Goal: Task Accomplishment & Management: Complete application form

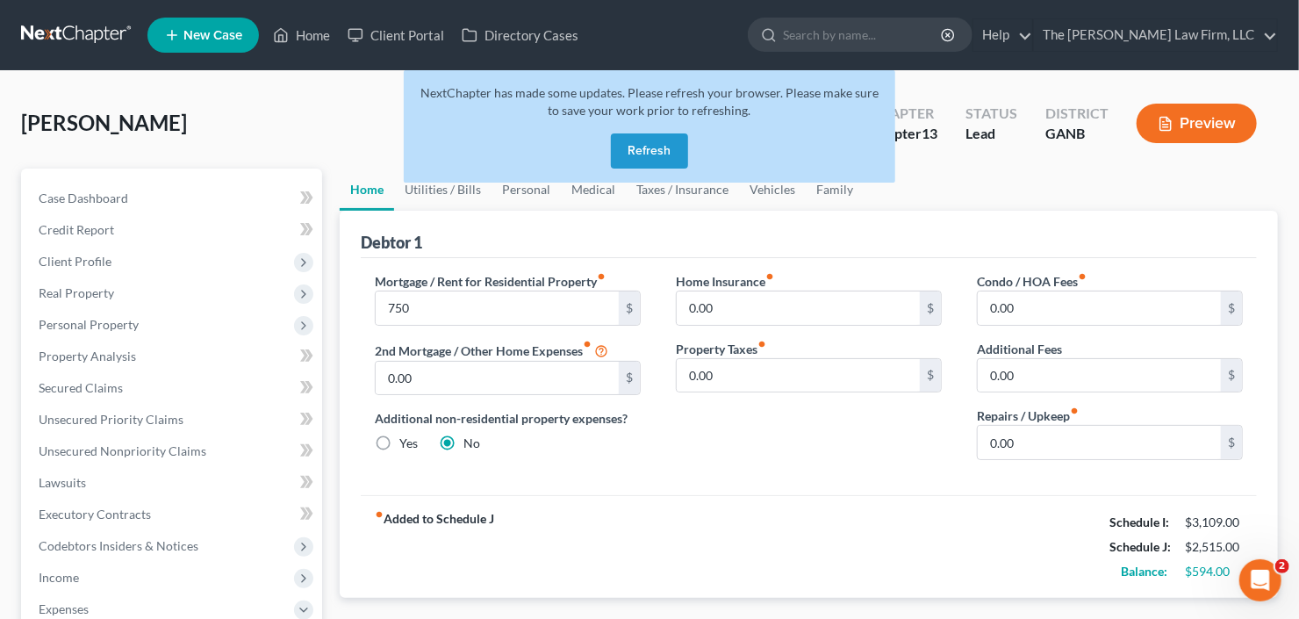
click at [659, 148] on button "Refresh" at bounding box center [649, 150] width 77 height 35
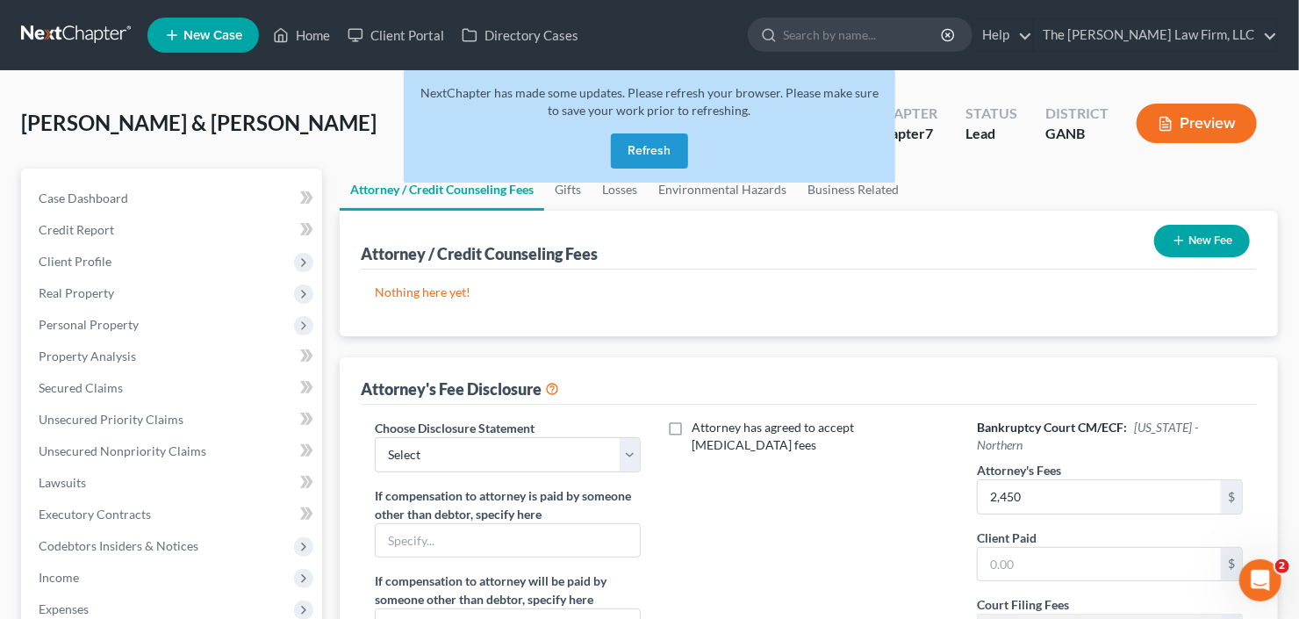
click at [660, 145] on button "Refresh" at bounding box center [649, 150] width 77 height 35
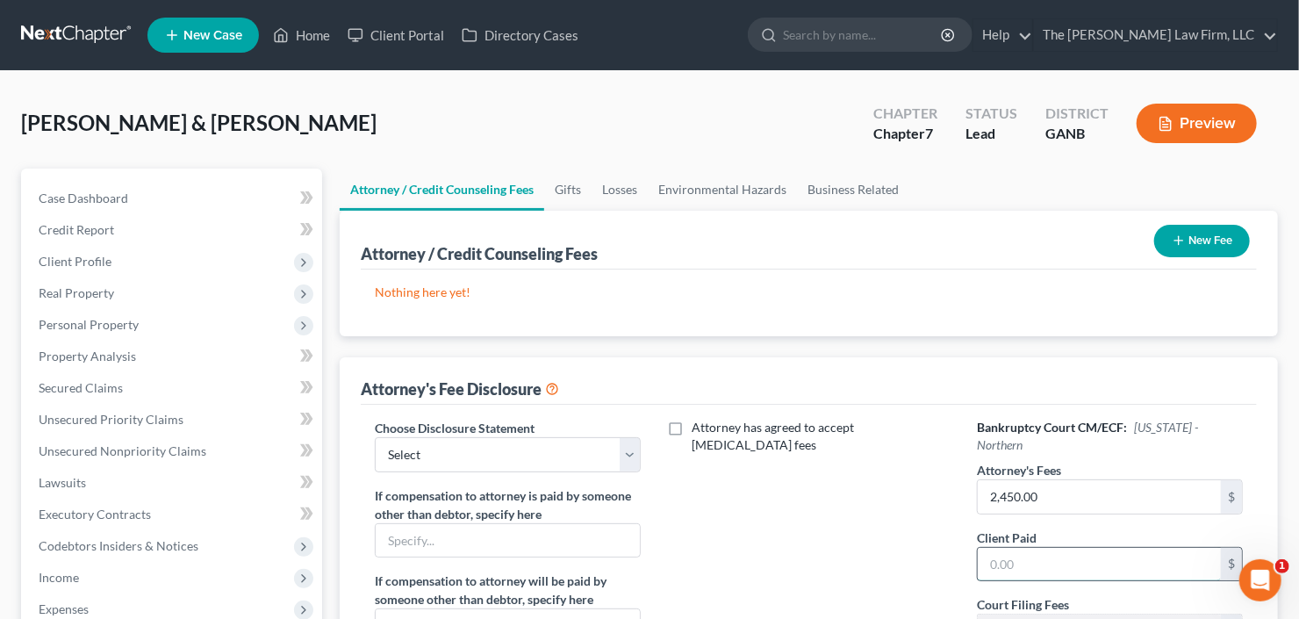
click at [1062, 551] on input "text" at bounding box center [1099, 564] width 243 height 33
type input "4"
click at [1033, 548] on input "text" at bounding box center [1099, 564] width 243 height 33
type input "500"
click at [1199, 243] on button "New Fee" at bounding box center [1203, 241] width 96 height 32
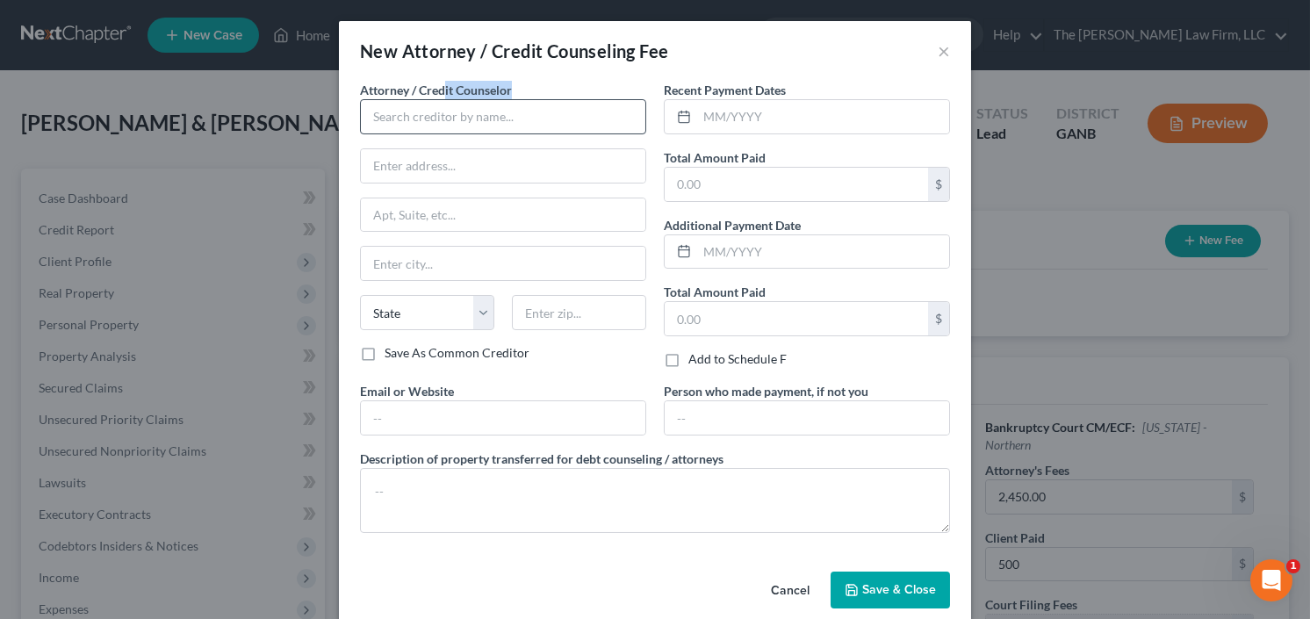
click at [442, 99] on div "Attorney / Credit Counselor *" at bounding box center [503, 108] width 286 height 54
click at [406, 123] on input "text" at bounding box center [503, 116] width 286 height 35
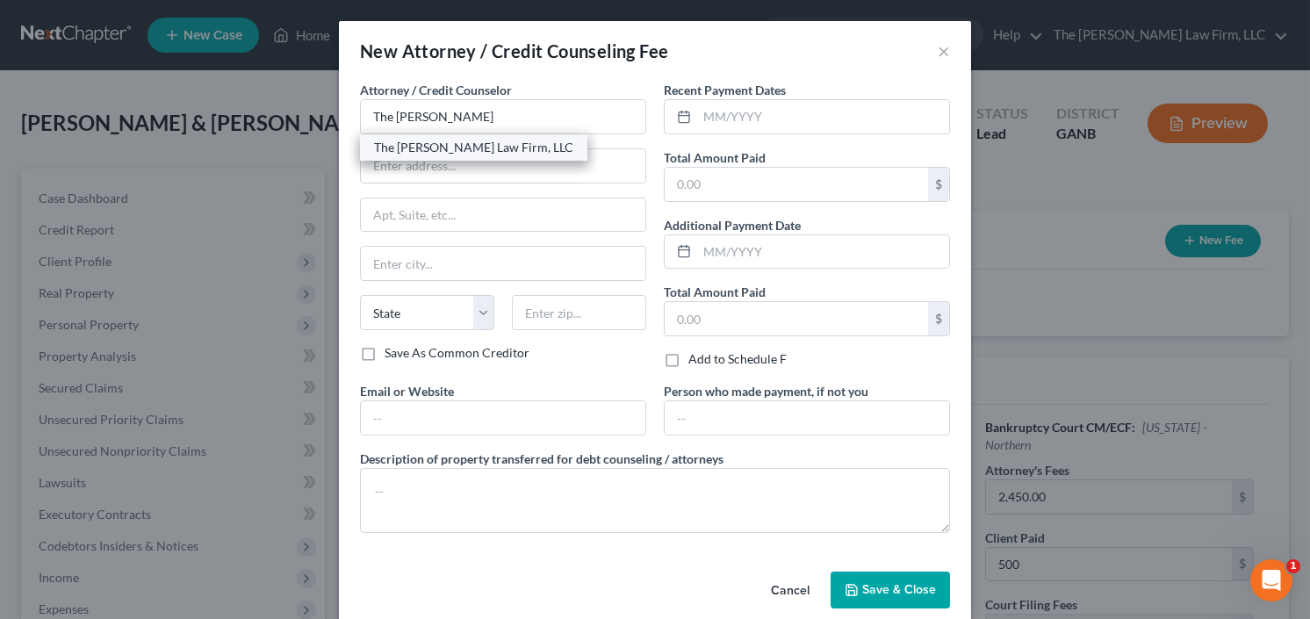
click at [486, 152] on div "The [PERSON_NAME] Law Firm, LLC" at bounding box center [473, 148] width 199 height 18
type input "The [PERSON_NAME] Law Firm, LLC"
type input "5555 Glenridge Connector Suite 200"
type input "Atlanta"
select select "10"
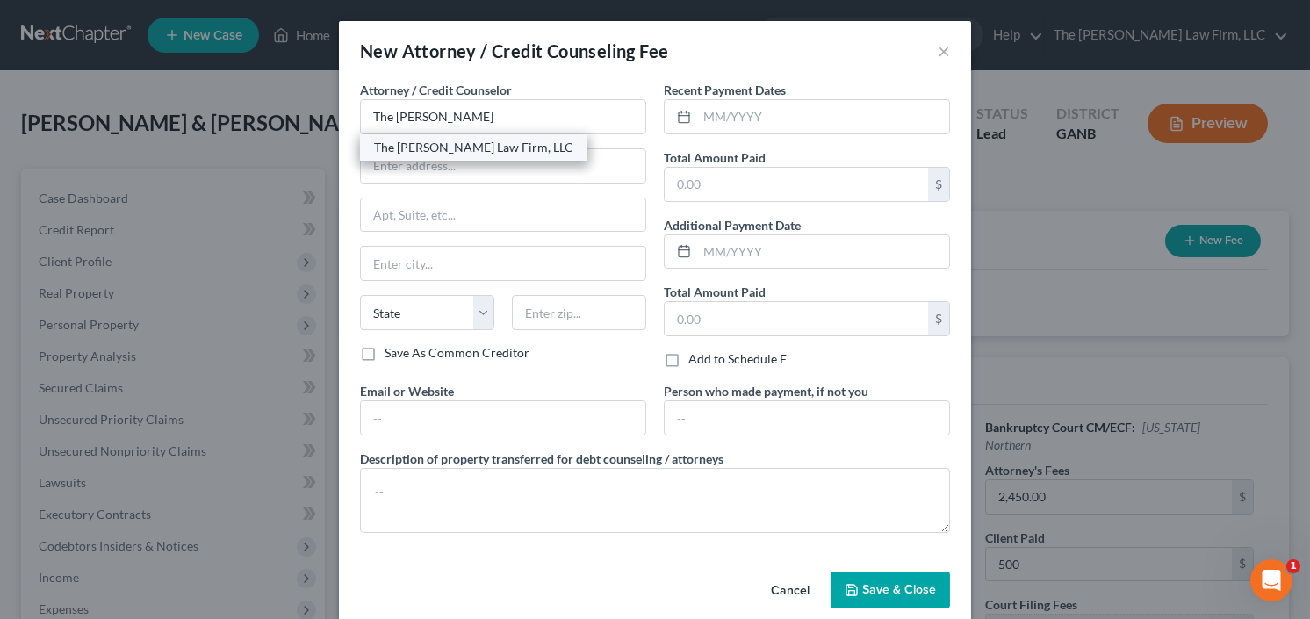
type input "30342"
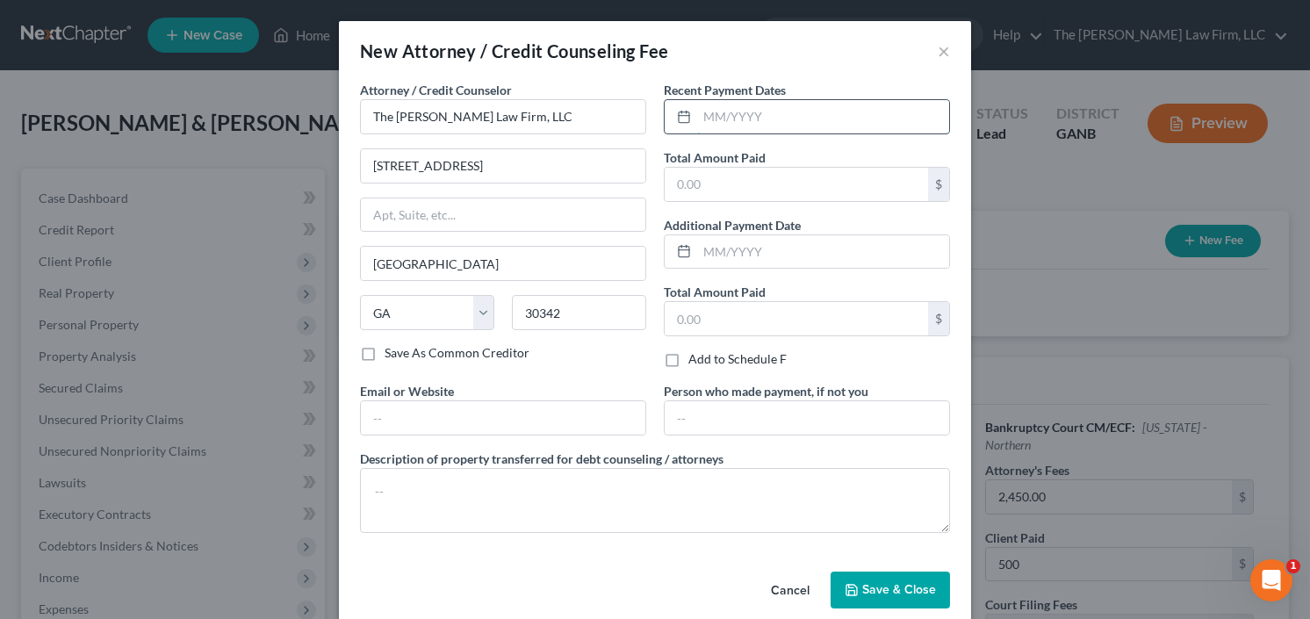
click at [731, 123] on input "text" at bounding box center [823, 116] width 252 height 33
type input "9/25"
type input "500"
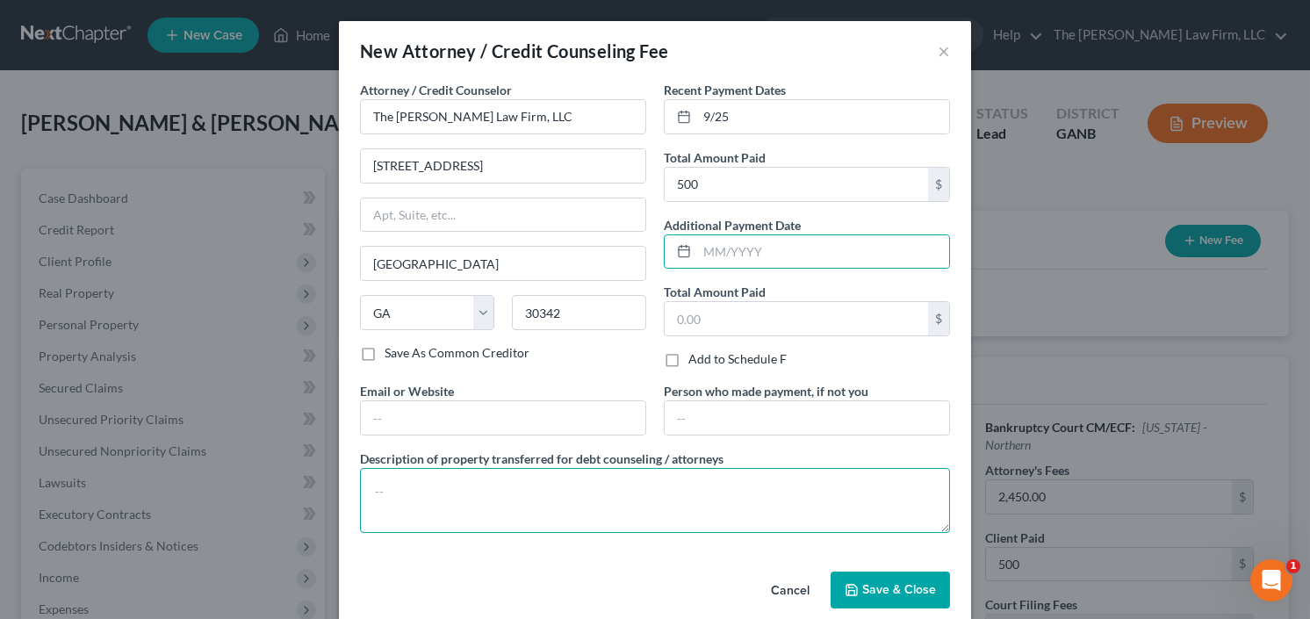
click at [389, 496] on textarea at bounding box center [655, 500] width 590 height 65
type textarea "retainer"
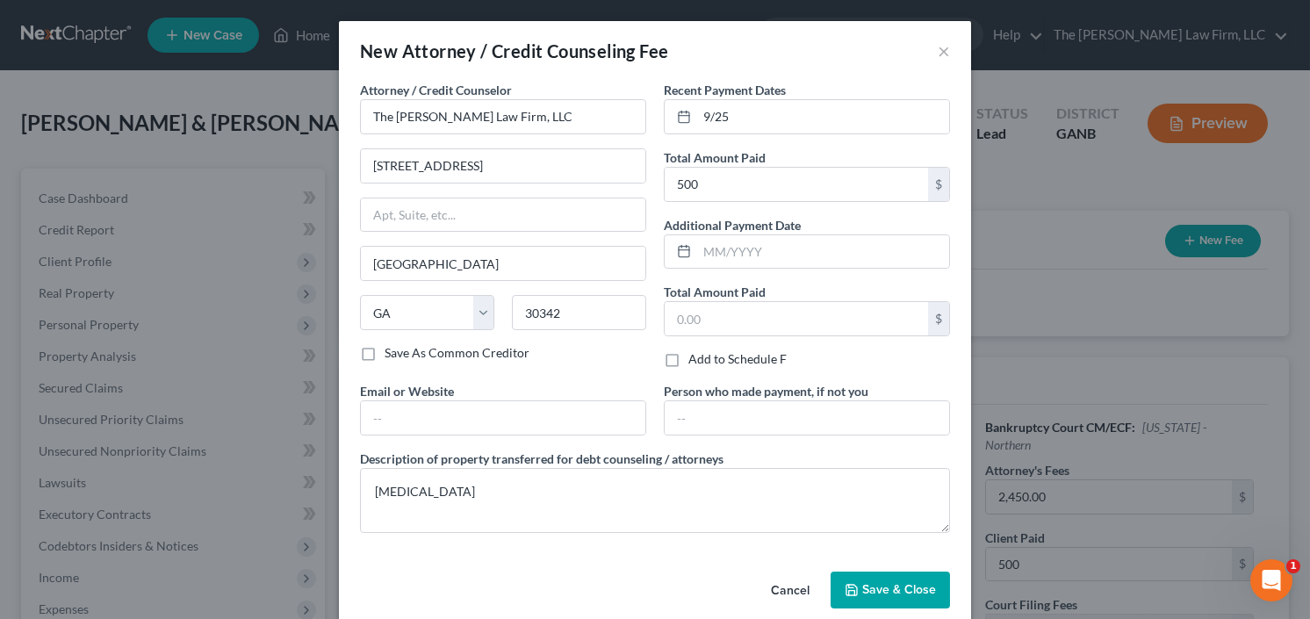
click at [875, 589] on span "Save & Close" at bounding box center [899, 589] width 74 height 15
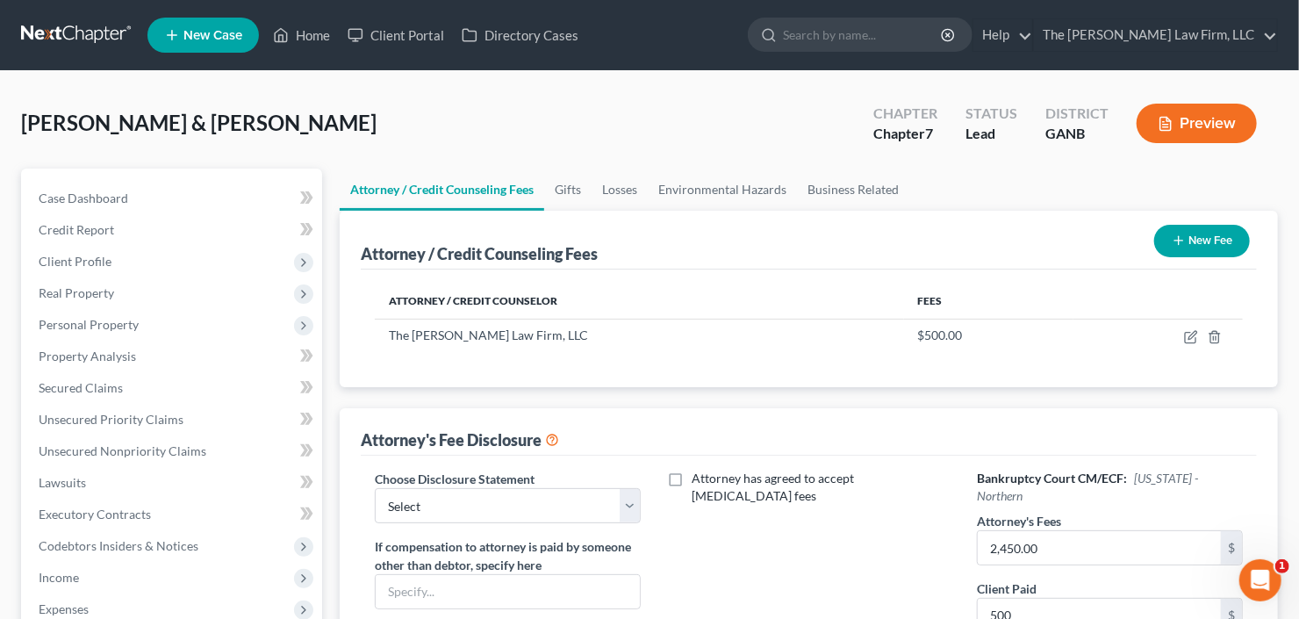
click at [1216, 242] on button "New Fee" at bounding box center [1203, 241] width 96 height 32
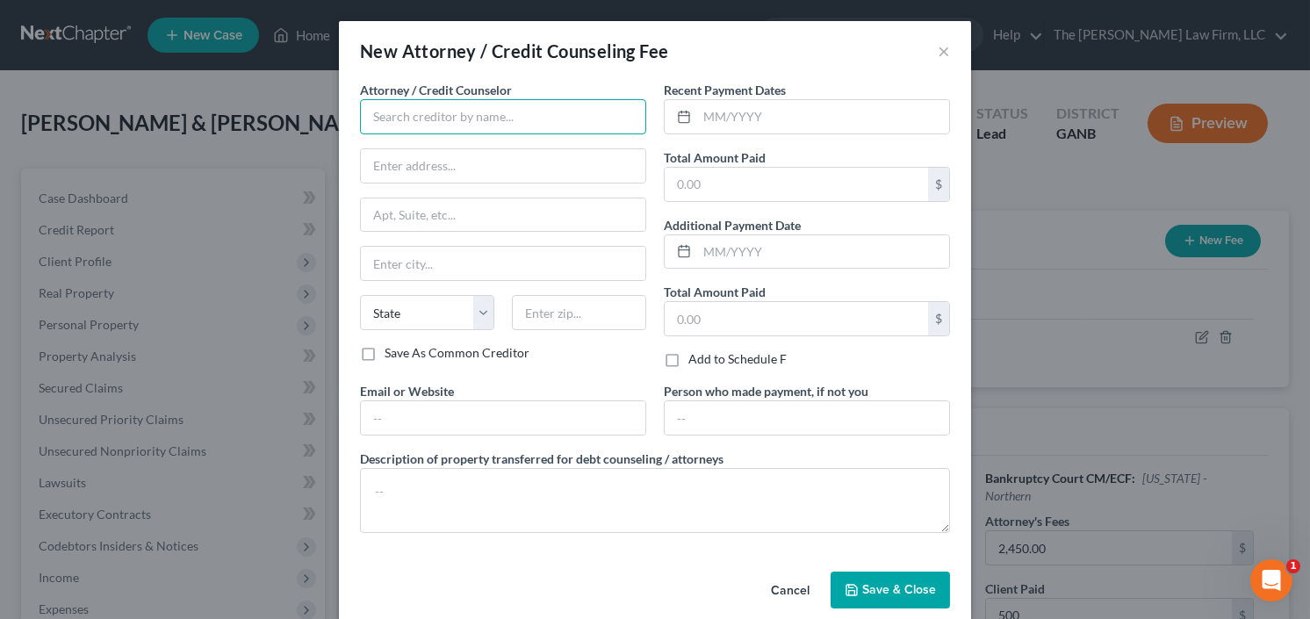
click at [532, 108] on input "text" at bounding box center [503, 116] width 286 height 35
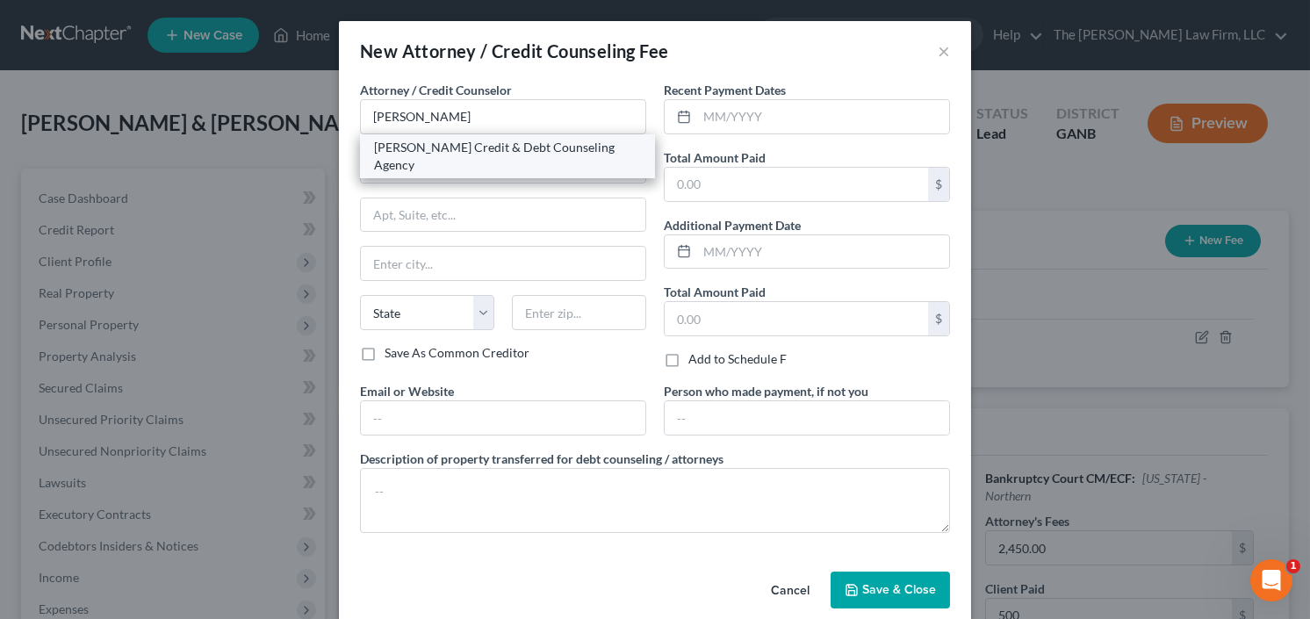
click at [436, 144] on div "Allen Credit & Debt Counseling Agency" at bounding box center [507, 156] width 267 height 35
type input "Allen Credit & Debt Counseling Agency"
type input "20003 387th Ave"
type input "Wolsey"
select select "43"
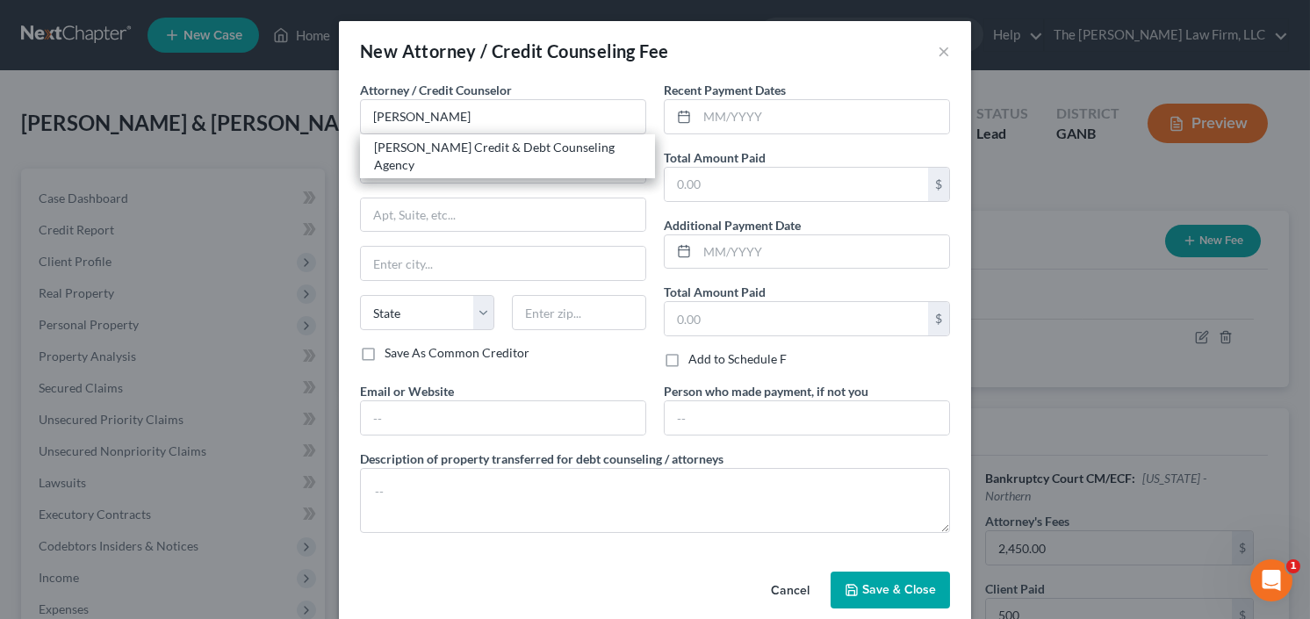
type input "57384"
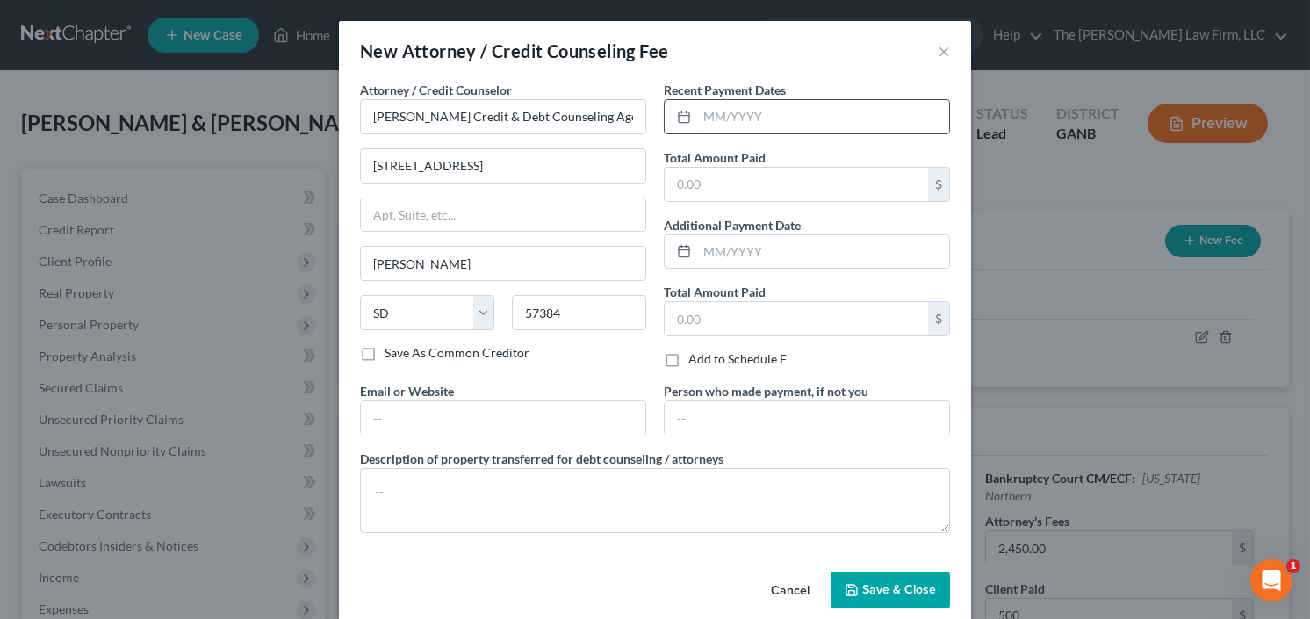
click at [737, 126] on input "text" at bounding box center [823, 116] width 252 height 33
type input "9/25"
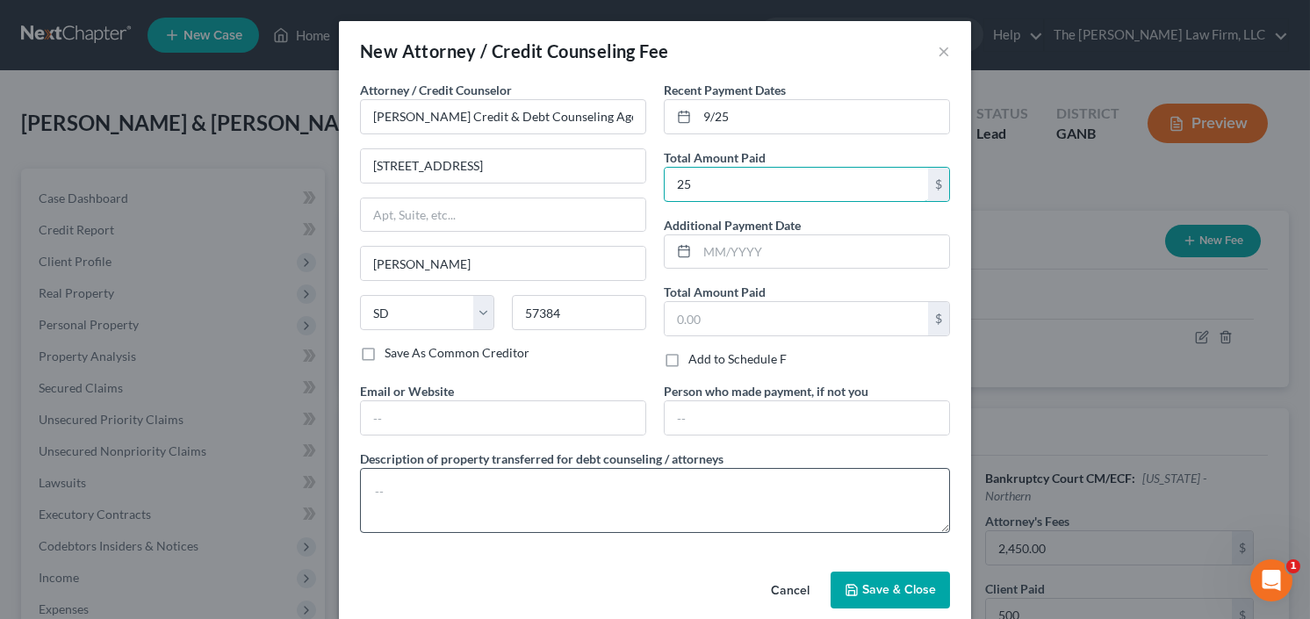
type input "25"
click at [509, 496] on textarea at bounding box center [655, 500] width 590 height 65
type textarea "credit counseling"
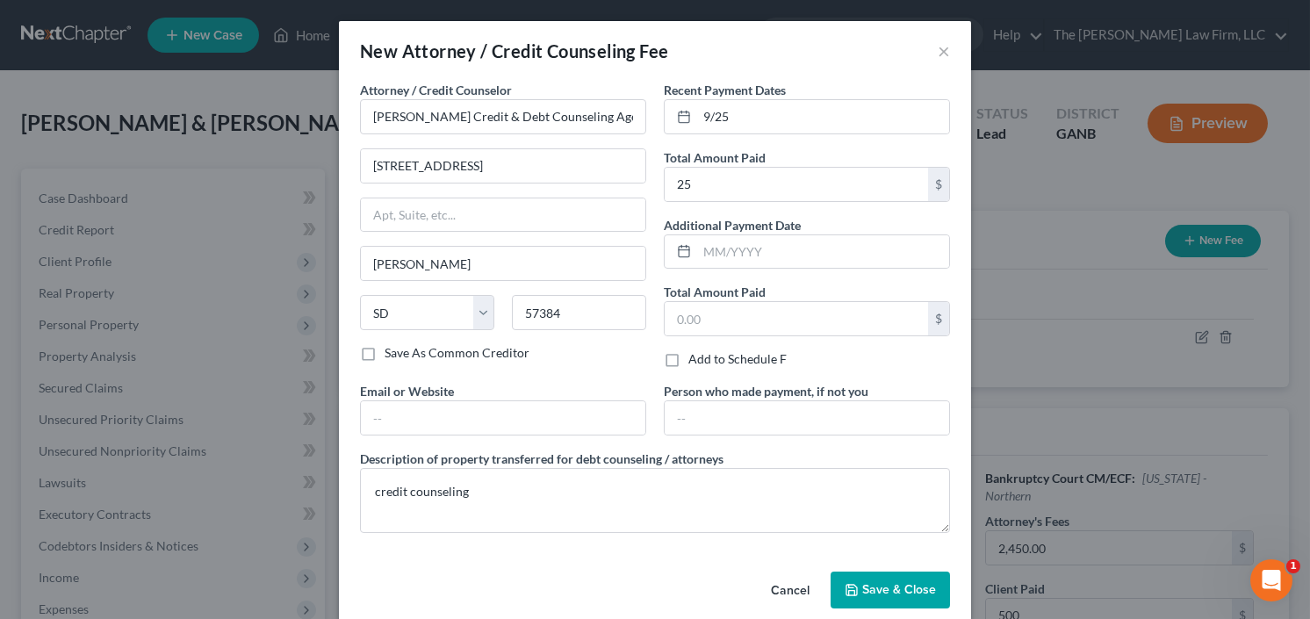
click at [884, 587] on span "Save & Close" at bounding box center [899, 589] width 74 height 15
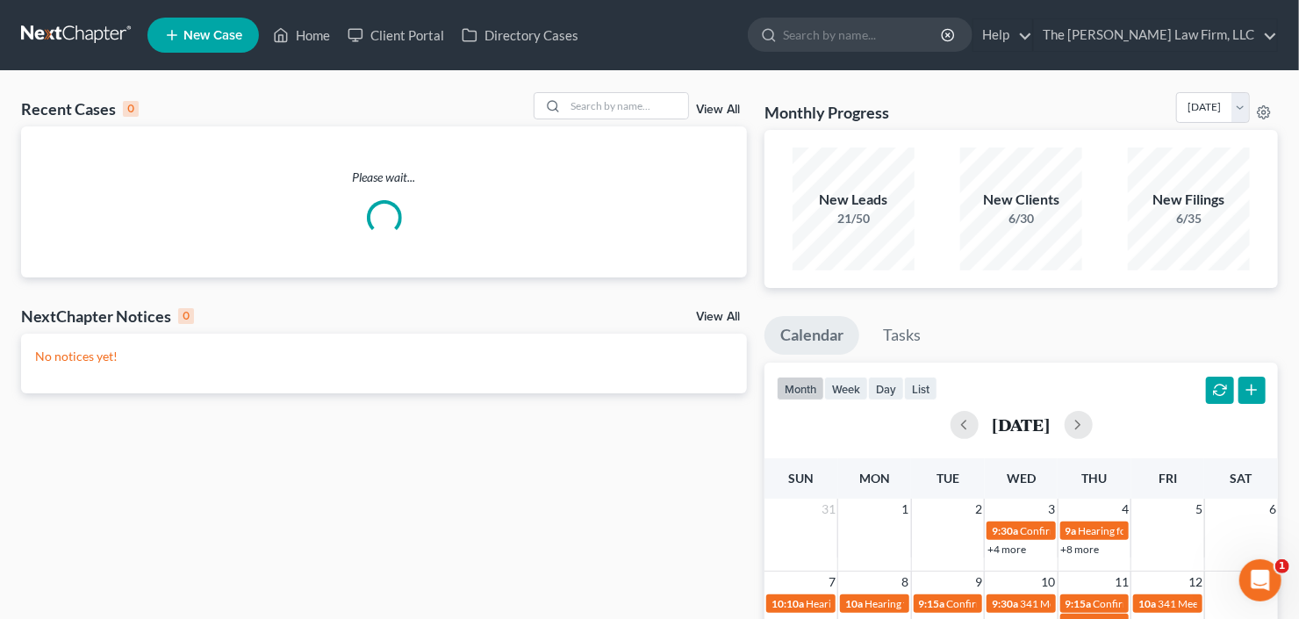
click at [213, 34] on span "New Case" at bounding box center [213, 35] width 59 height 13
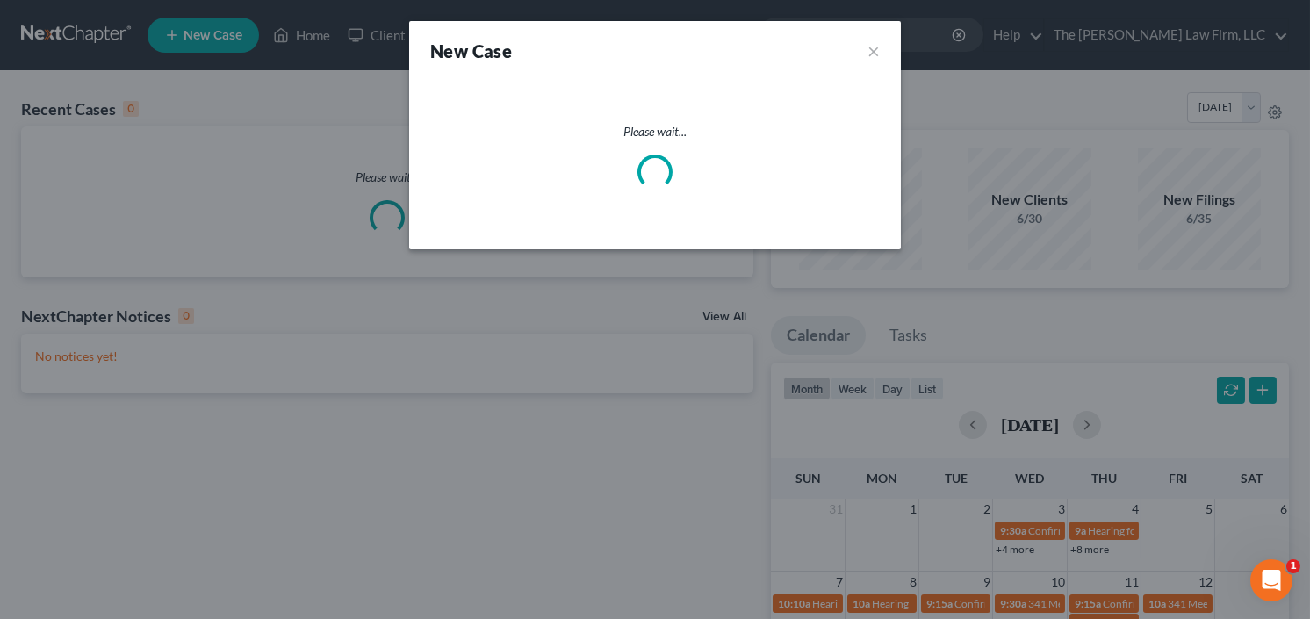
select select "19"
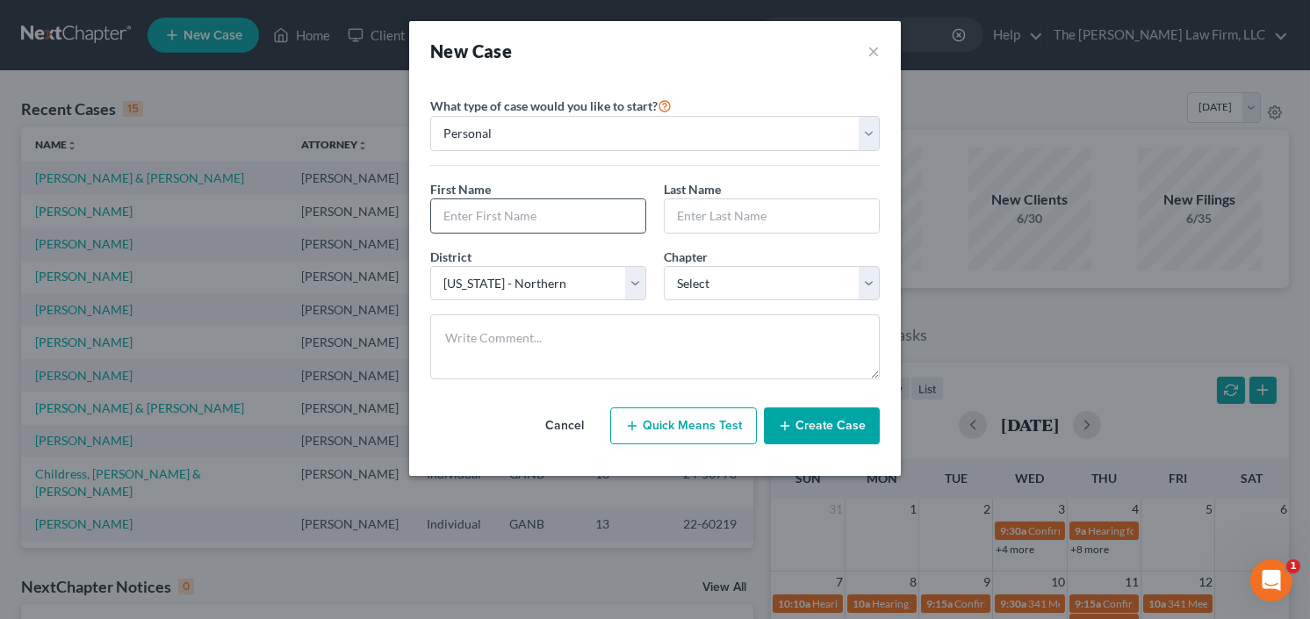
click at [583, 226] on input "text" at bounding box center [538, 215] width 214 height 33
type input "D [PERSON_NAME]"
type input "Green"
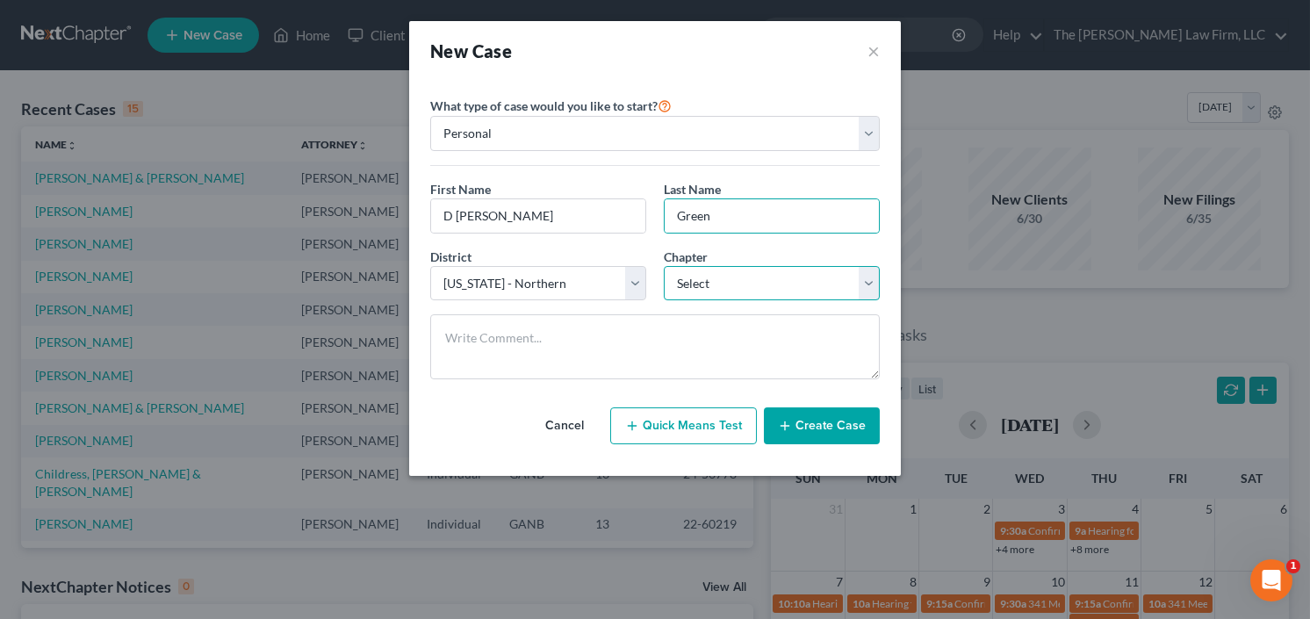
click at [728, 276] on select "Select 7 11 12 13" at bounding box center [772, 283] width 216 height 35
select select "0"
click at [664, 266] on select "Select 7 11 12 13" at bounding box center [772, 283] width 216 height 35
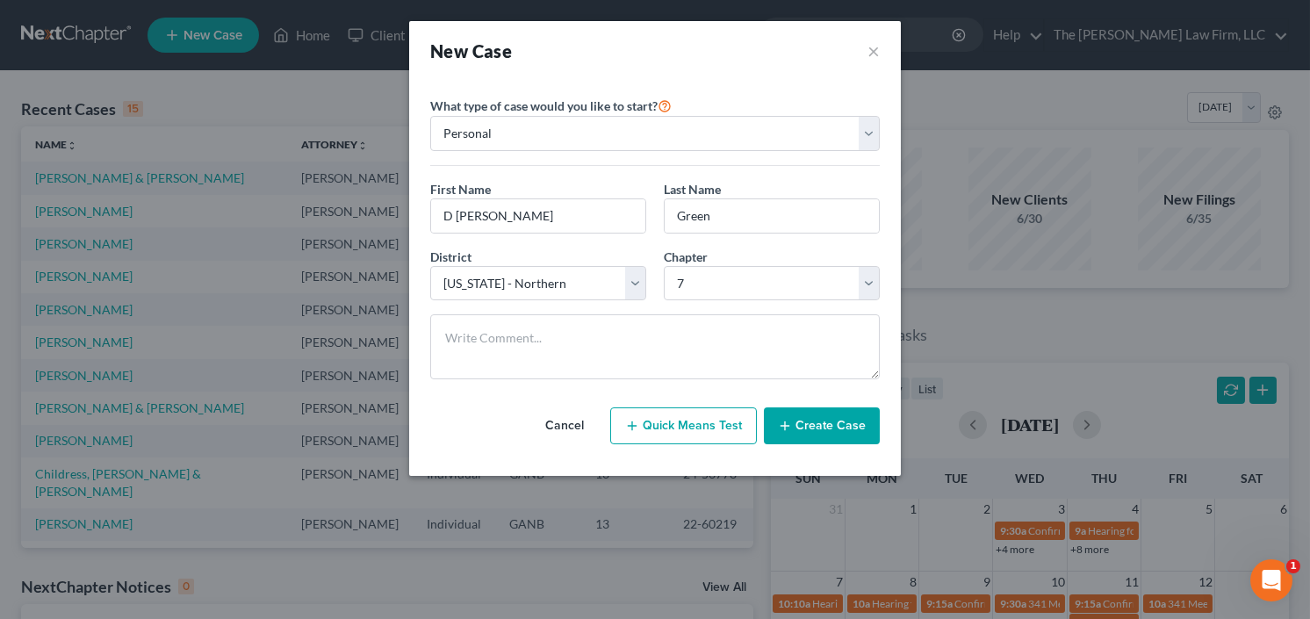
click at [803, 427] on button "Create Case" at bounding box center [822, 425] width 116 height 37
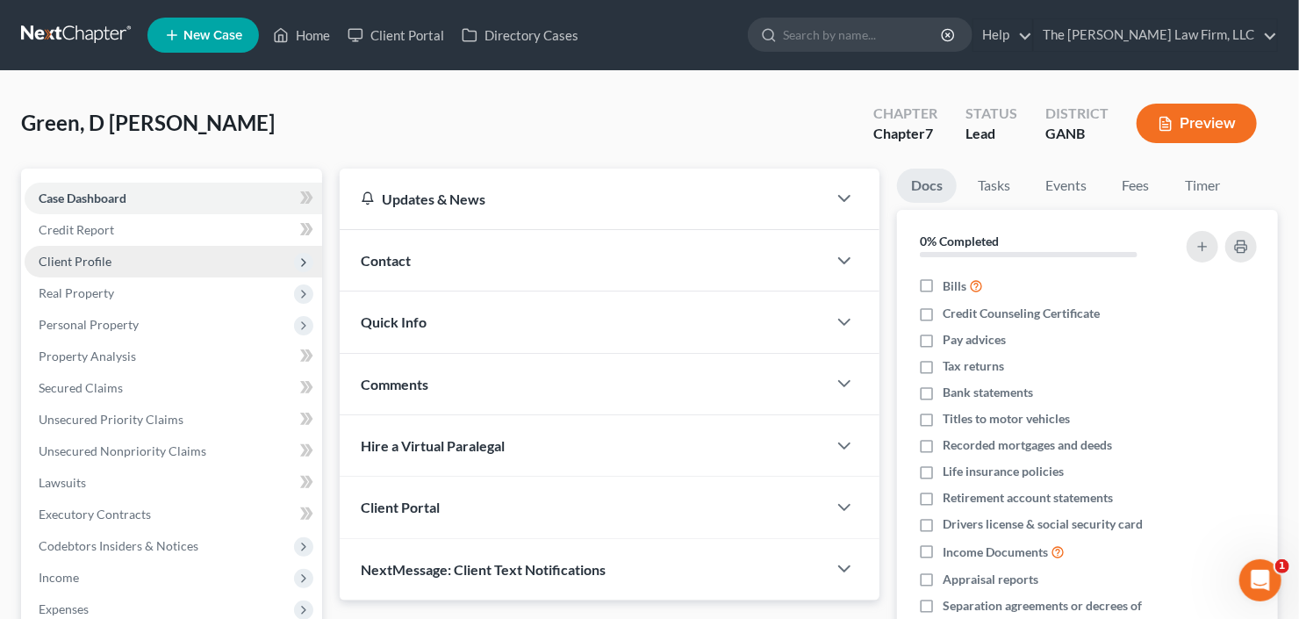
click at [125, 263] on span "Client Profile" at bounding box center [174, 262] width 298 height 32
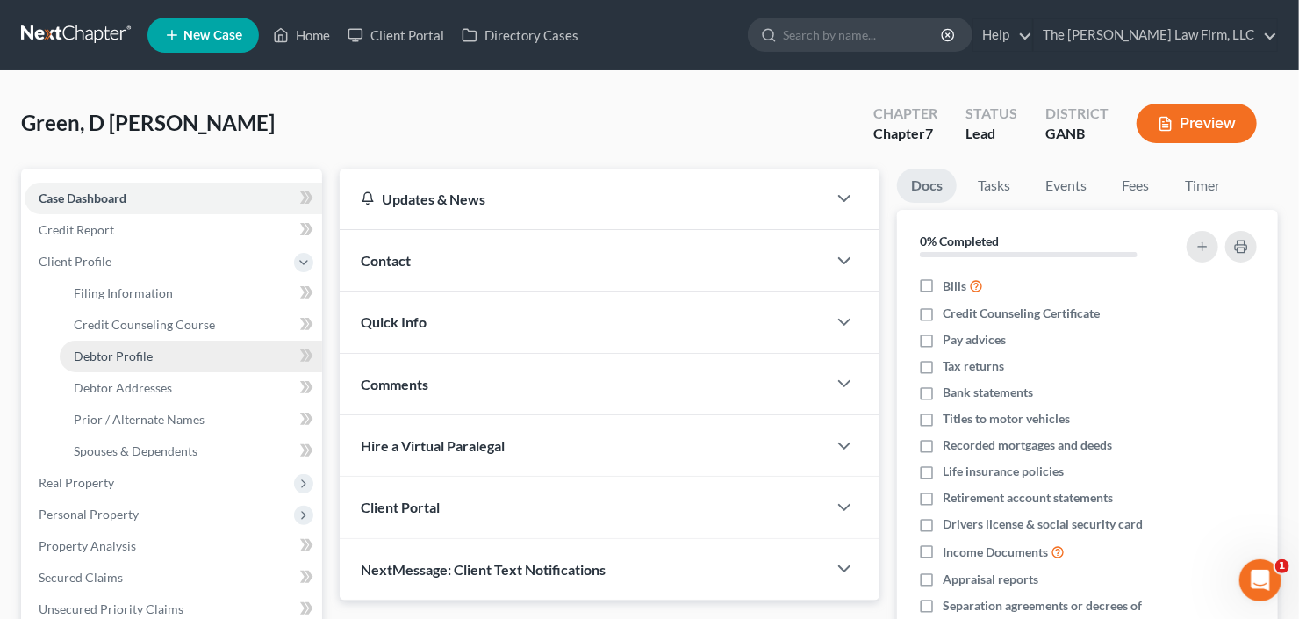
click at [137, 350] on span "Debtor Profile" at bounding box center [113, 356] width 79 height 15
select select "0"
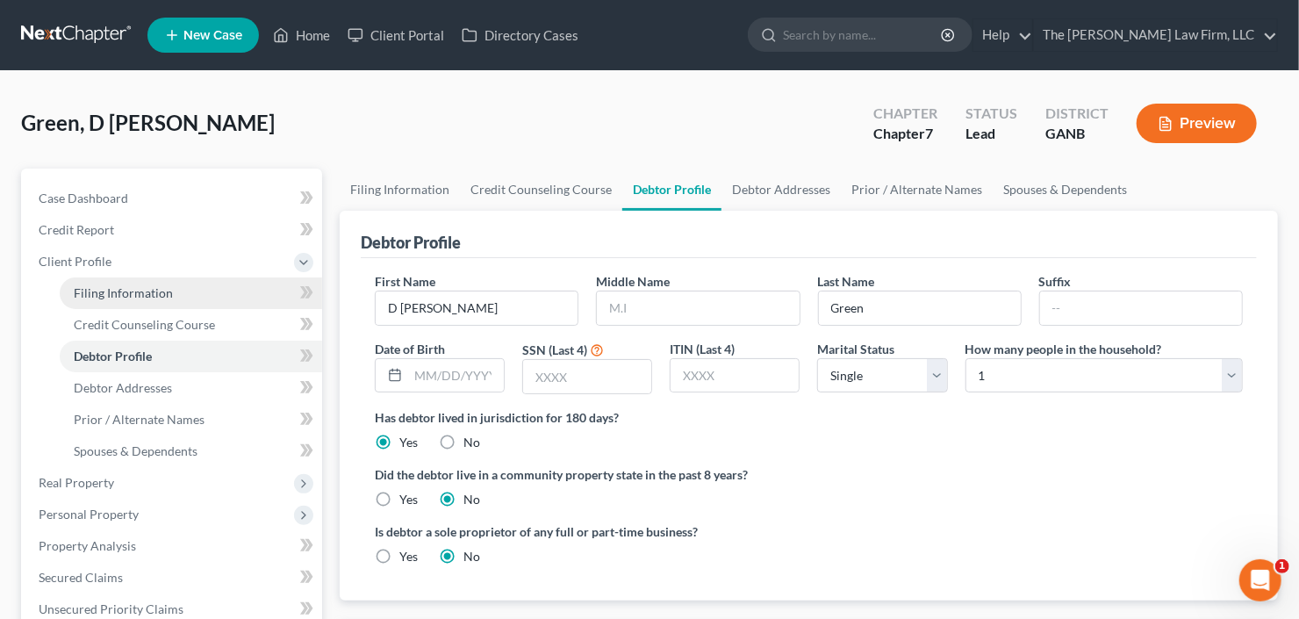
click at [142, 293] on span "Filing Information" at bounding box center [123, 292] width 99 height 15
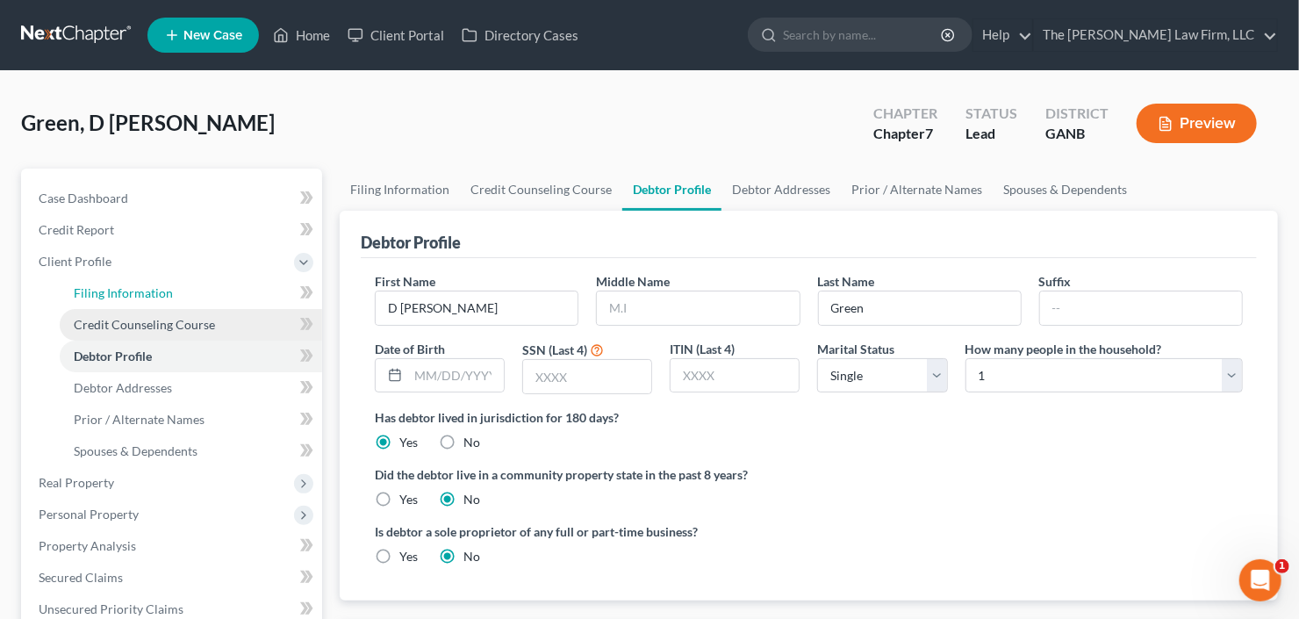
select select "1"
select select "0"
select select "19"
select select "0"
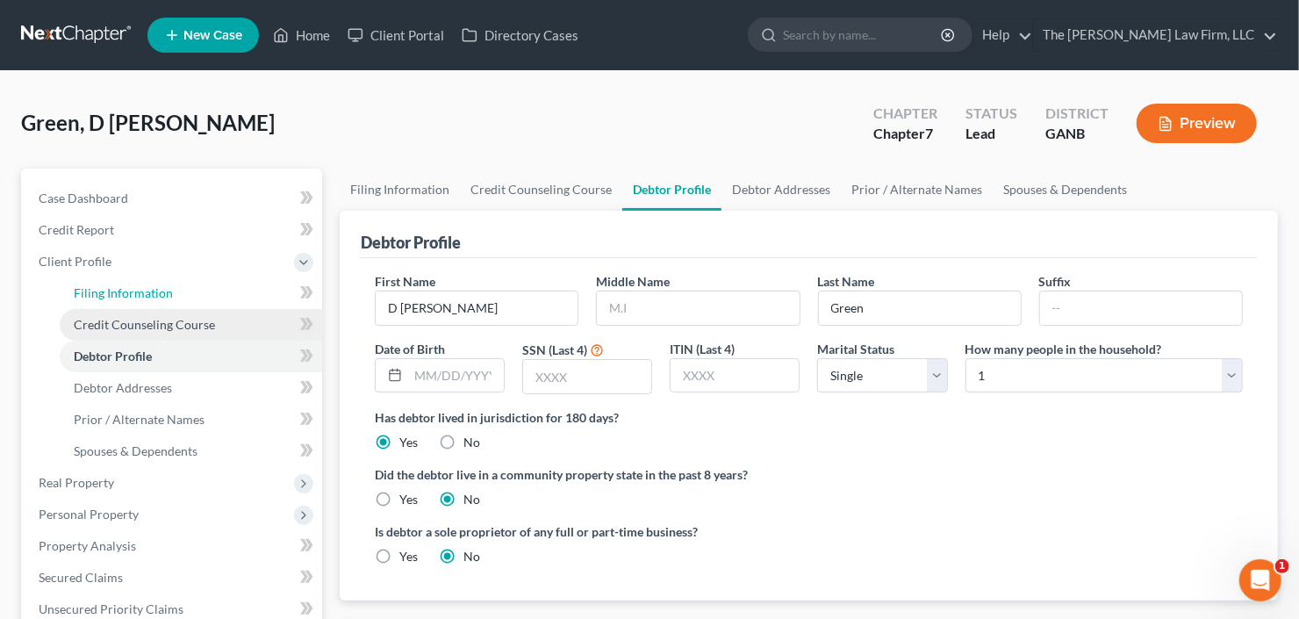
select select "10"
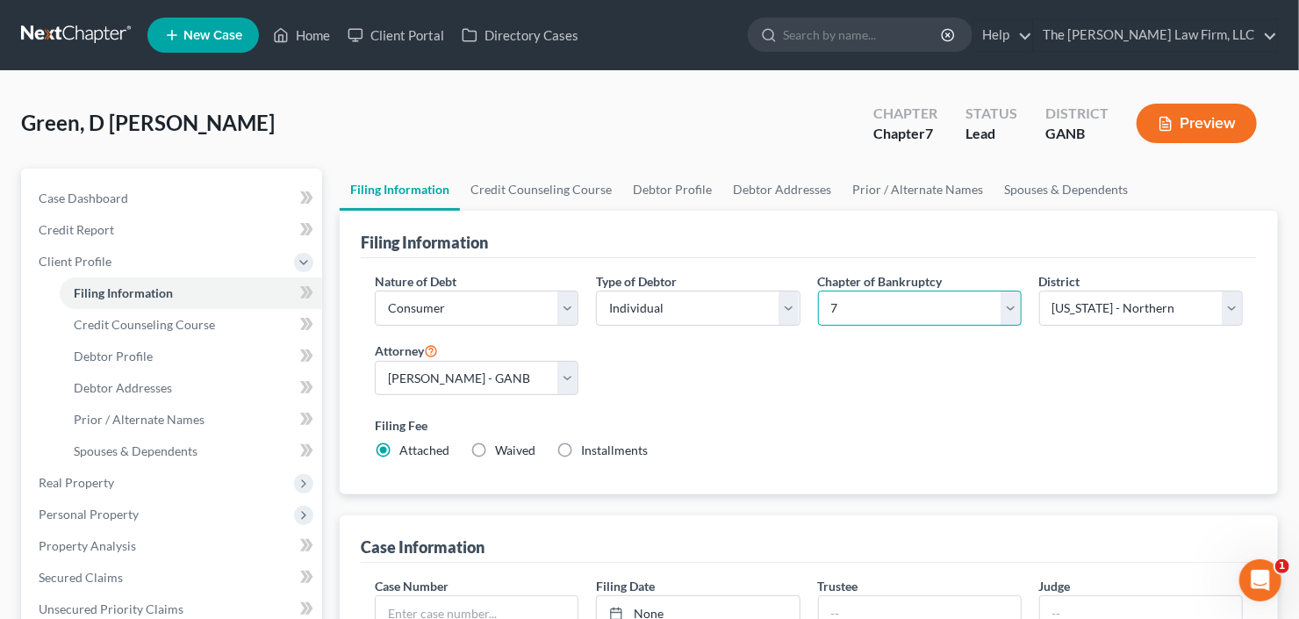
click at [906, 309] on select "Select 7 11 12 13" at bounding box center [920, 308] width 204 height 35
select select "3"
click at [818, 291] on select "Select 7 11 12 13" at bounding box center [920, 308] width 204 height 35
click at [161, 319] on span "Credit Counseling Course" at bounding box center [144, 324] width 141 height 15
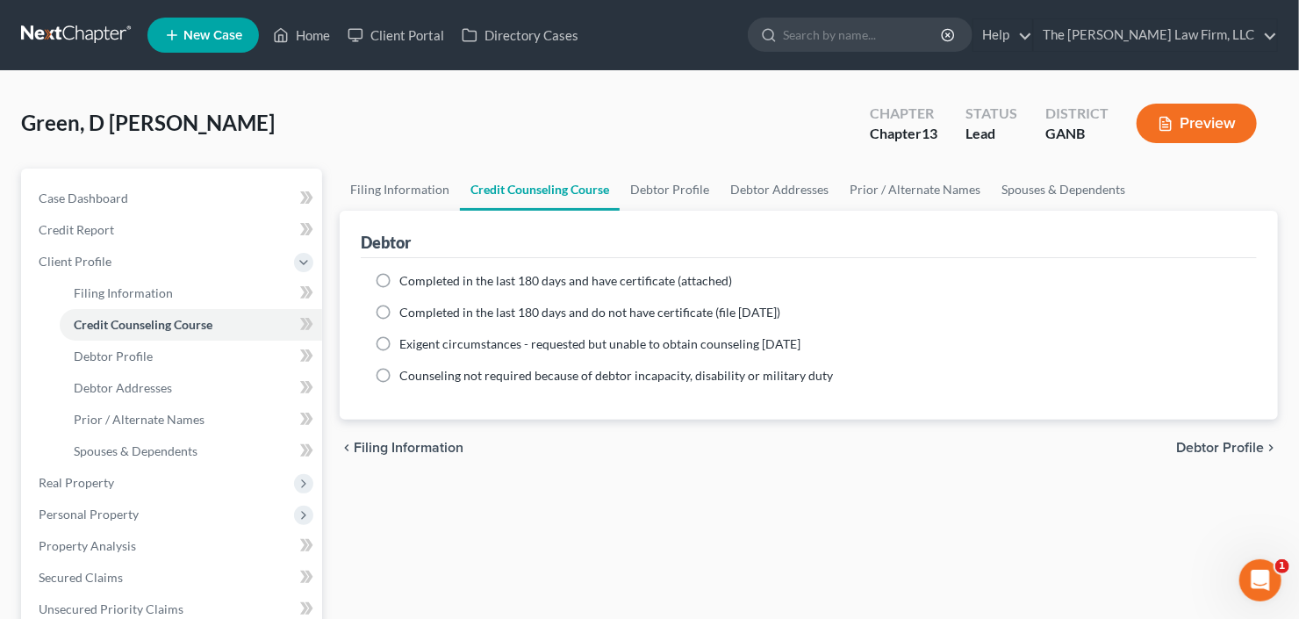
click at [417, 283] on span "Completed in the last 180 days and have certificate (attached)" at bounding box center [565, 280] width 333 height 15
click at [417, 283] on input "Completed in the last 180 days and have certificate (attached)" at bounding box center [412, 277] width 11 height 11
radio input "true"
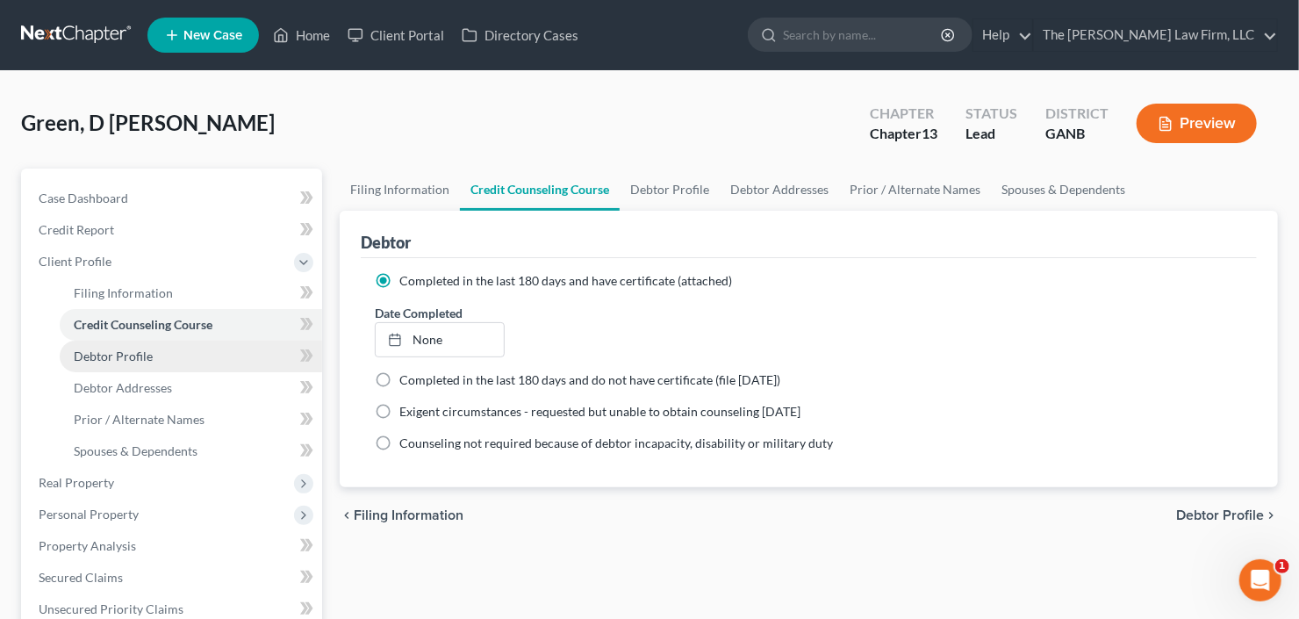
click at [79, 342] on link "Debtor Profile" at bounding box center [191, 357] width 263 height 32
select select "0"
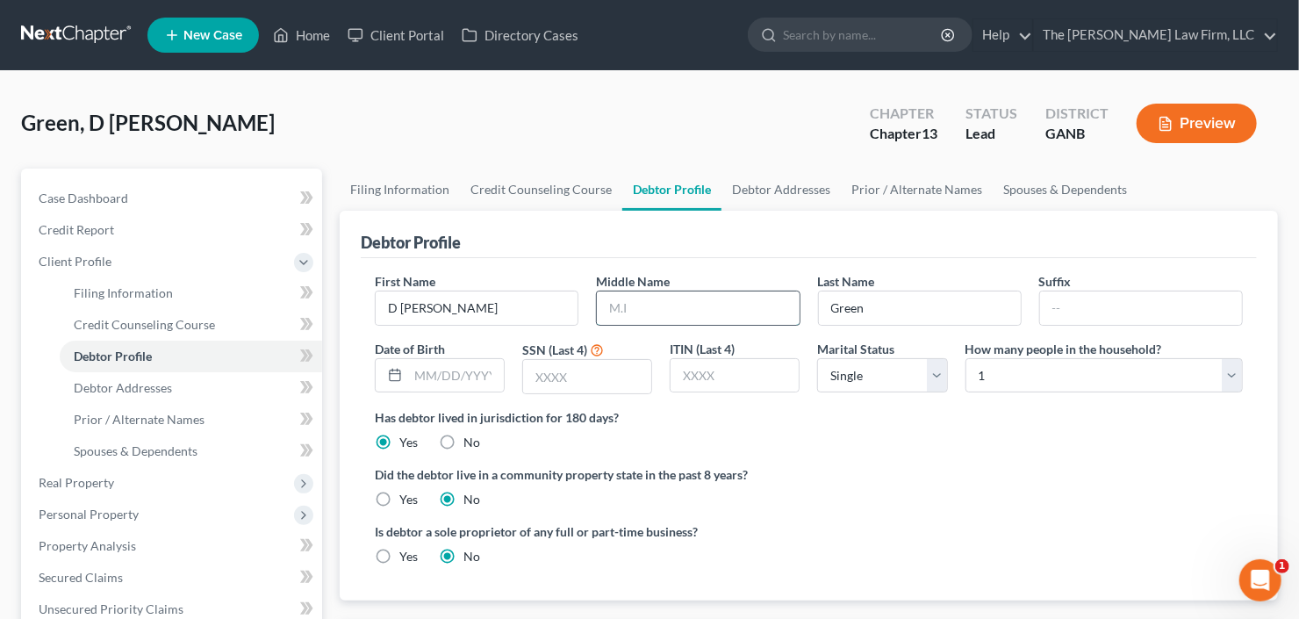
click at [647, 313] on input "text" at bounding box center [698, 308] width 202 height 33
type input "Gail"
click at [595, 377] on input "text" at bounding box center [587, 376] width 128 height 33
type input "1131"
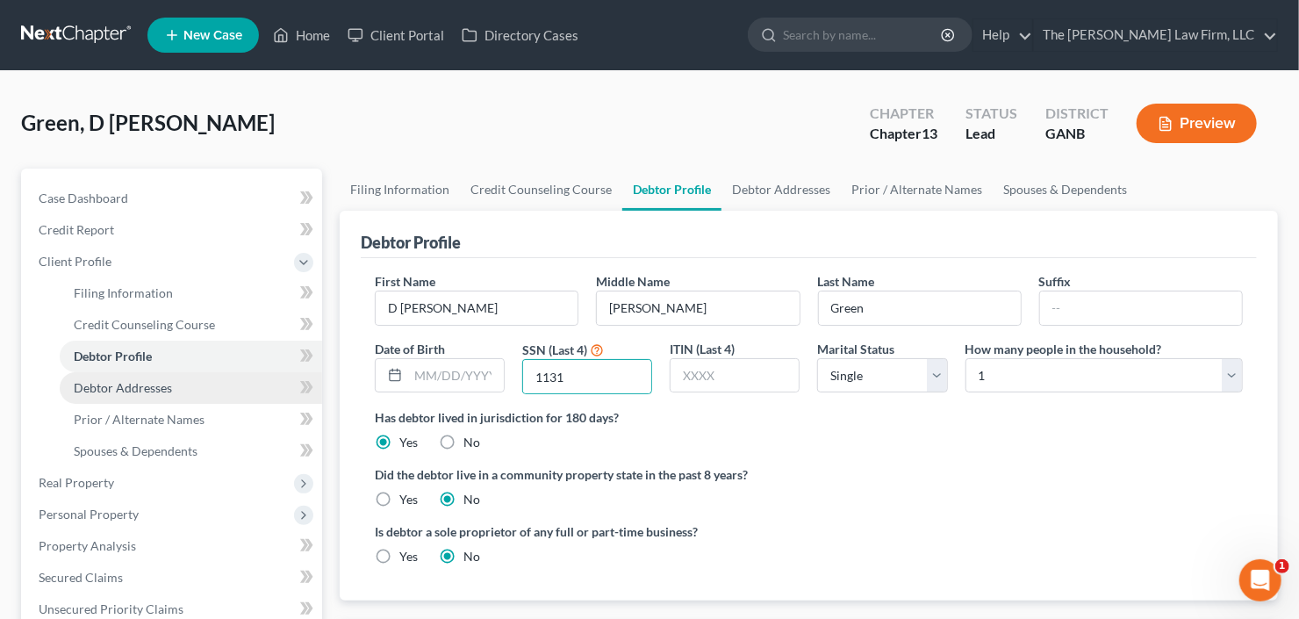
click at [155, 393] on link "Debtor Addresses" at bounding box center [191, 388] width 263 height 32
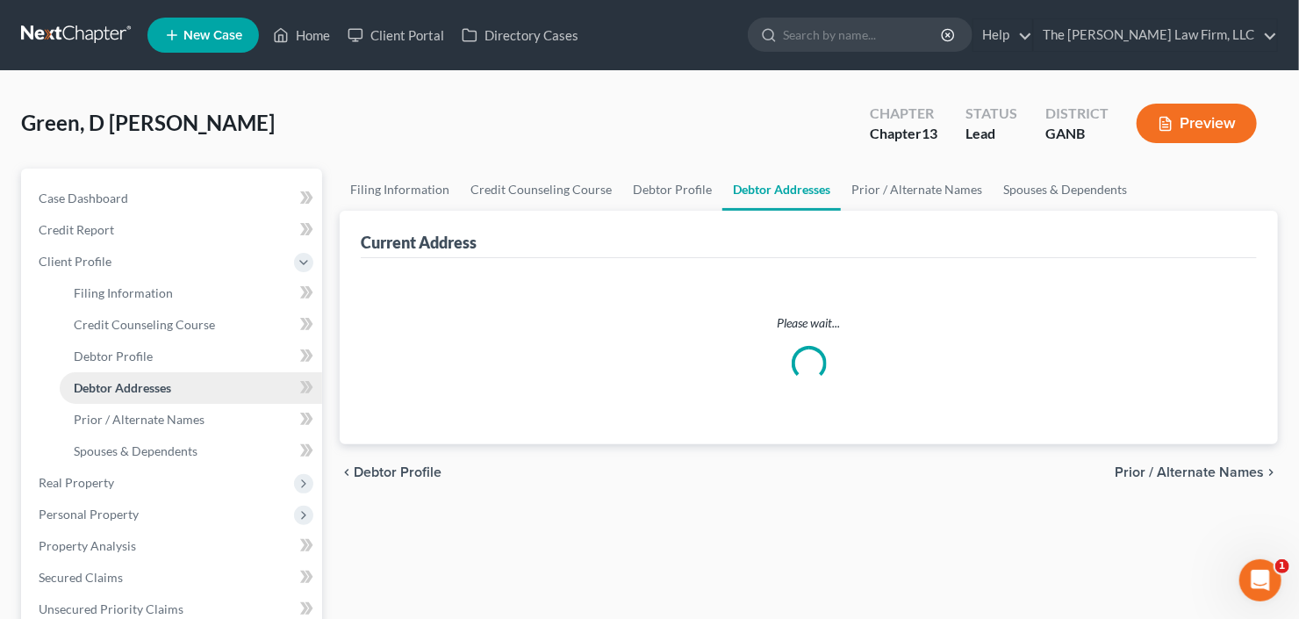
select select "0"
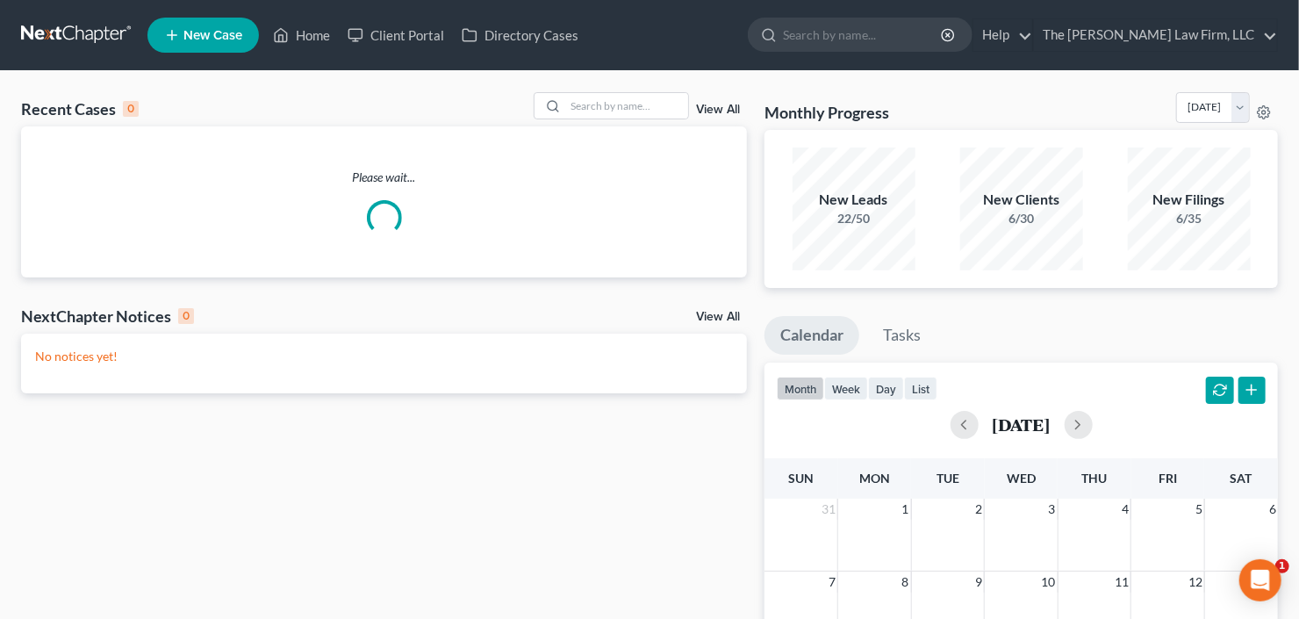
click at [172, 32] on line at bounding box center [172, 36] width 0 height 10
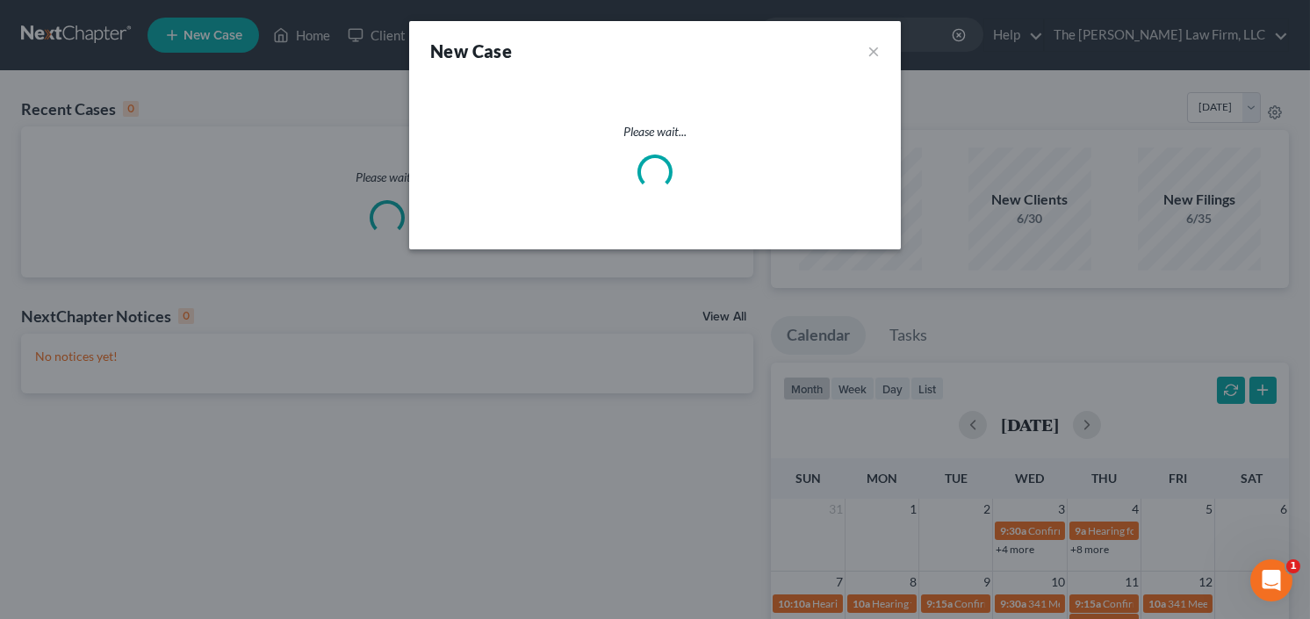
select select "19"
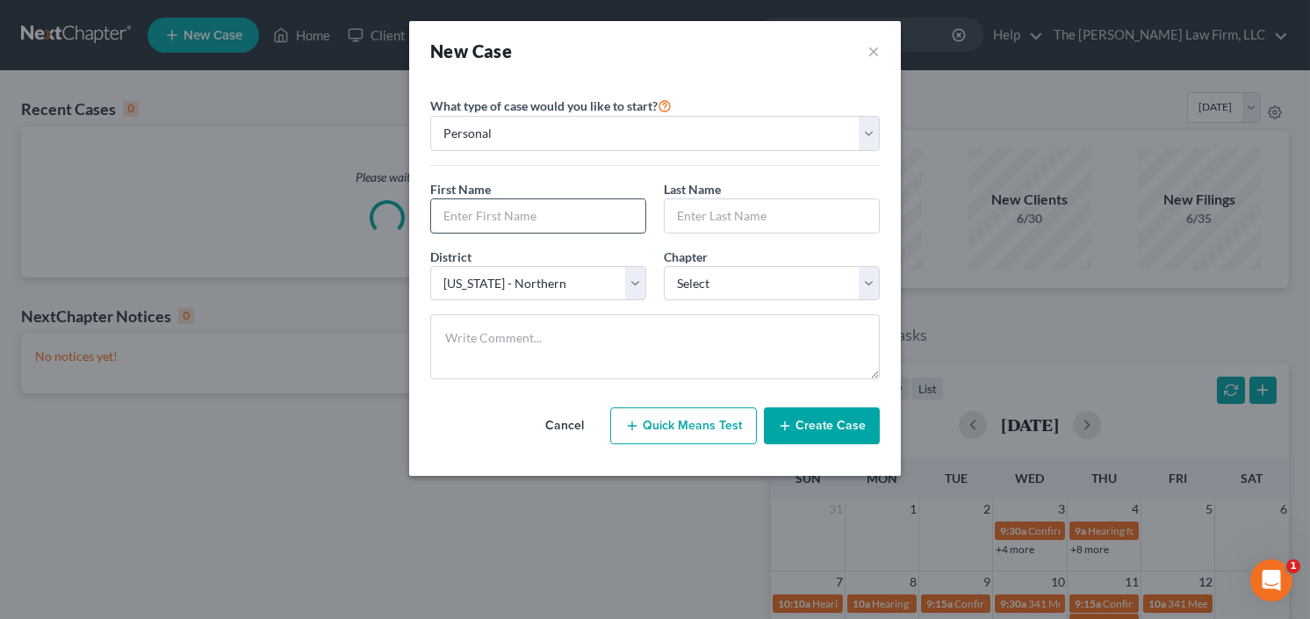
click at [545, 218] on input "text" at bounding box center [538, 215] width 214 height 33
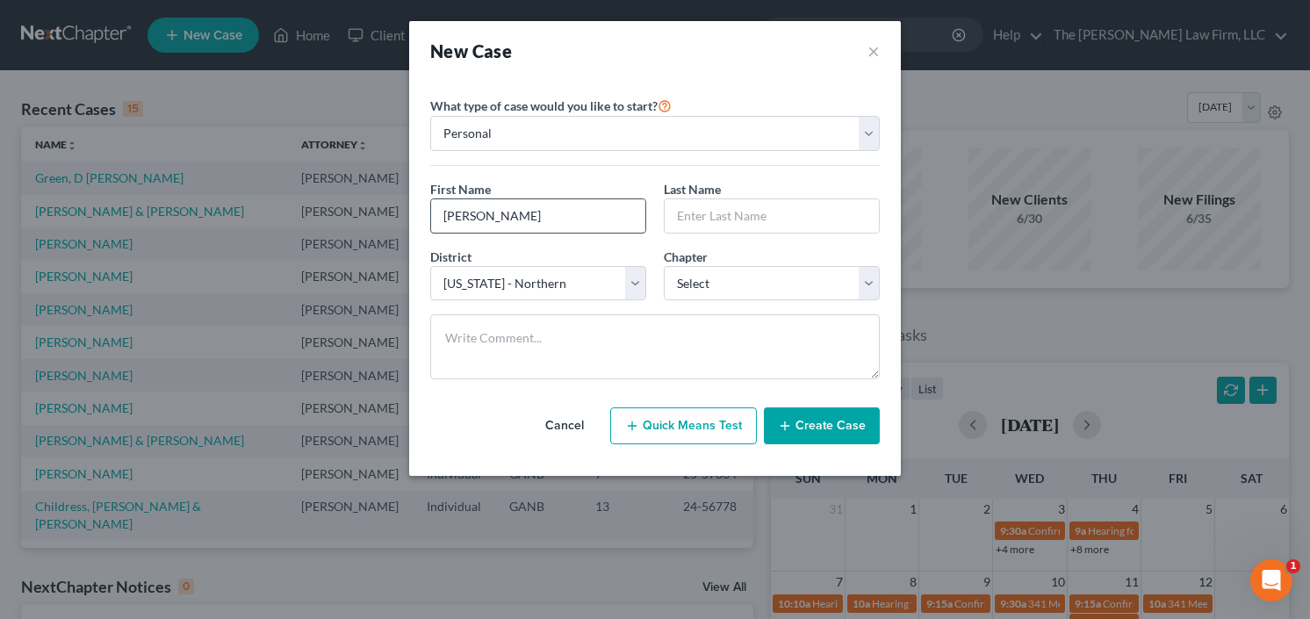
type input "[PERSON_NAME]"
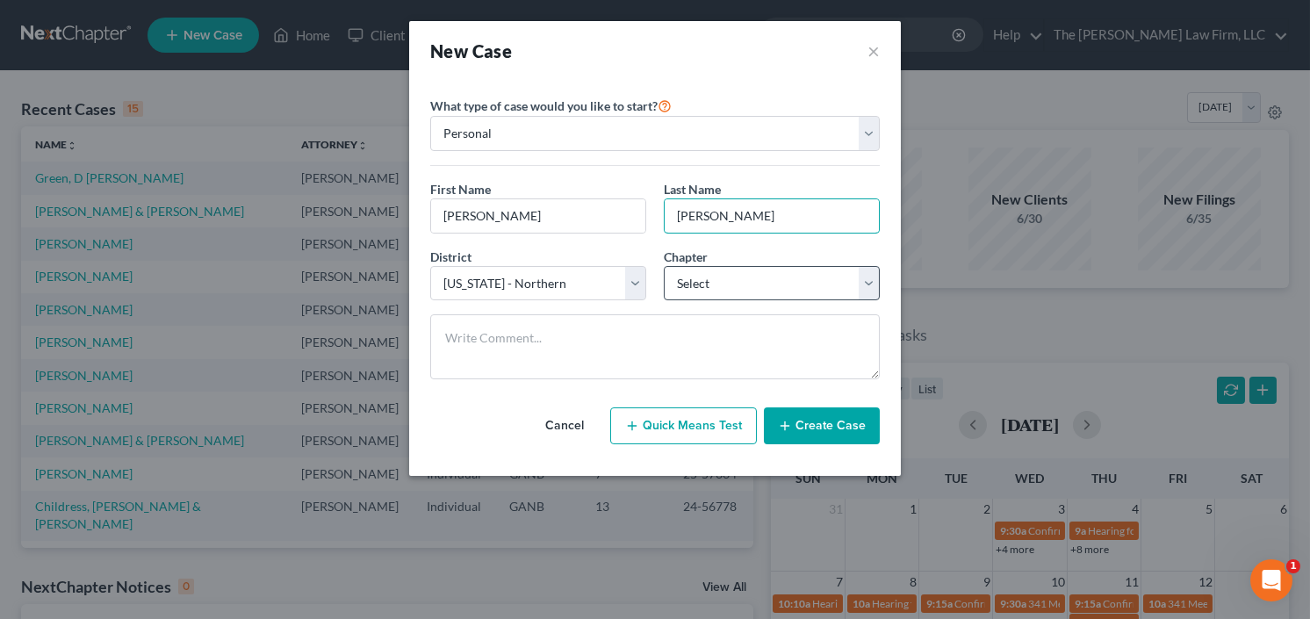
type input "[PERSON_NAME]"
click at [698, 279] on select "Select 7 11 12 13" at bounding box center [772, 283] width 216 height 35
select select "0"
click at [664, 266] on select "Select 7 11 12 13" at bounding box center [772, 283] width 216 height 35
click at [801, 422] on button "Create Case" at bounding box center [822, 425] width 116 height 37
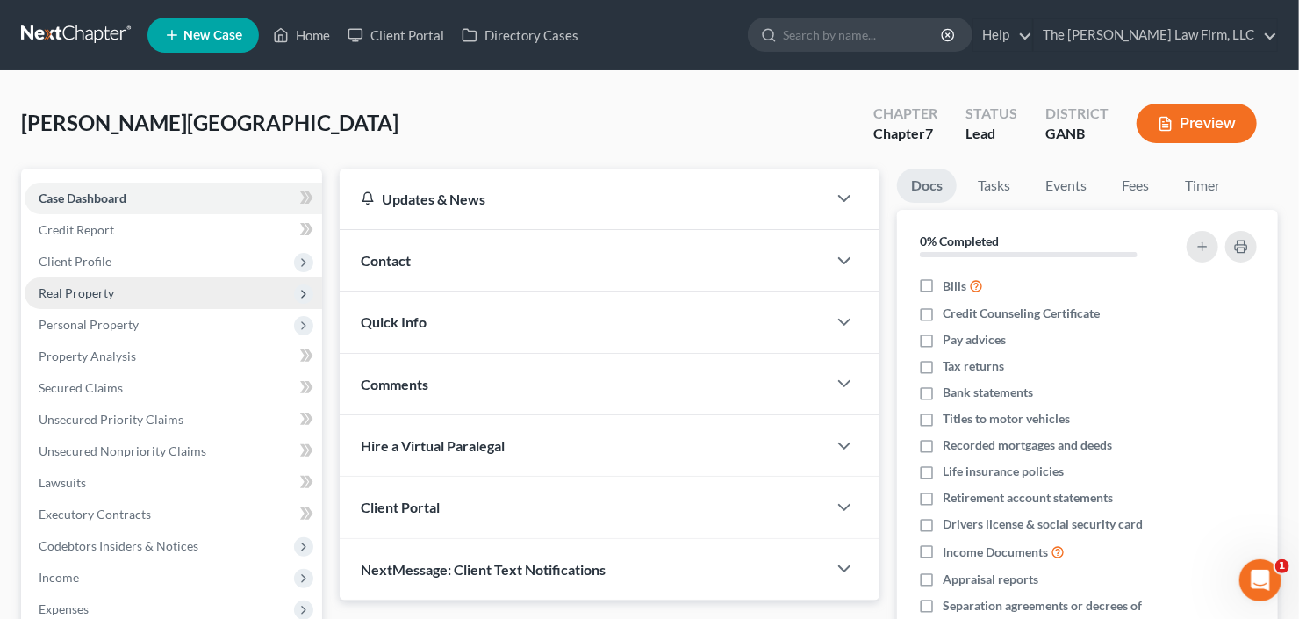
click at [110, 285] on span "Real Property" at bounding box center [77, 292] width 76 height 15
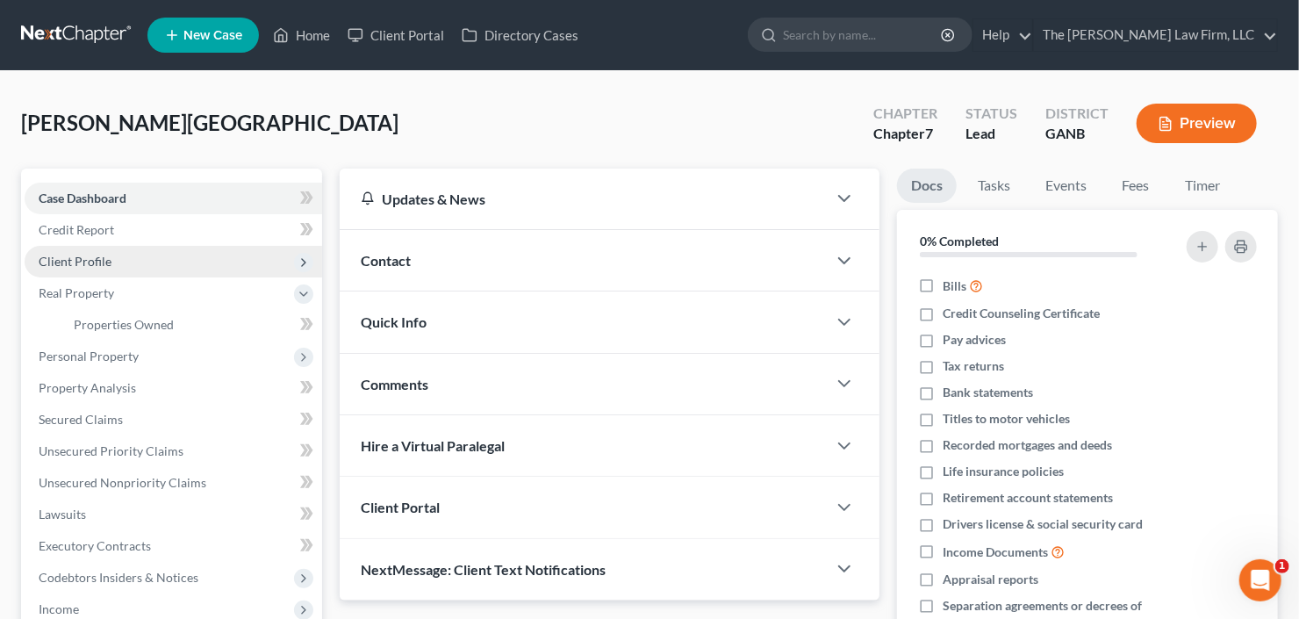
click at [118, 264] on span "Client Profile" at bounding box center [174, 262] width 298 height 32
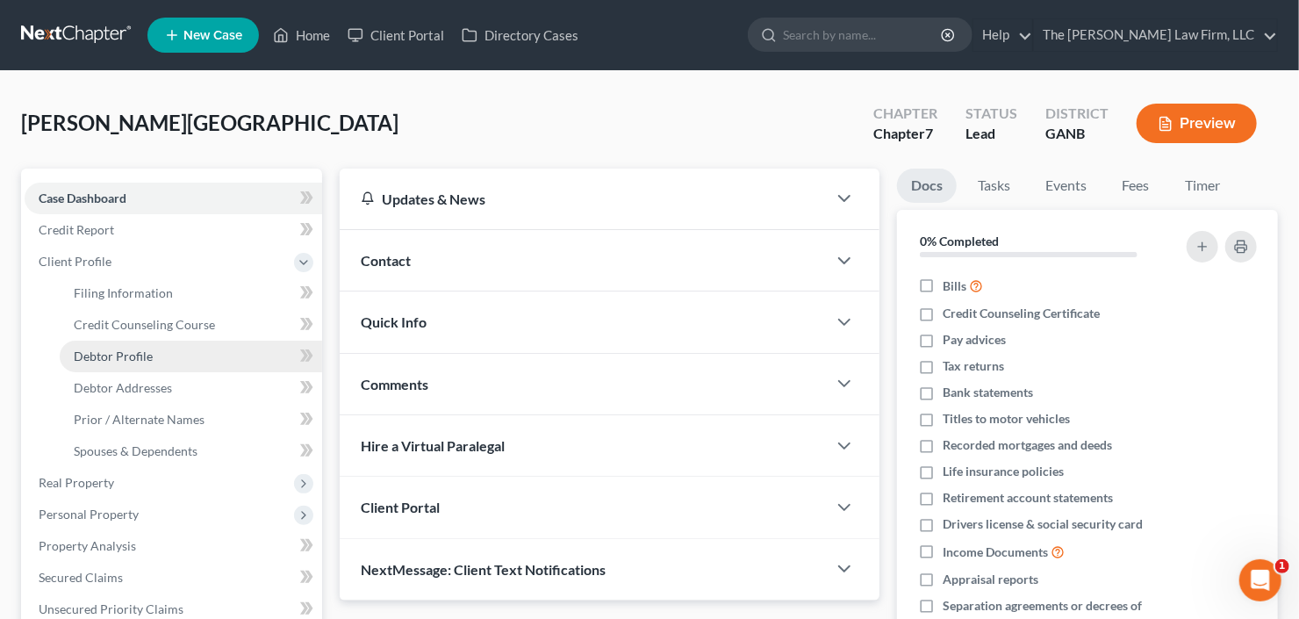
drag, startPoint x: 144, startPoint y: 355, endPoint x: 155, endPoint y: 355, distance: 10.5
click at [144, 355] on span "Debtor Profile" at bounding box center [113, 356] width 79 height 15
select select "0"
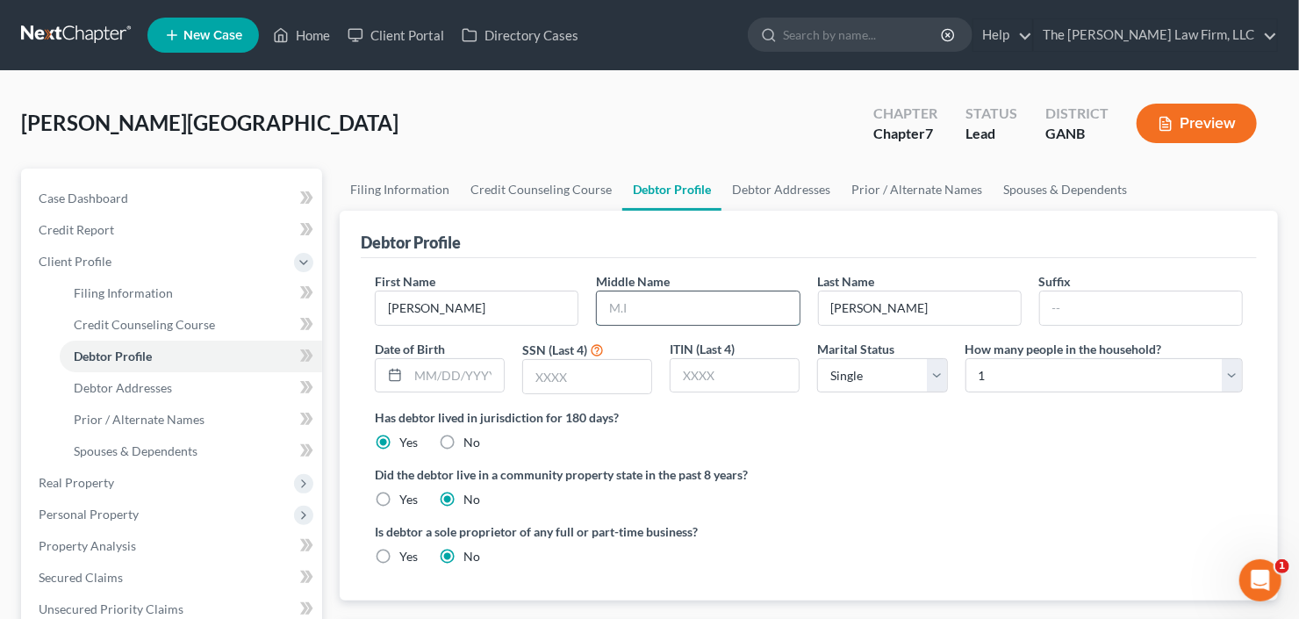
click at [739, 310] on input "text" at bounding box center [698, 308] width 202 height 33
type input "Rachel"
click at [569, 383] on input "text" at bounding box center [587, 376] width 128 height 33
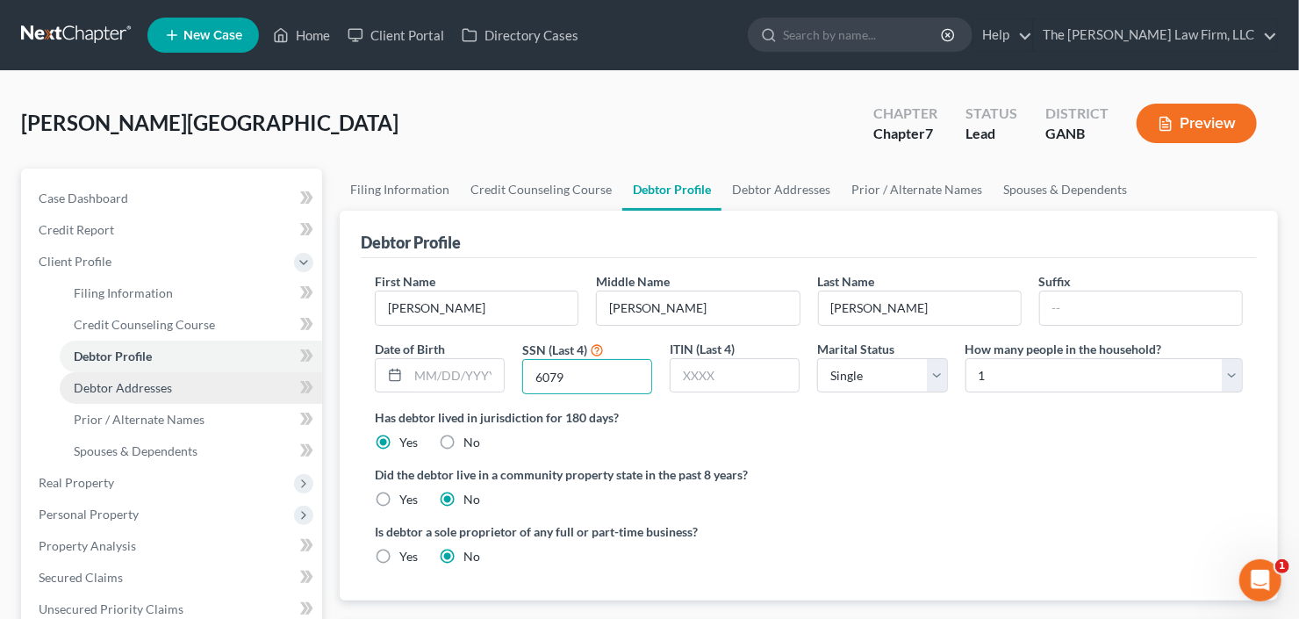
type input "6079"
click at [122, 380] on span "Debtor Addresses" at bounding box center [123, 387] width 98 height 15
select select "0"
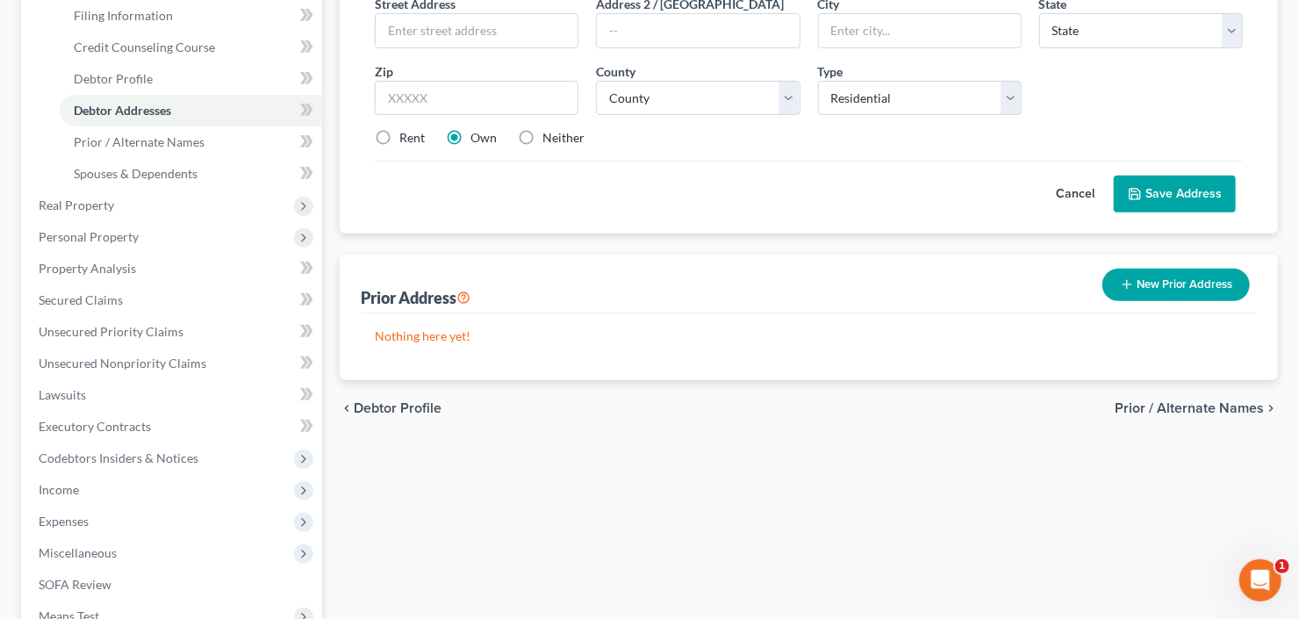
scroll to position [421, 0]
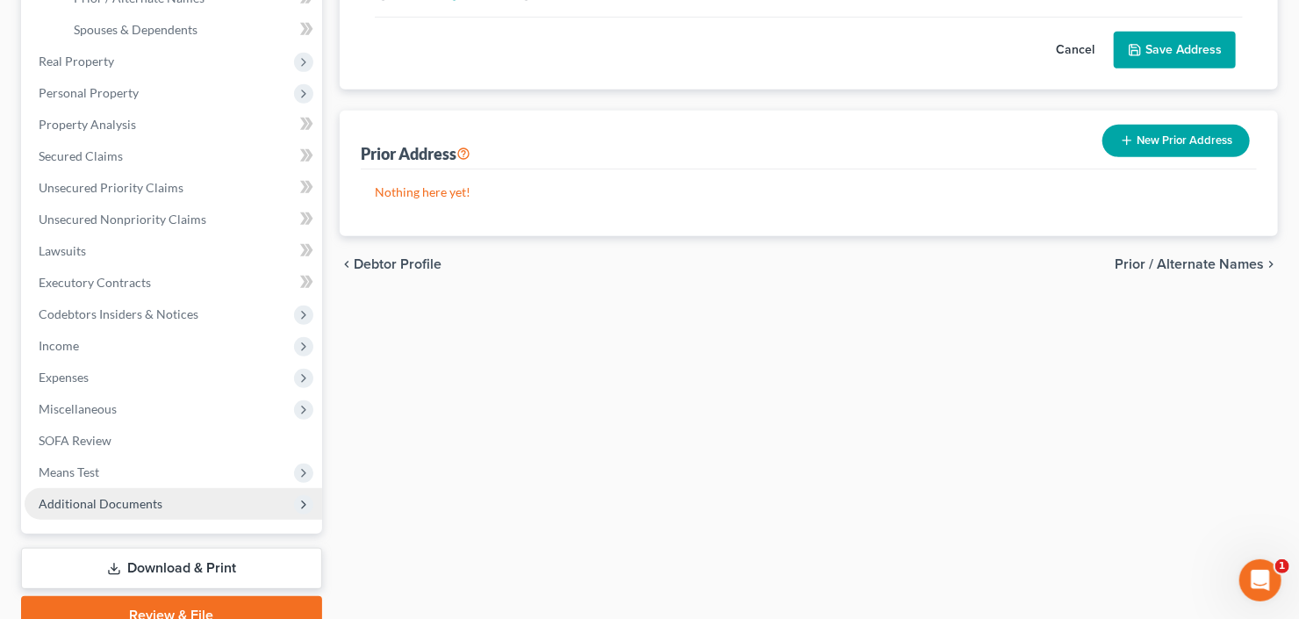
click at [107, 496] on span "Additional Documents" at bounding box center [101, 503] width 124 height 15
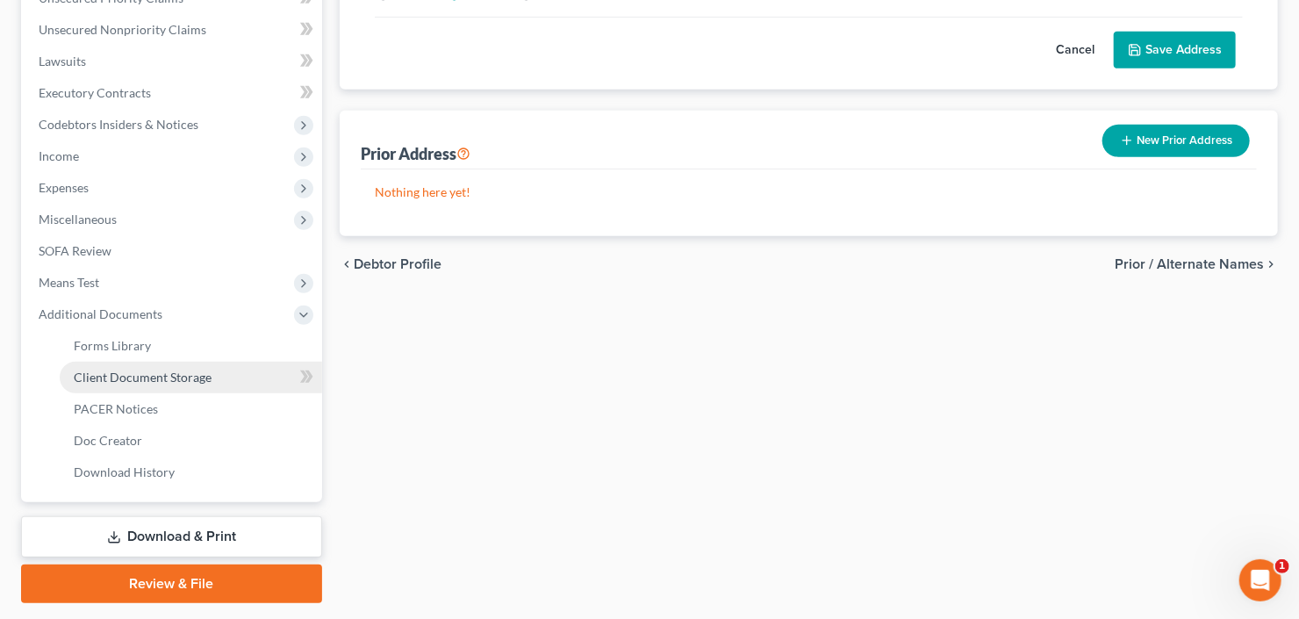
click at [162, 371] on span "Client Document Storage" at bounding box center [143, 377] width 138 height 15
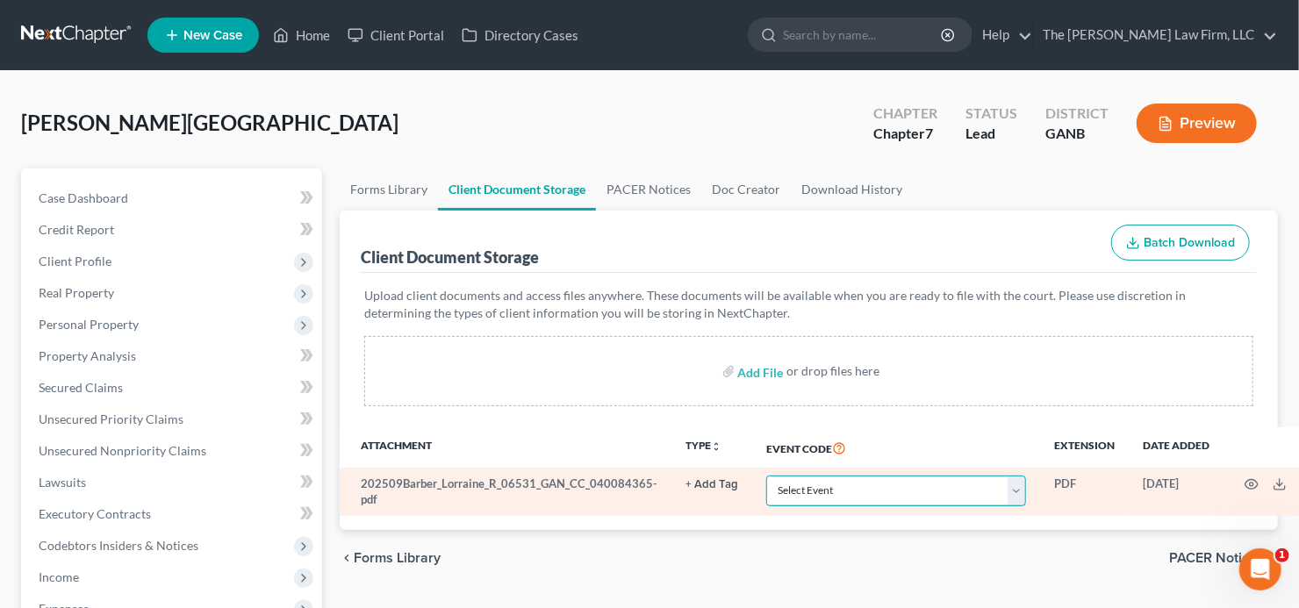
click at [836, 494] on select "Select Event 01 - Chapter 13 Plan - Initial Plan 02-Application to Pay Filing F…" at bounding box center [897, 491] width 260 height 31
select select "5"
click at [836, 492] on select "Select Event 01 - Chapter 13 Plan - Initial Plan 02-Application to Pay Filing F…" at bounding box center [897, 491] width 260 height 31
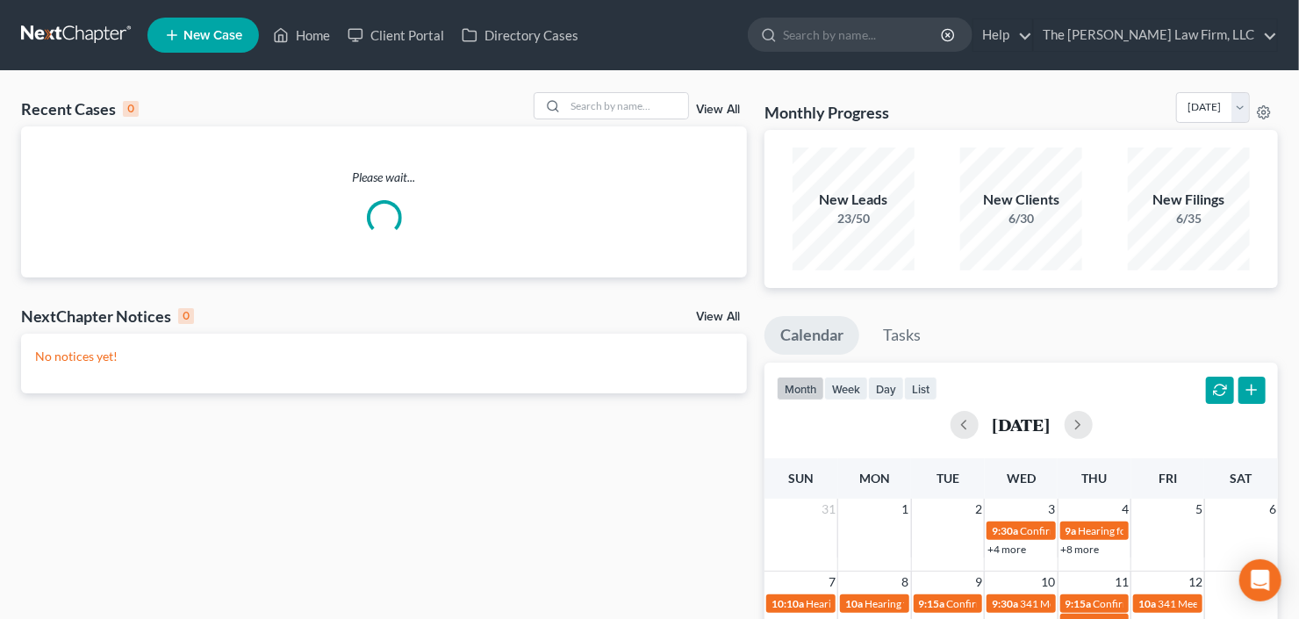
click at [180, 36] on icon at bounding box center [172, 35] width 16 height 21
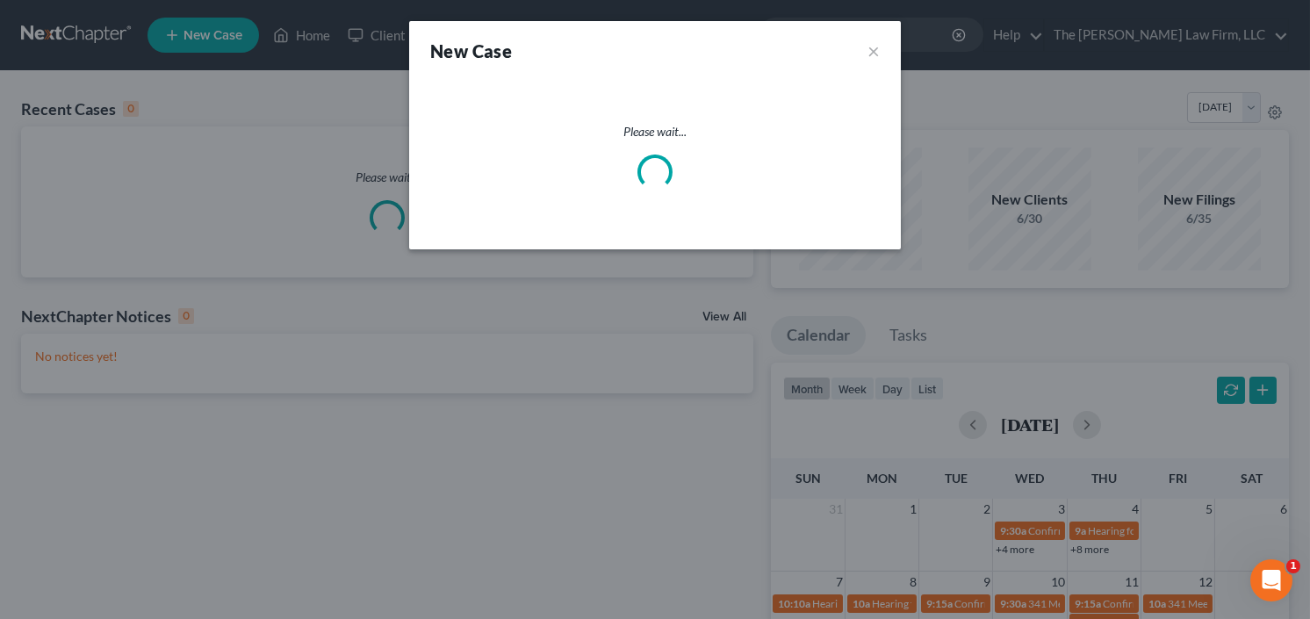
select select "19"
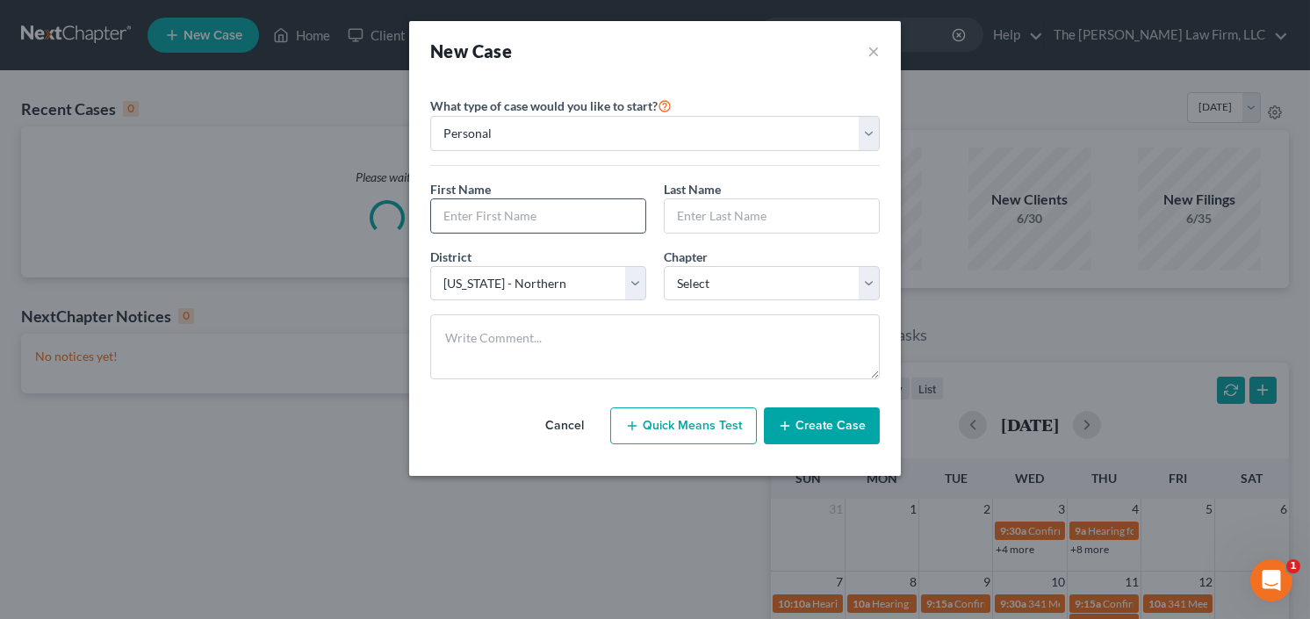
click at [534, 215] on input "text" at bounding box center [538, 215] width 214 height 33
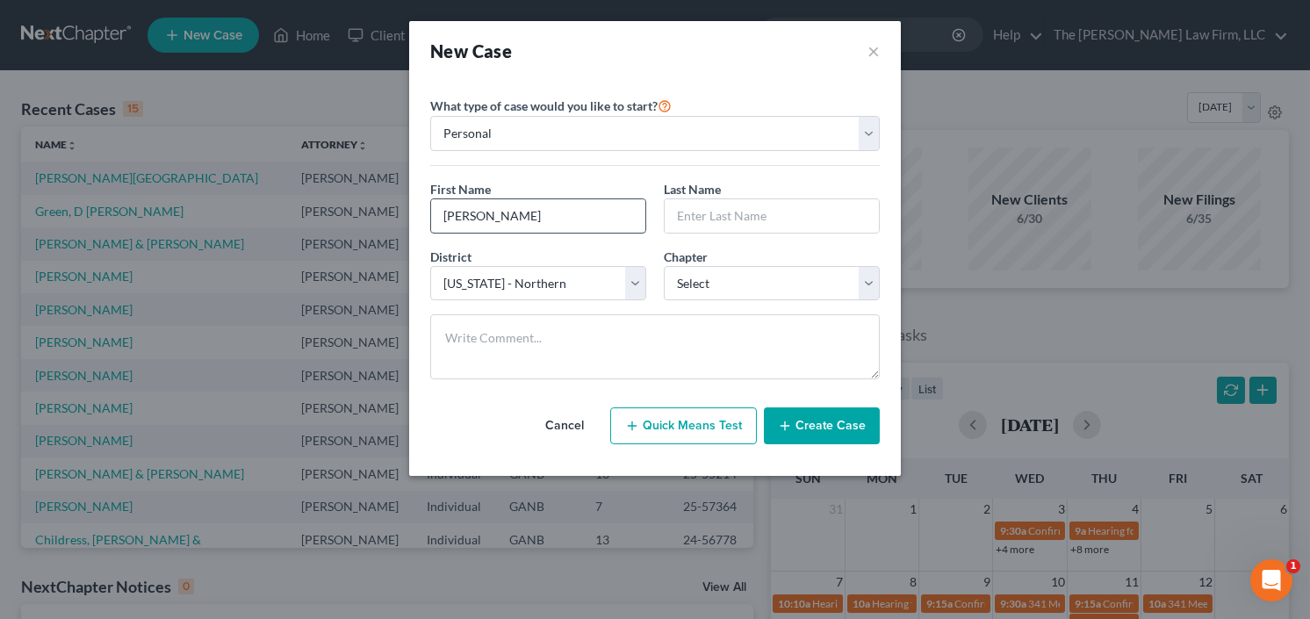
type input "[PERSON_NAME]"
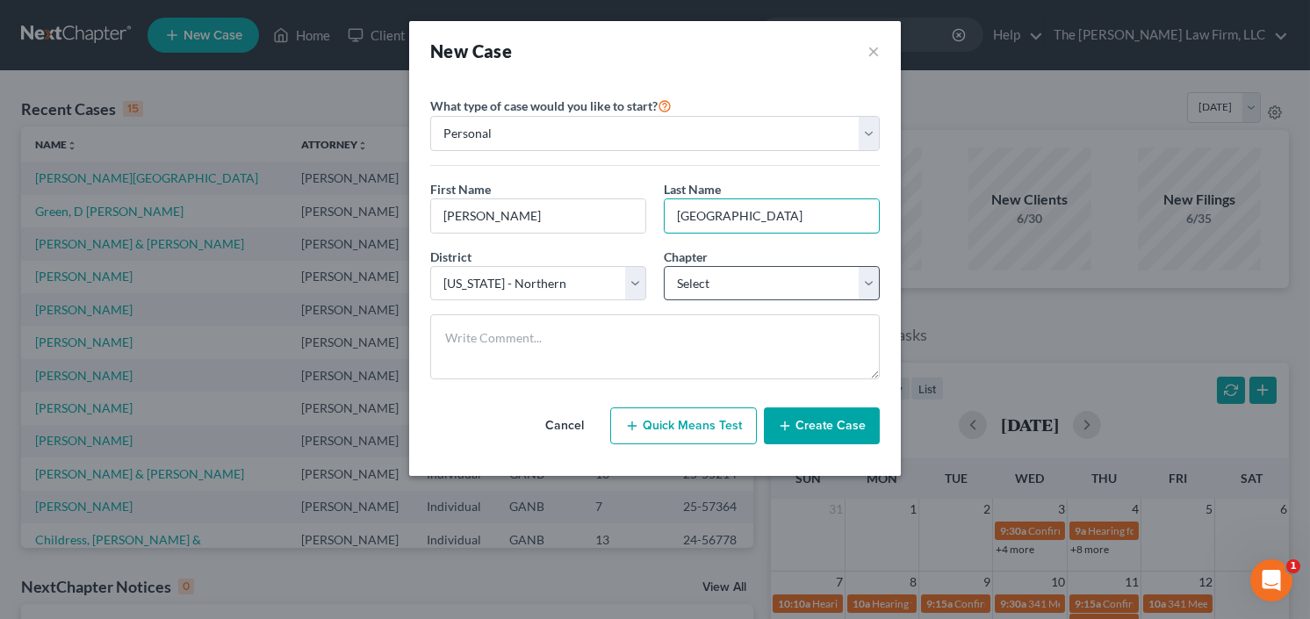
type input "[GEOGRAPHIC_DATA]"
click at [729, 270] on select "Select 7 11 12 13" at bounding box center [772, 283] width 216 height 35
select select "3"
click at [664, 266] on select "Select 7 11 12 13" at bounding box center [772, 283] width 216 height 35
click at [831, 428] on button "Create Case" at bounding box center [822, 425] width 116 height 37
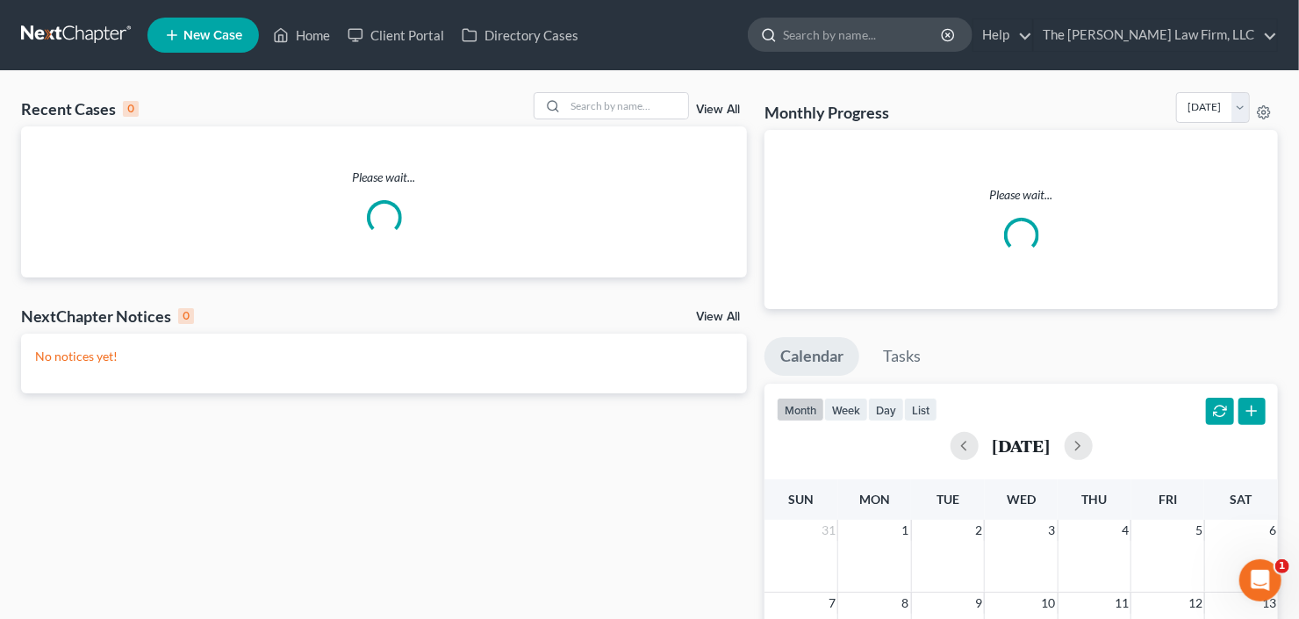
click at [894, 40] on input "search" at bounding box center [863, 34] width 161 height 32
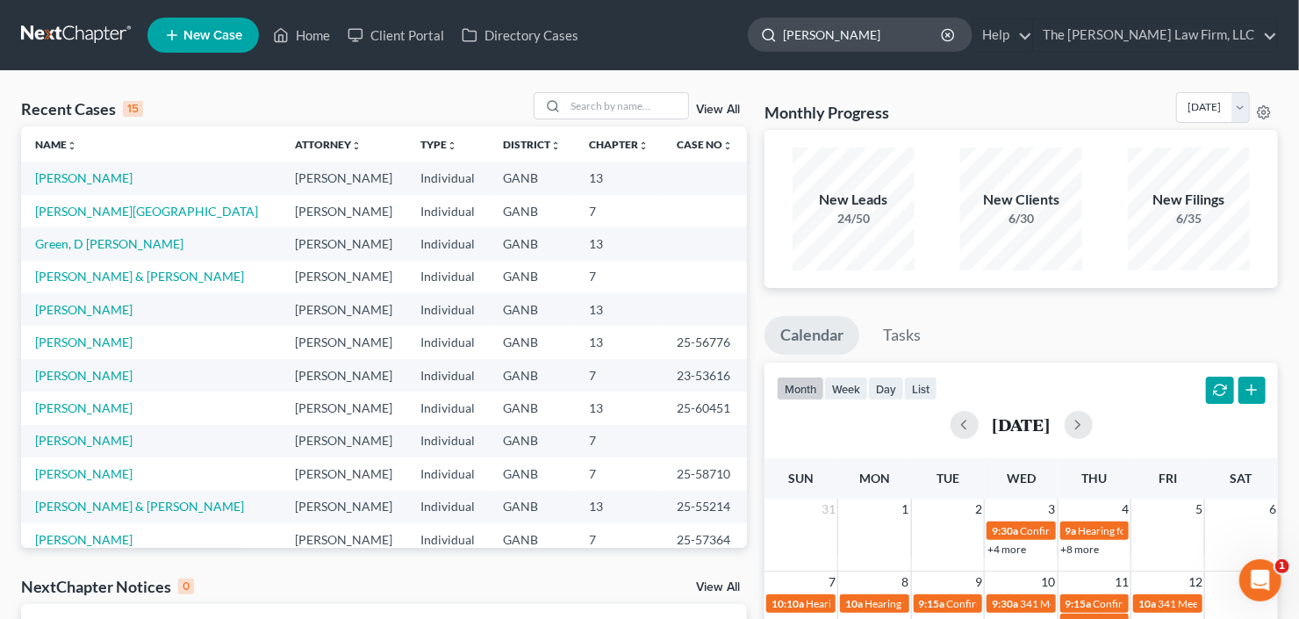
type input "[PERSON_NAME]"
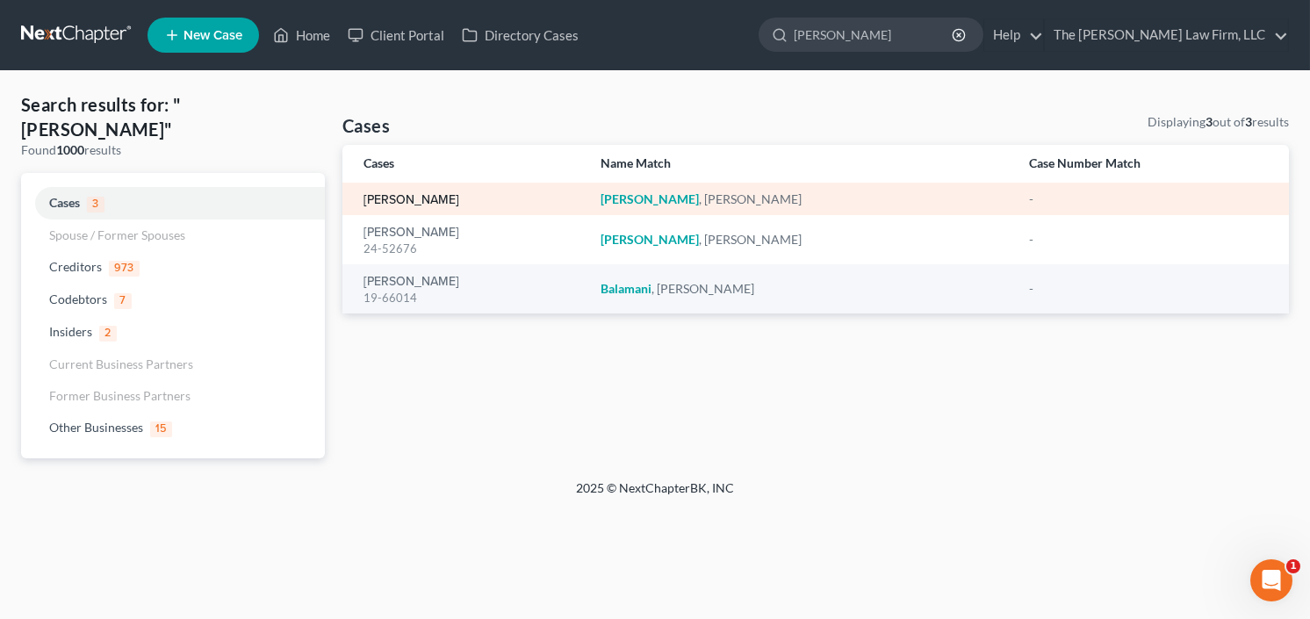
click at [392, 199] on link "[PERSON_NAME]" at bounding box center [412, 200] width 96 height 12
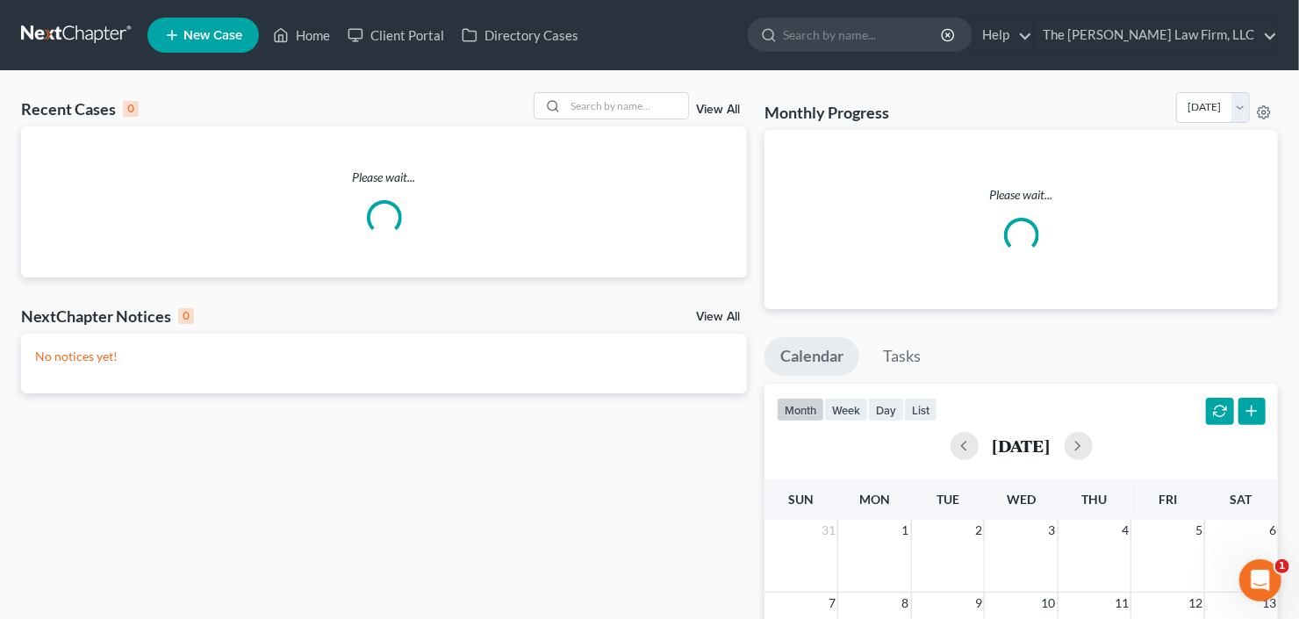
click at [198, 32] on span "New Case" at bounding box center [213, 35] width 59 height 13
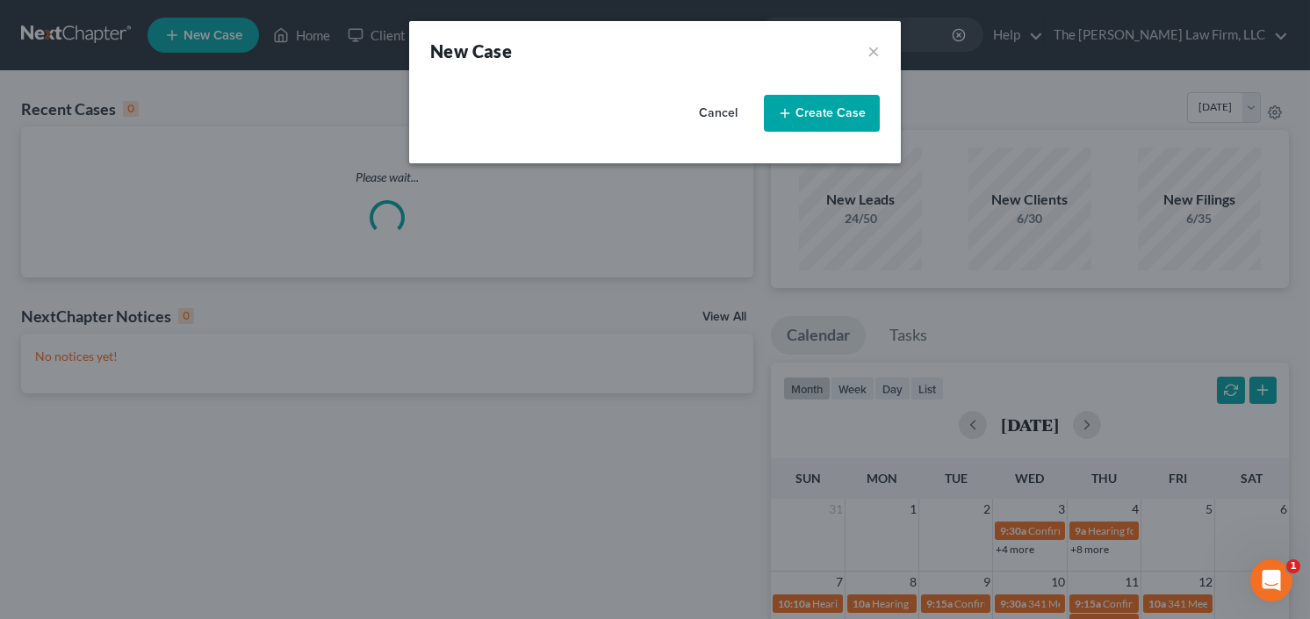
select select "19"
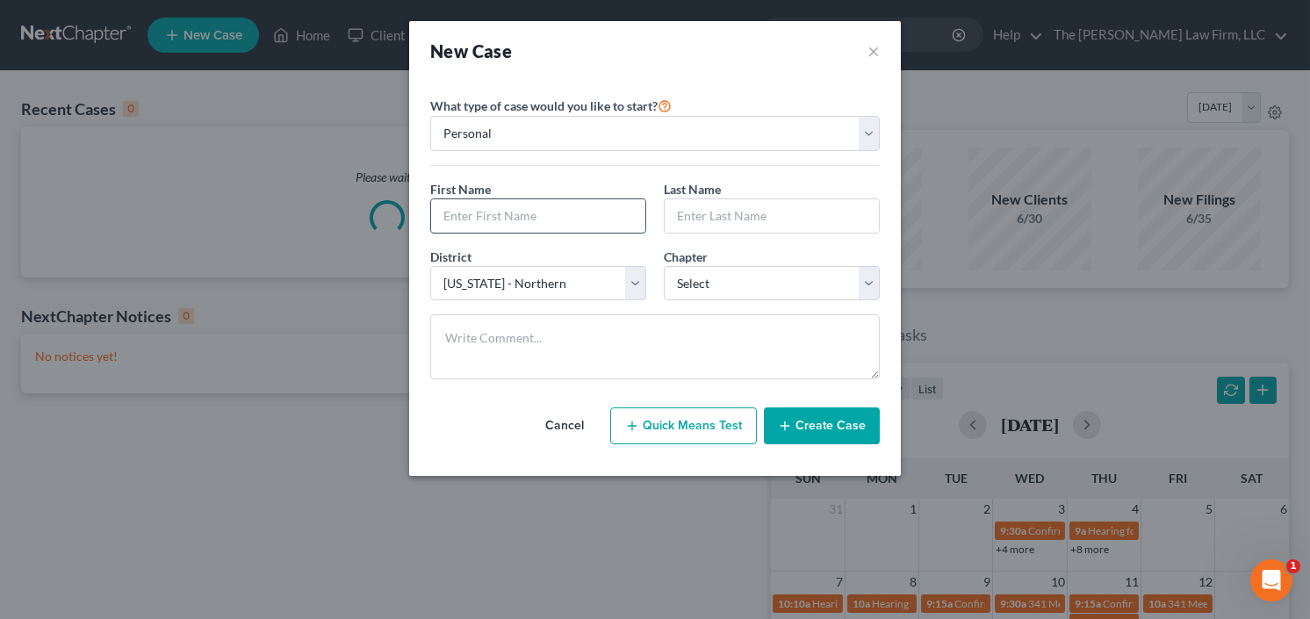
click at [525, 212] on input "text" at bounding box center [538, 215] width 214 height 33
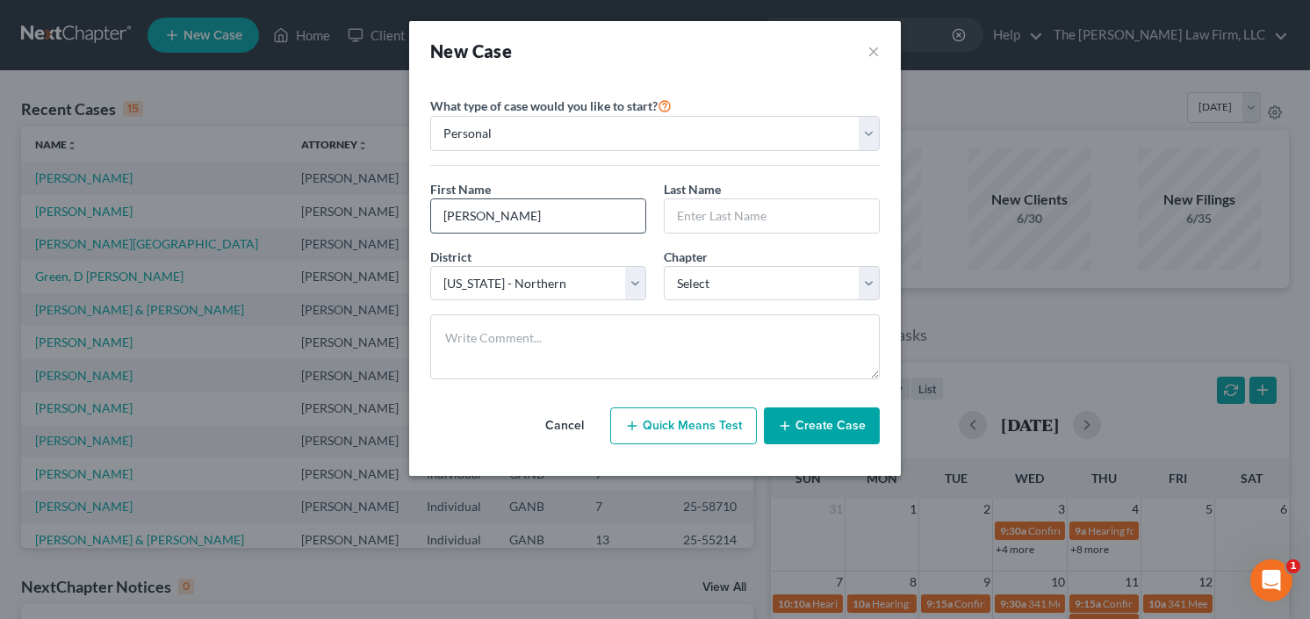
type input "Courtney"
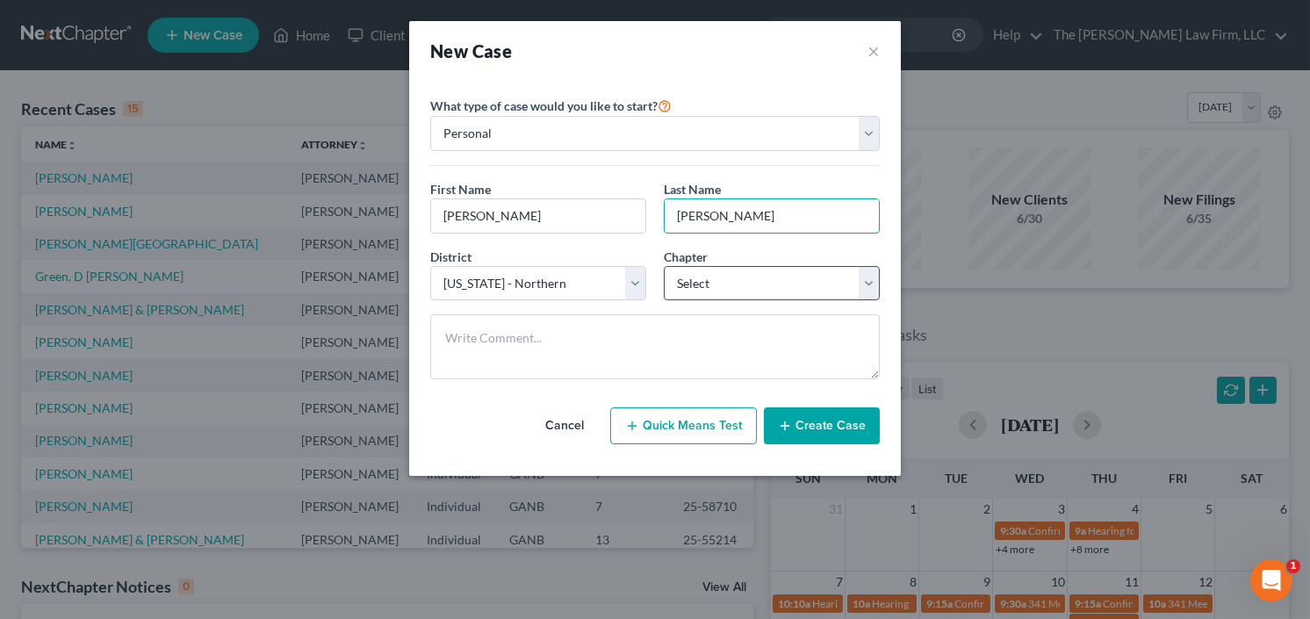
type input "Cosey"
click at [765, 277] on select "Select 7 11 12 13" at bounding box center [772, 283] width 216 height 35
select select "0"
click at [664, 266] on select "Select 7 11 12 13" at bounding box center [772, 283] width 216 height 35
click at [810, 408] on button "Create Case" at bounding box center [822, 425] width 116 height 37
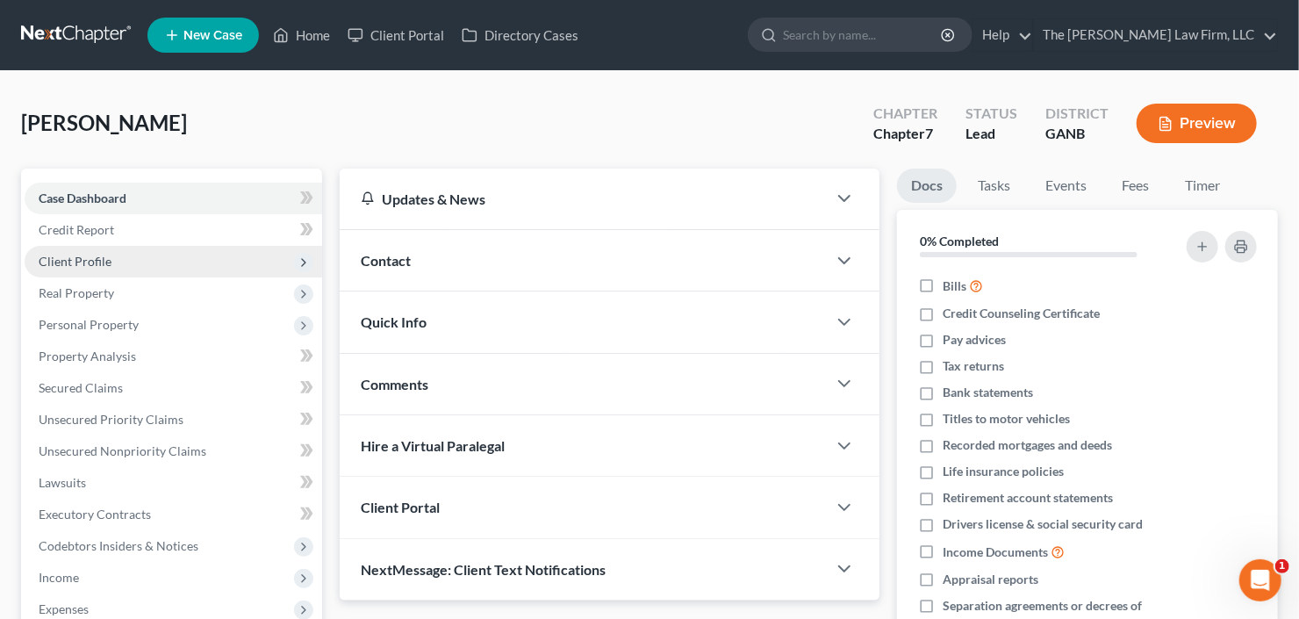
click at [74, 254] on span "Client Profile" at bounding box center [75, 261] width 73 height 15
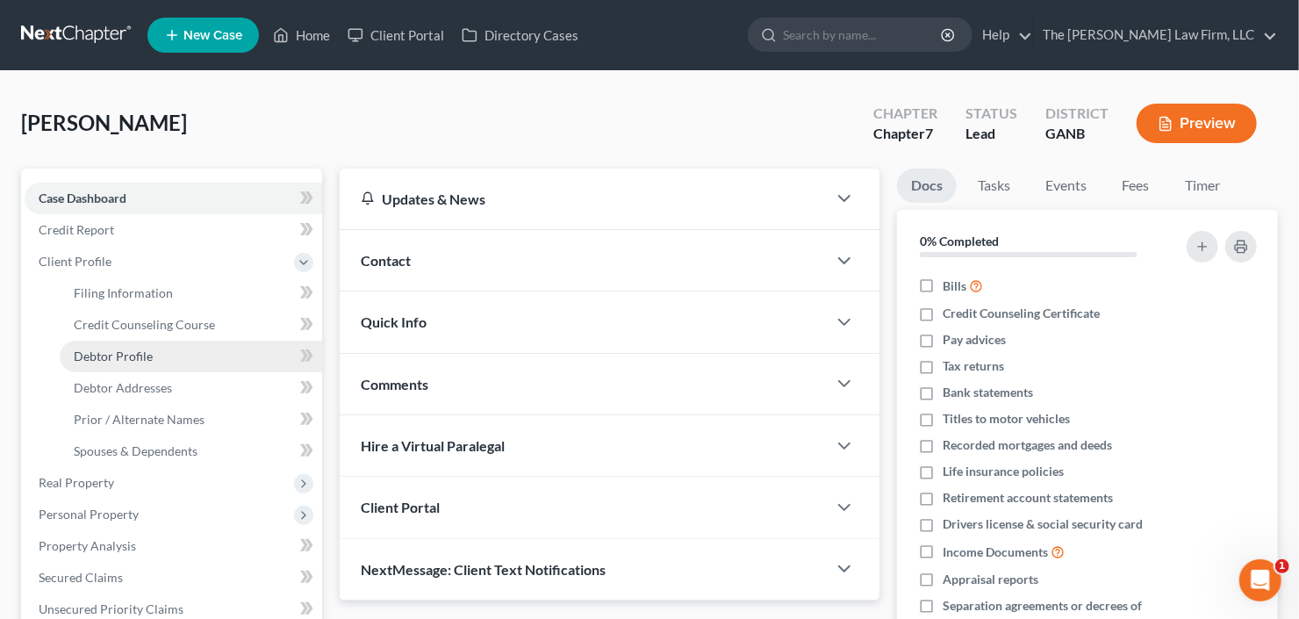
click at [91, 350] on span "Debtor Profile" at bounding box center [113, 356] width 79 height 15
select select "0"
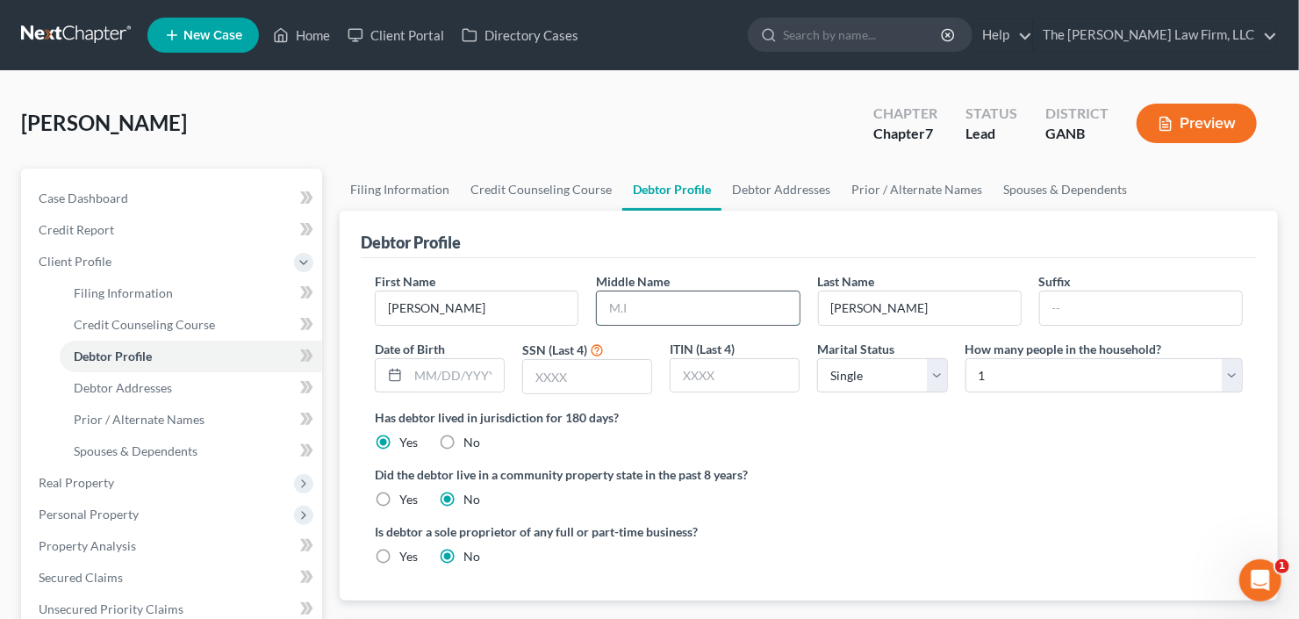
click at [697, 304] on input "text" at bounding box center [698, 308] width 202 height 33
type input "Shevonne"
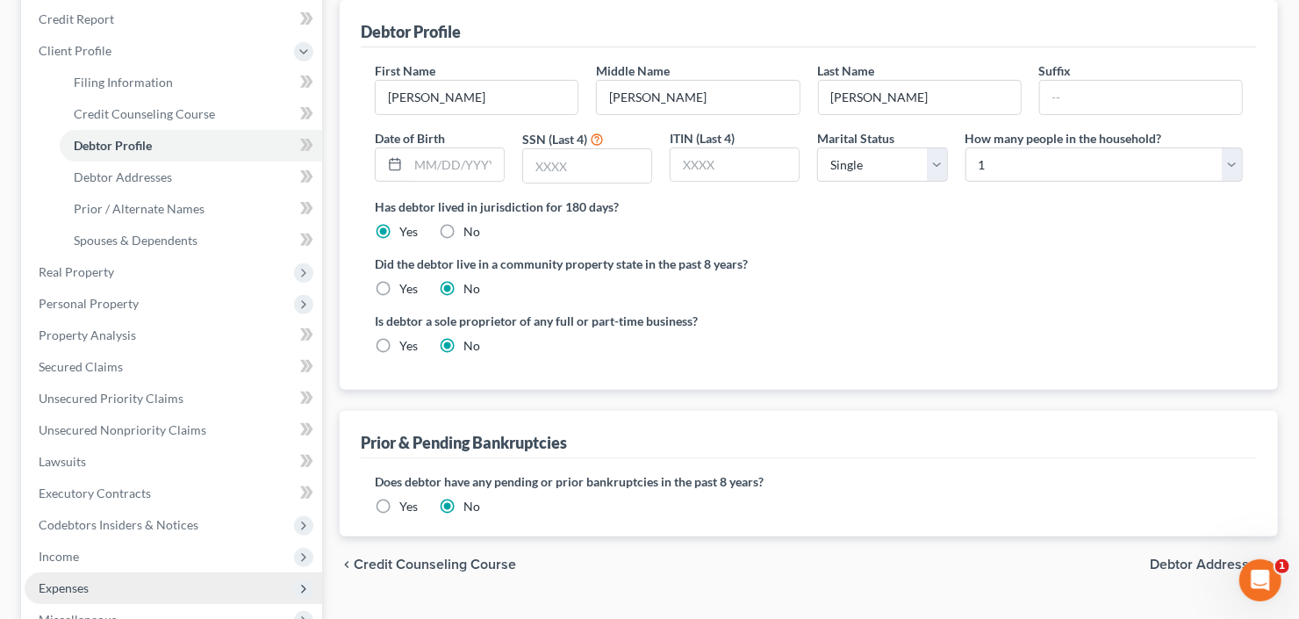
scroll to position [500, 0]
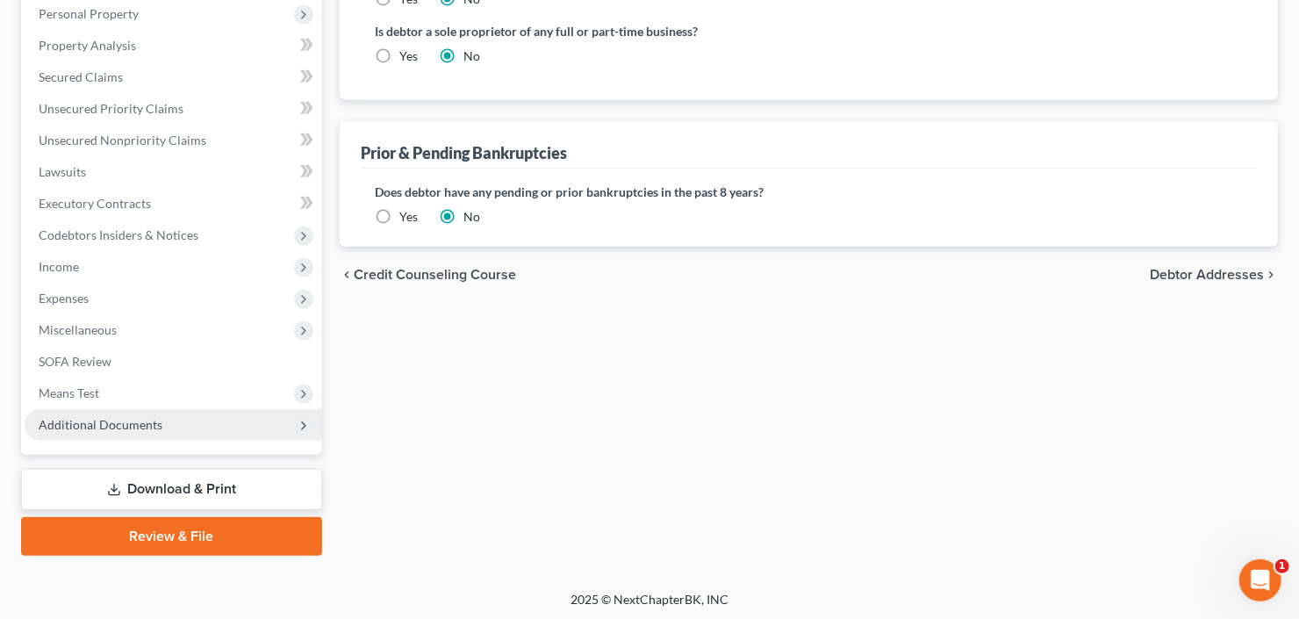
click at [141, 418] on span "Additional Documents" at bounding box center [101, 424] width 124 height 15
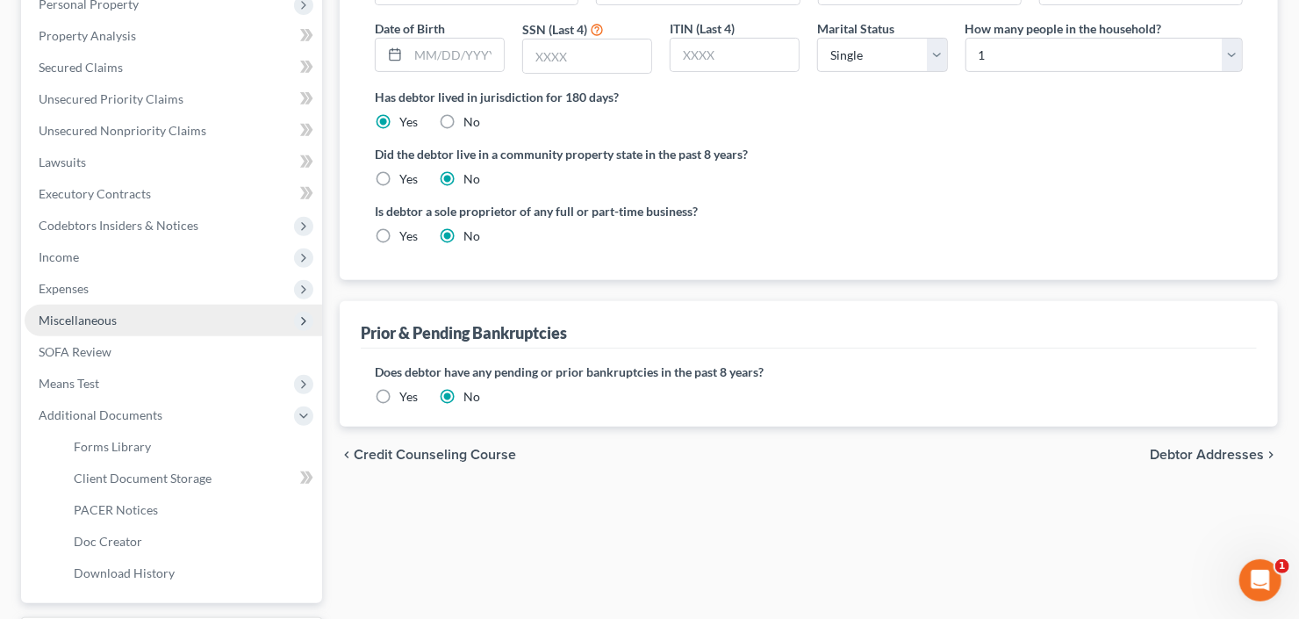
scroll to position [381, 0]
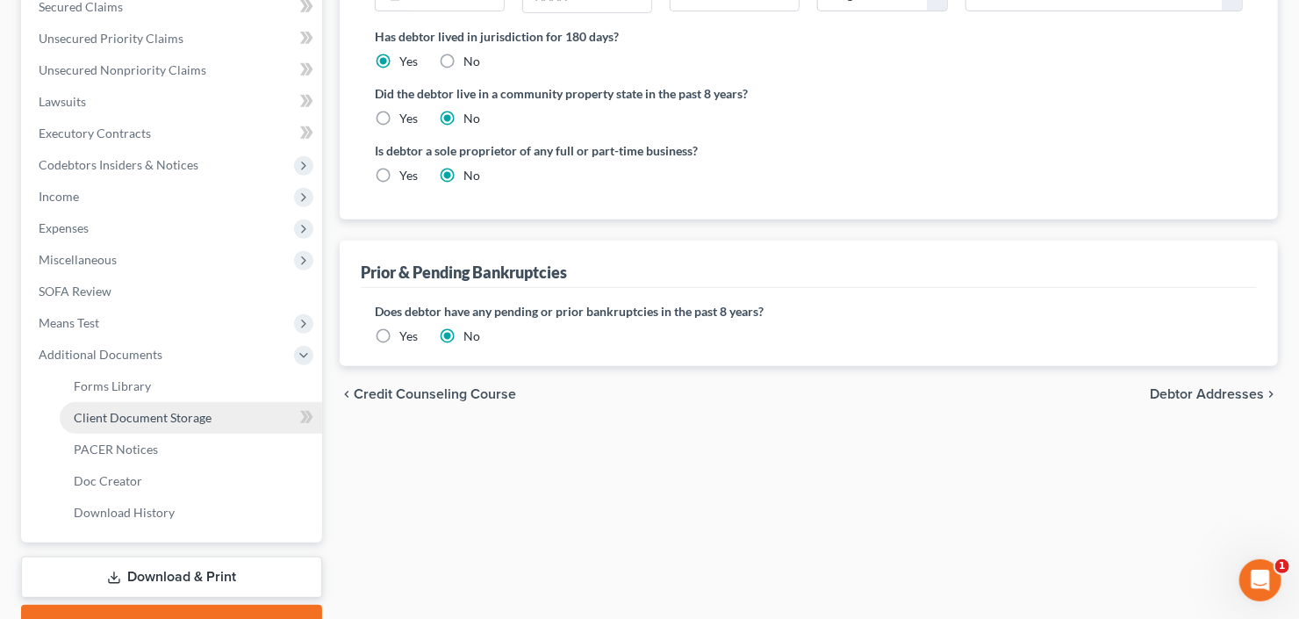
click at [170, 422] on link "Client Document Storage" at bounding box center [191, 418] width 263 height 32
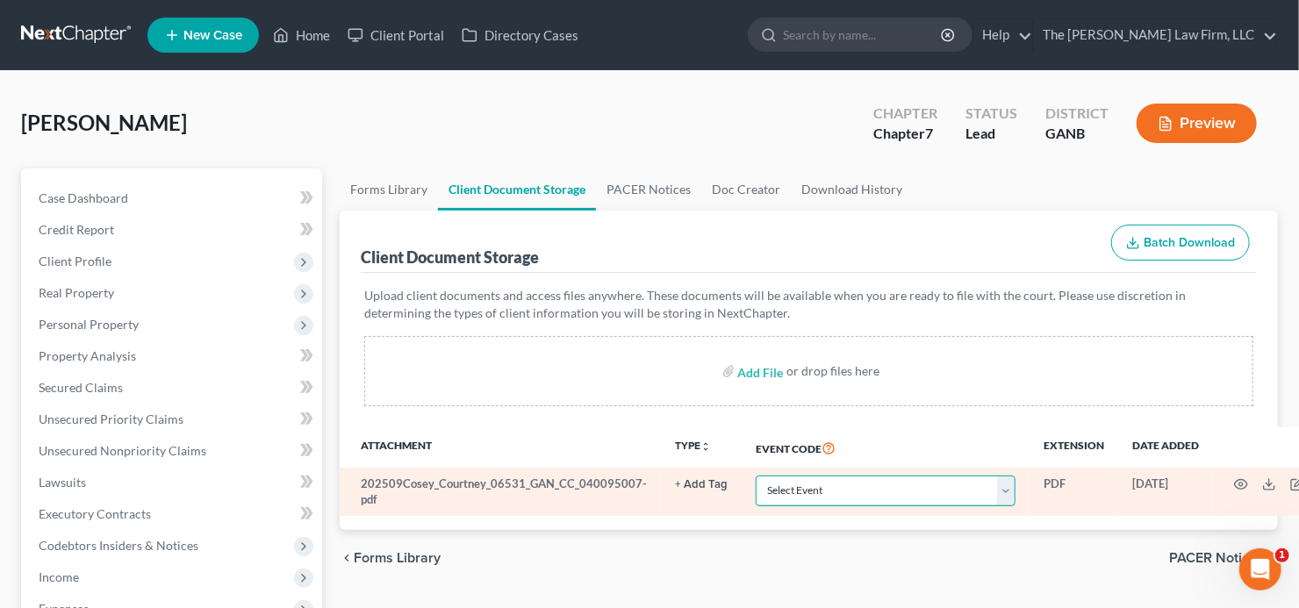
click at [920, 489] on select "Select Event 01 - Chapter 13 Plan - Initial Plan 02-Application to Pay Filing F…" at bounding box center [886, 491] width 260 height 31
select select "5"
click at [919, 493] on select "Select Event 01 - Chapter 13 Plan - Initial Plan 02-Application to Pay Filing F…" at bounding box center [886, 491] width 260 height 31
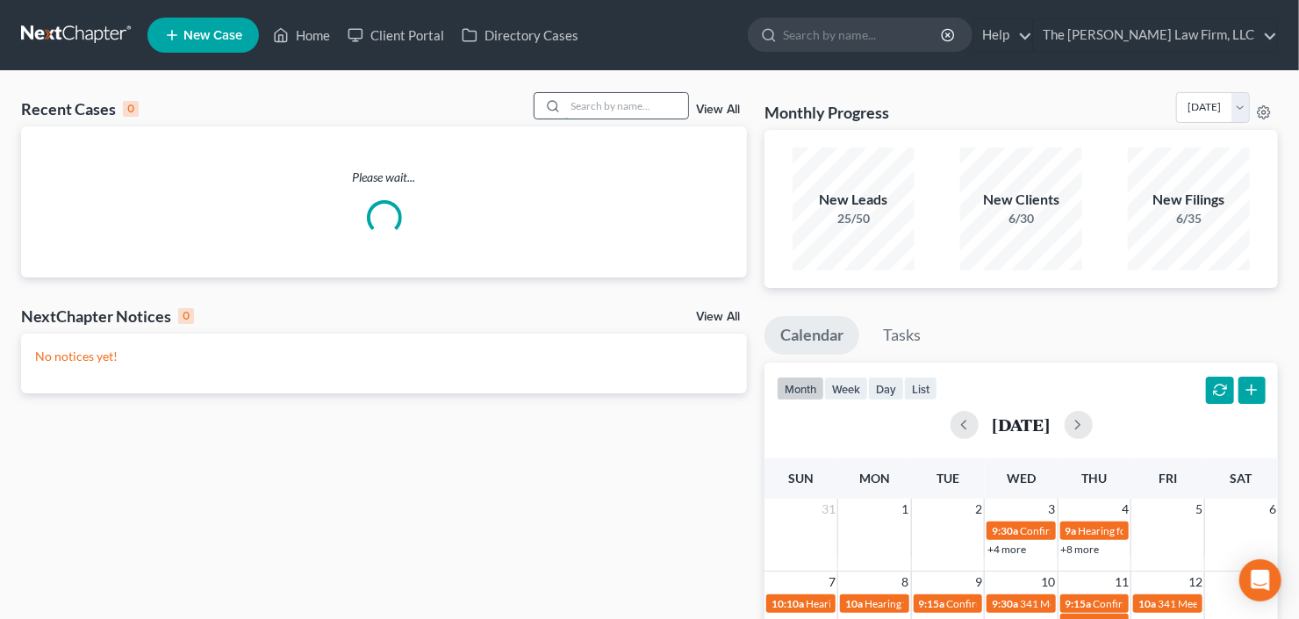
click at [625, 101] on input "search" at bounding box center [626, 105] width 123 height 25
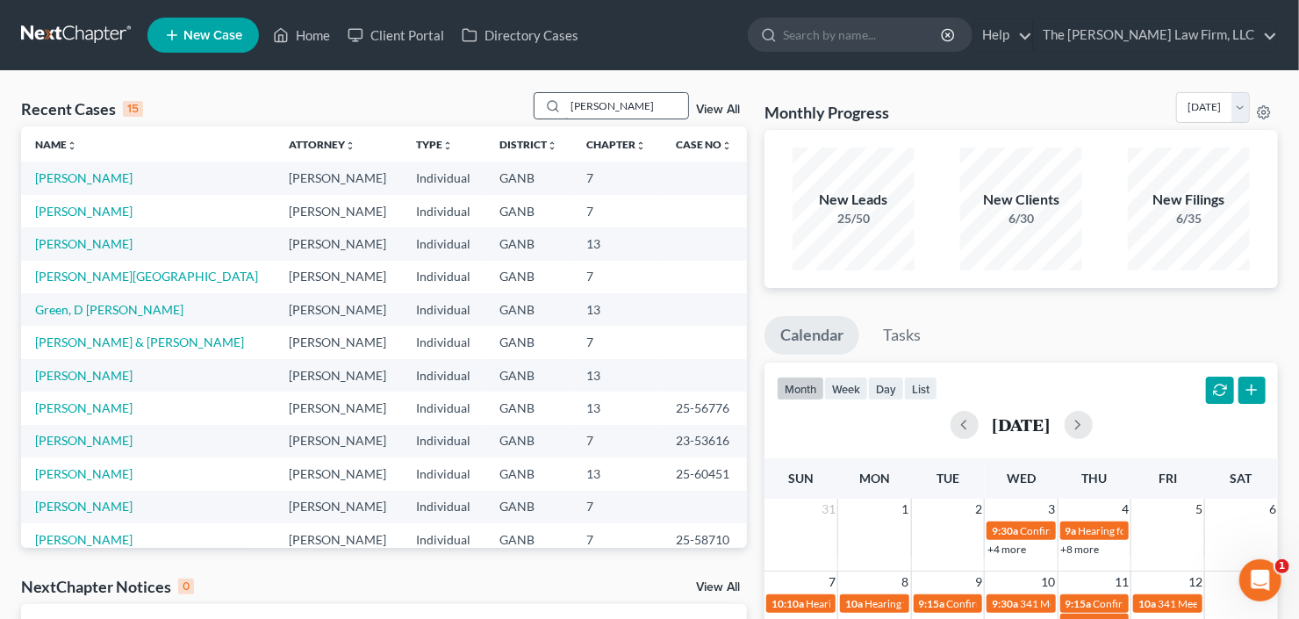
type input "[PERSON_NAME]"
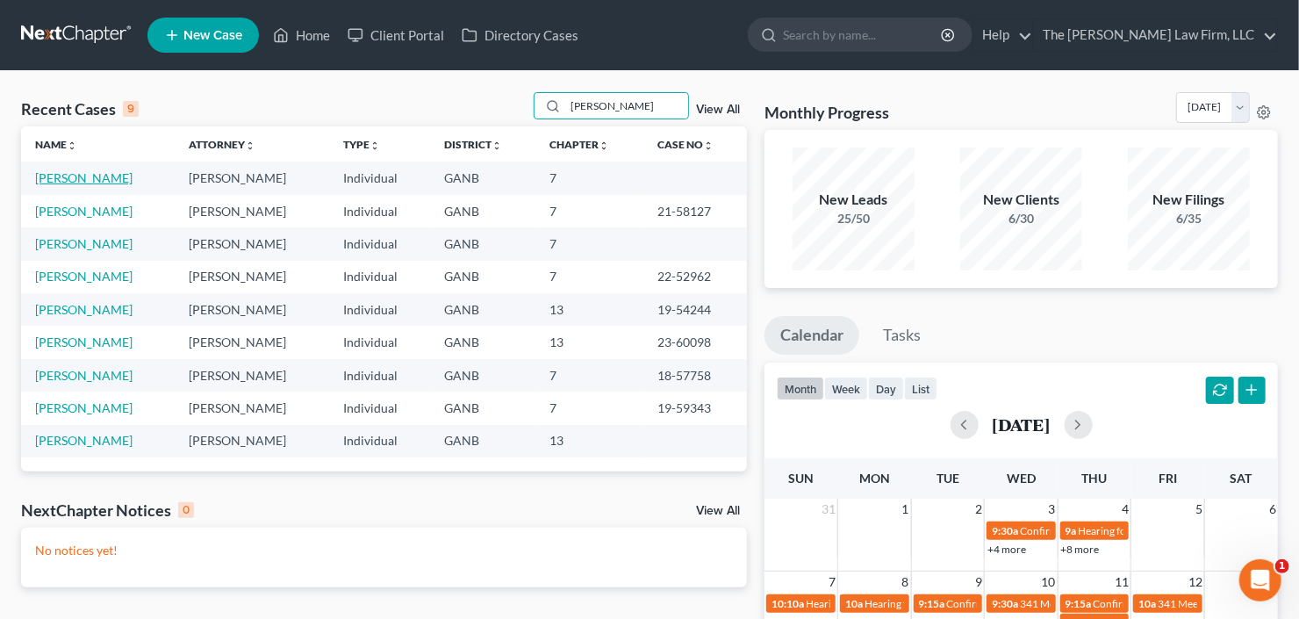
click at [67, 181] on link "[PERSON_NAME]" at bounding box center [83, 177] width 97 height 15
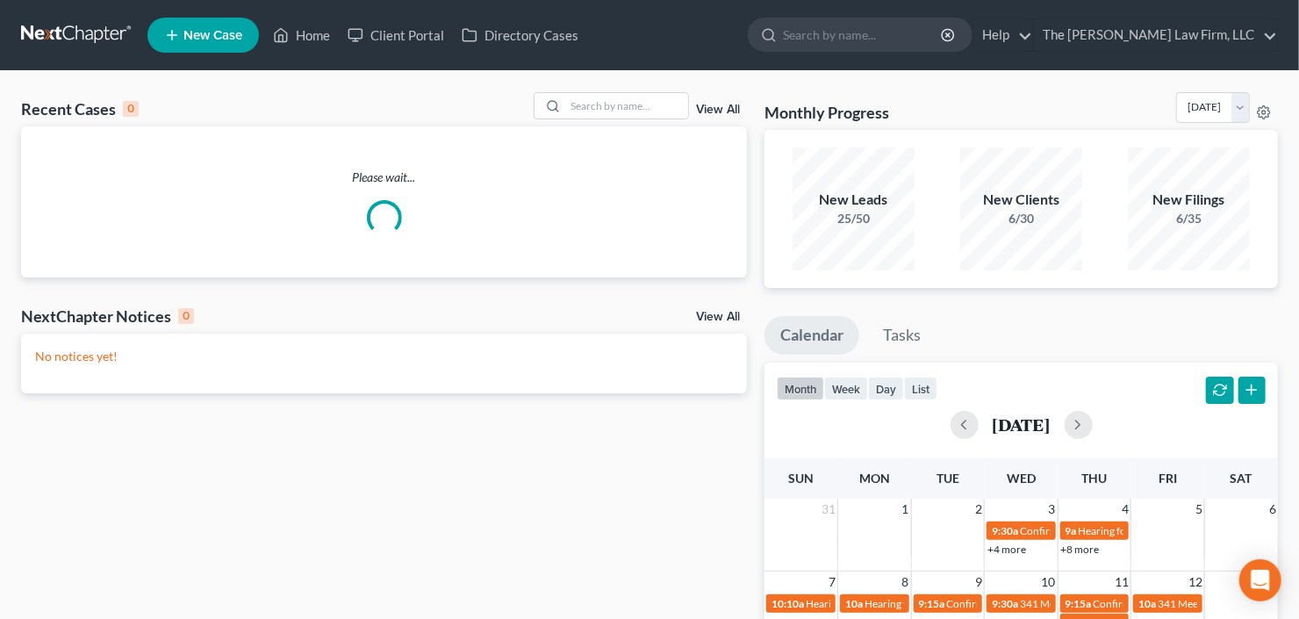
click at [215, 34] on span "New Case" at bounding box center [213, 35] width 59 height 13
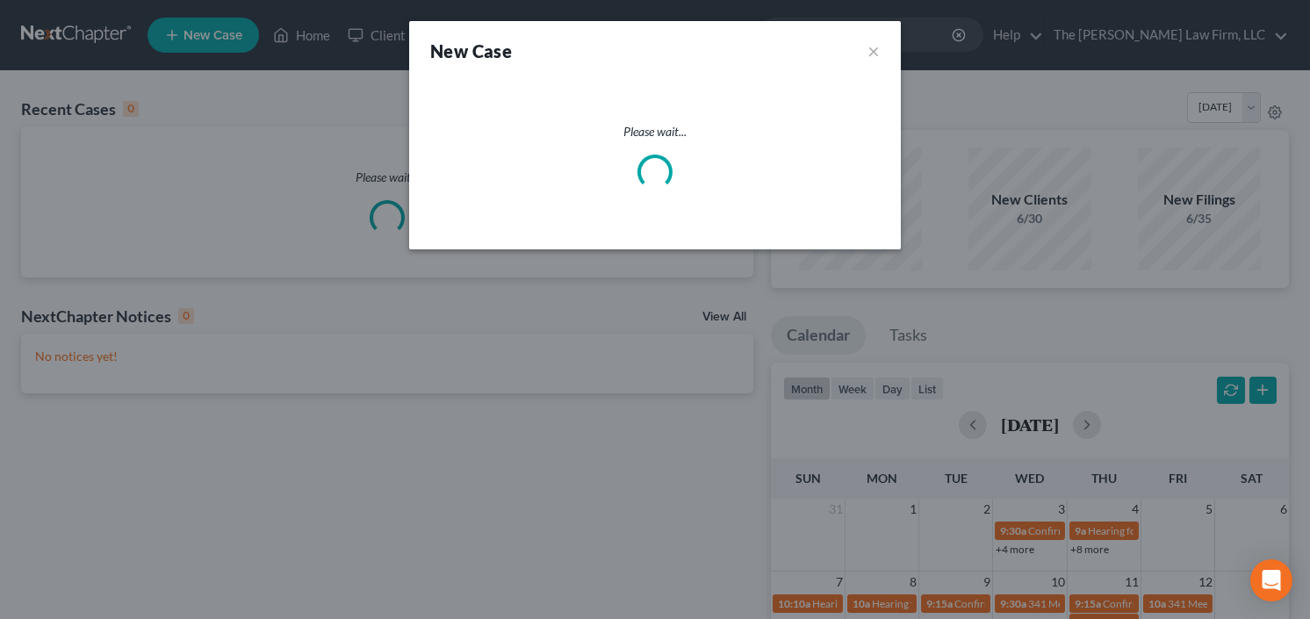
select select "19"
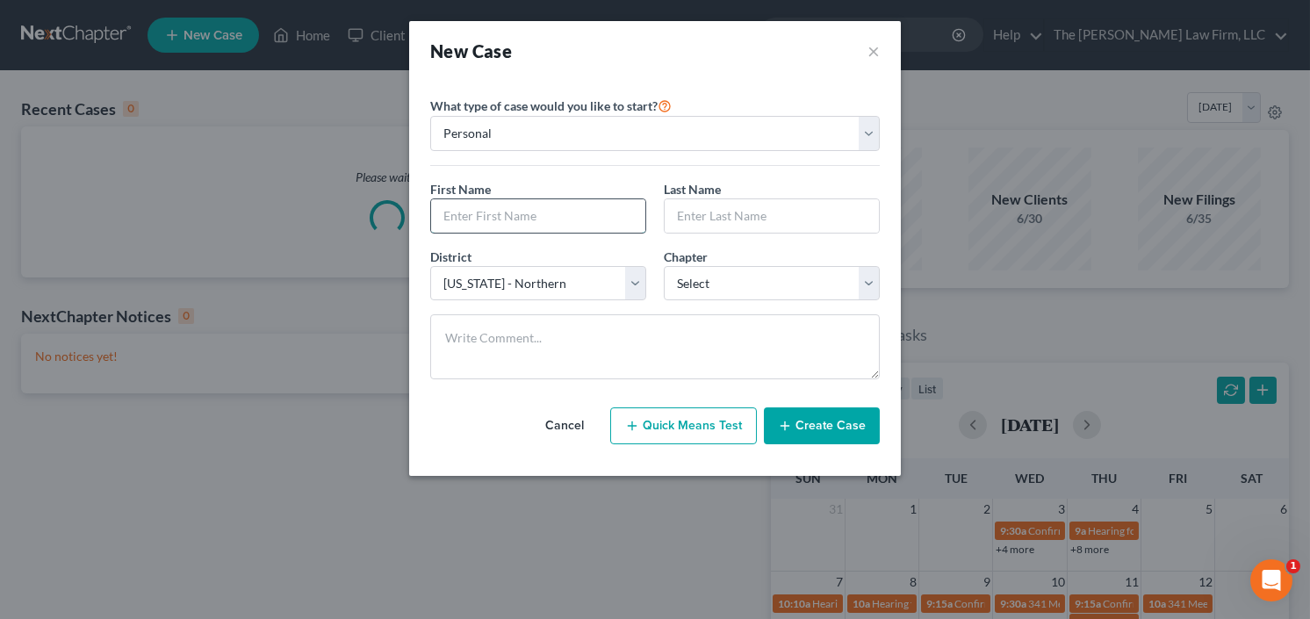
click at [560, 202] on input "text" at bounding box center [538, 215] width 214 height 33
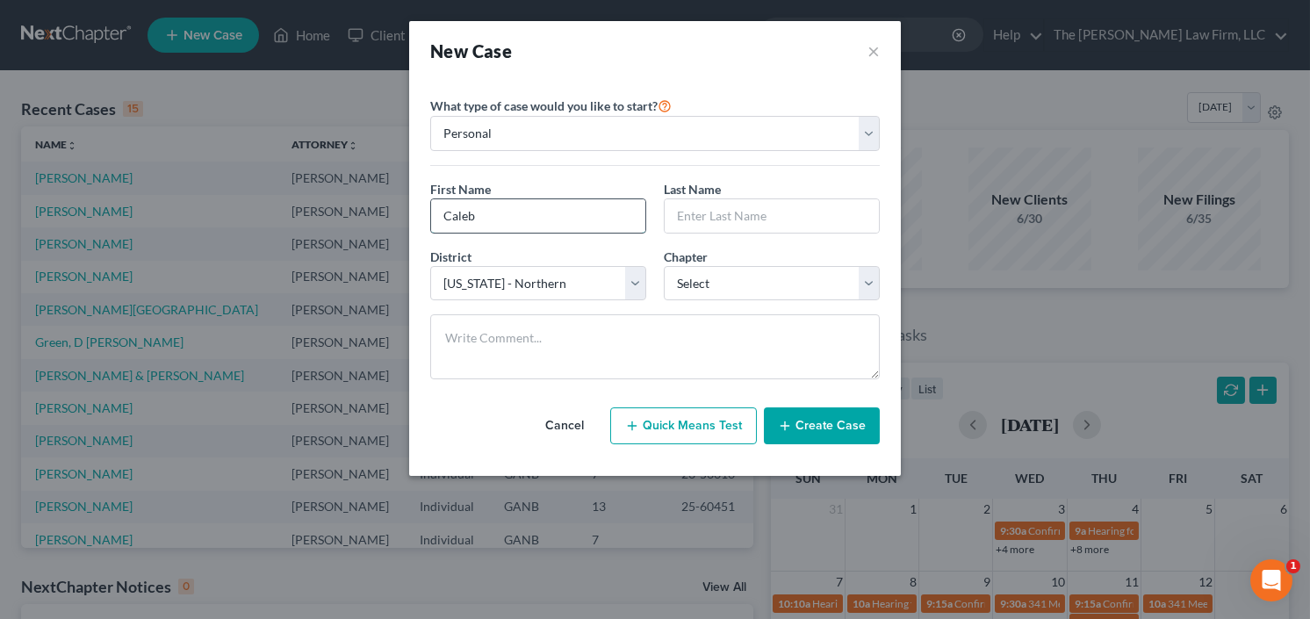
type input "Caleb"
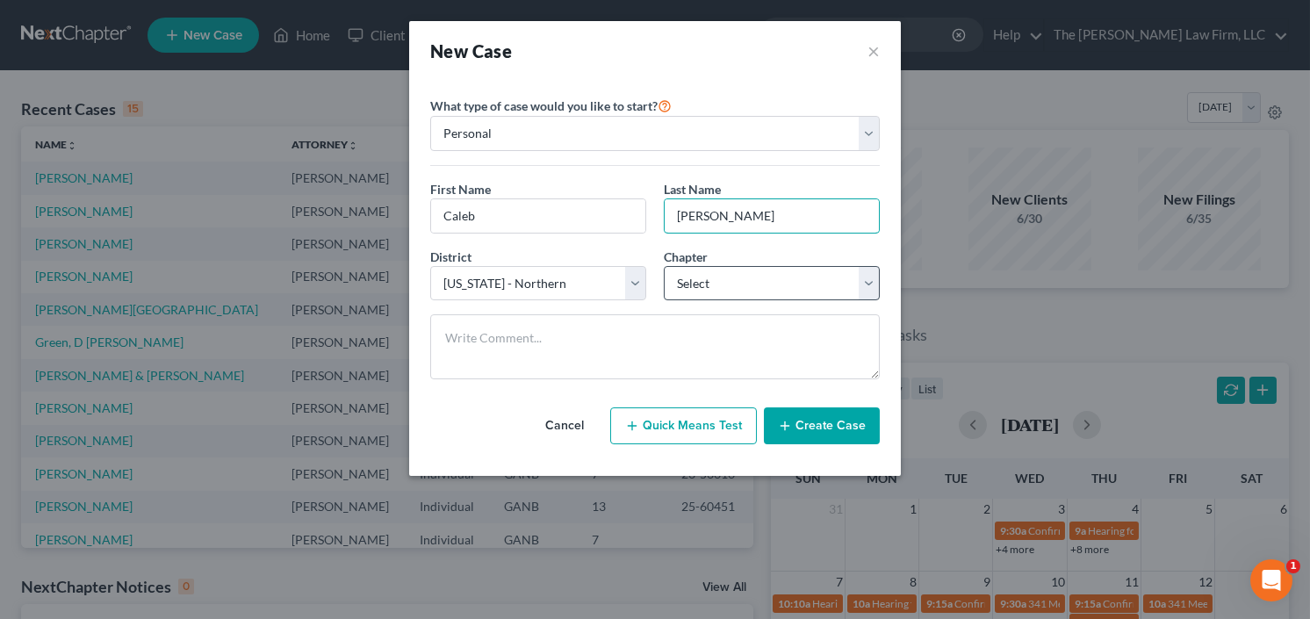
type input "Montgomery"
click at [738, 286] on select "Select 7 11 12 13" at bounding box center [772, 283] width 216 height 35
select select "0"
click at [664, 266] on select "Select 7 11 12 13" at bounding box center [772, 283] width 216 height 35
click at [803, 421] on button "Create Case" at bounding box center [822, 425] width 116 height 37
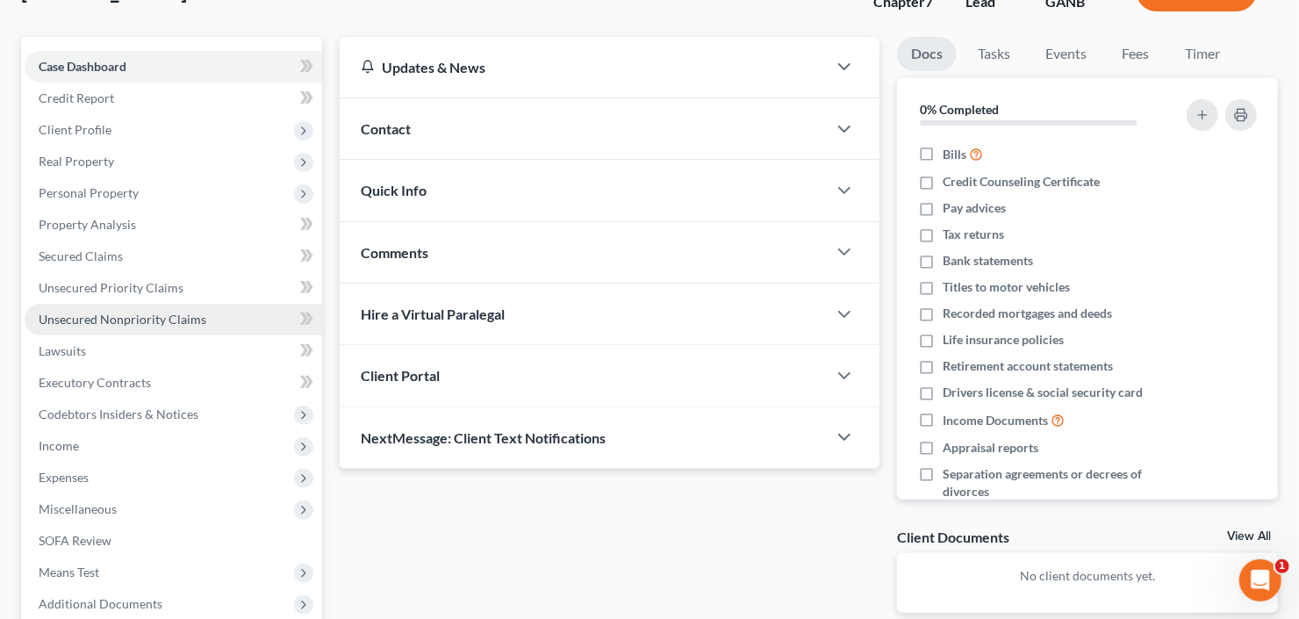
scroll to position [281, 0]
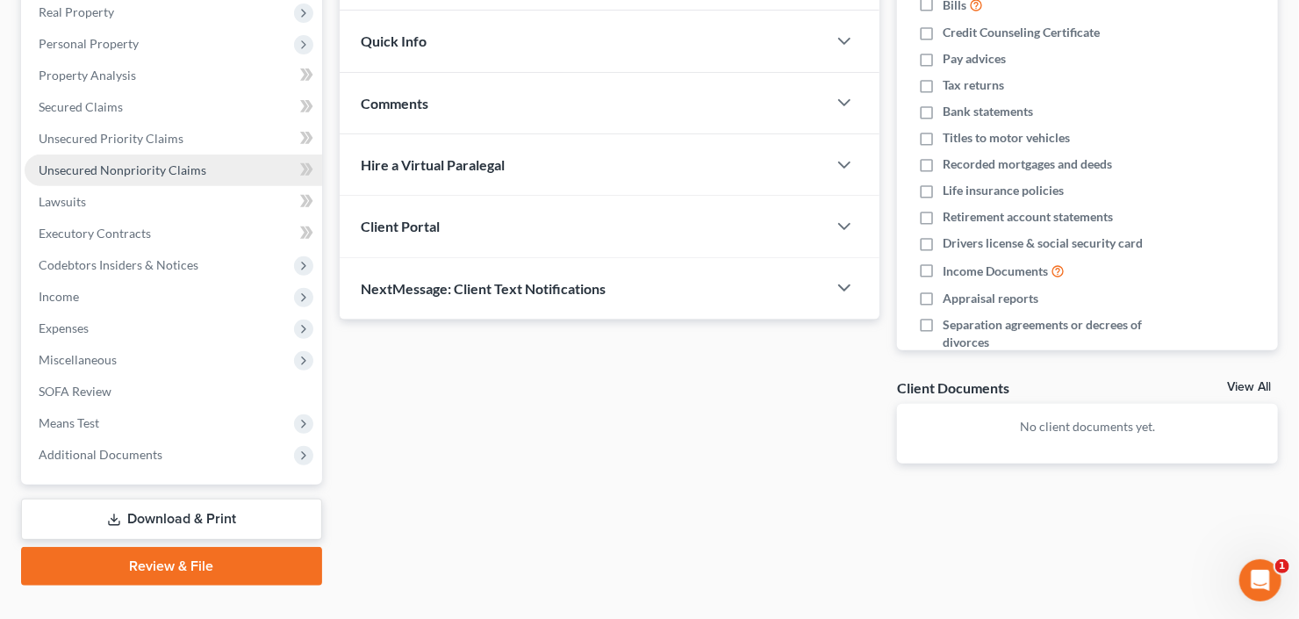
click at [105, 182] on link "Unsecured Nonpriority Claims" at bounding box center [174, 171] width 298 height 32
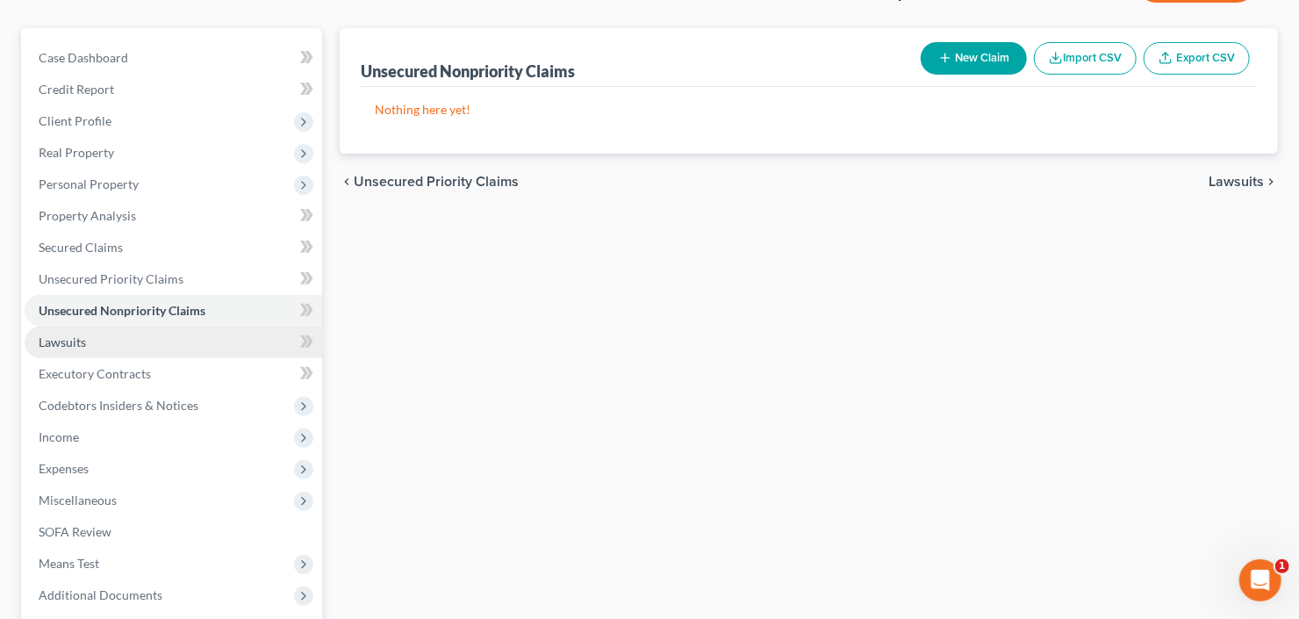
click at [97, 345] on link "Lawsuits" at bounding box center [174, 343] width 298 height 32
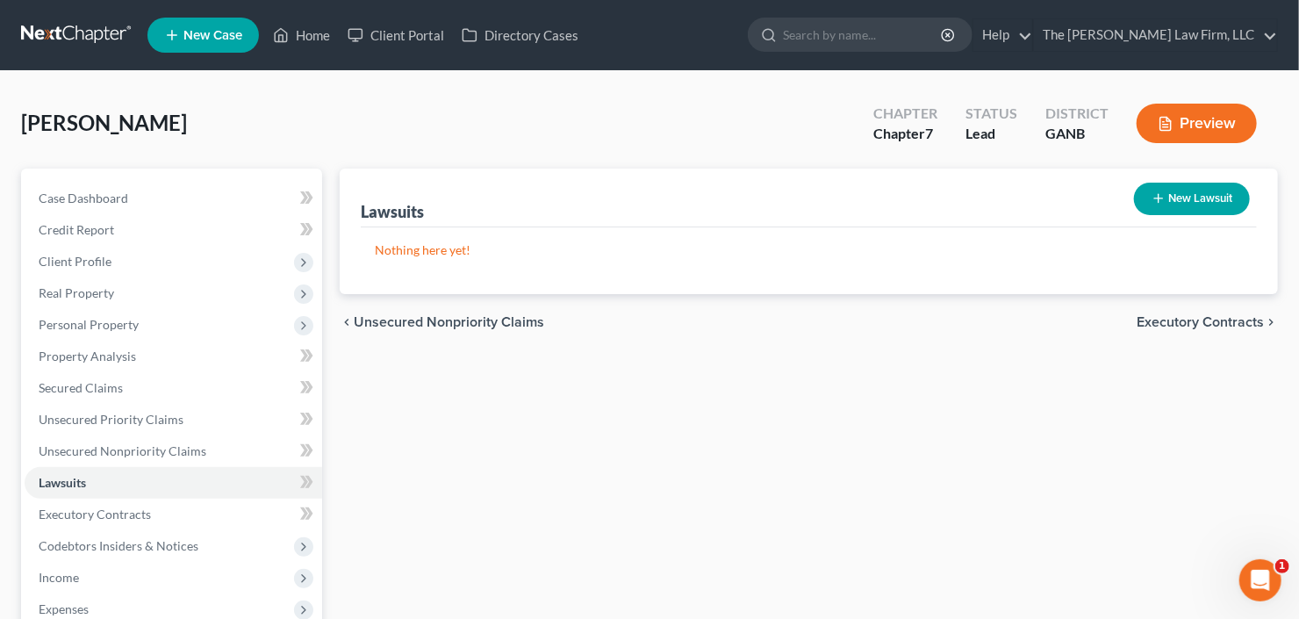
click at [1178, 198] on button "New Lawsuit" at bounding box center [1192, 199] width 116 height 32
select select "0"
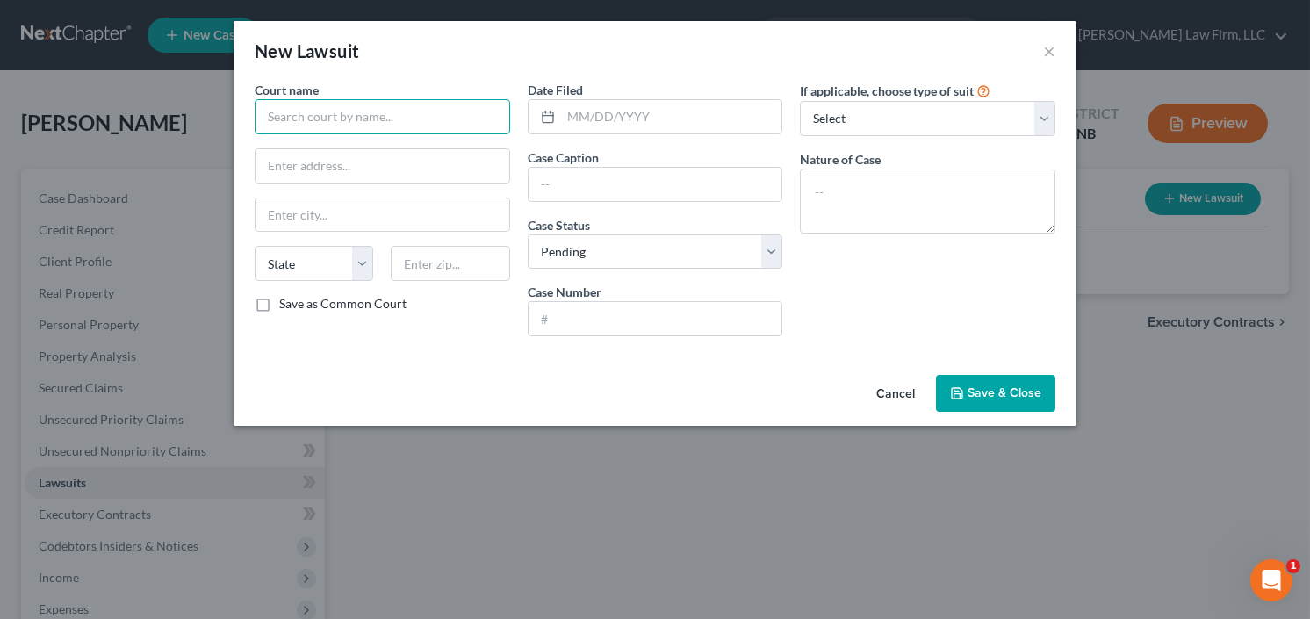
click at [335, 123] on input "text" at bounding box center [383, 116] width 256 height 35
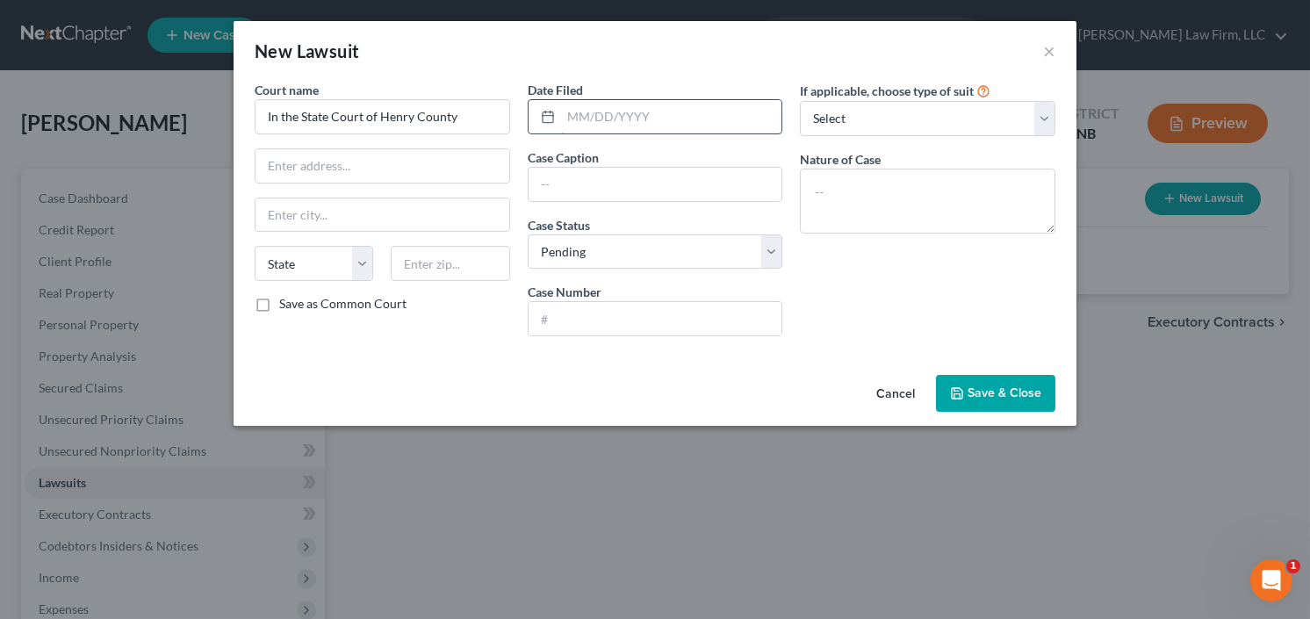
click at [594, 126] on input "text" at bounding box center [671, 116] width 221 height 33
type input "In the State Court of Henry County"
type input "08/27/2025"
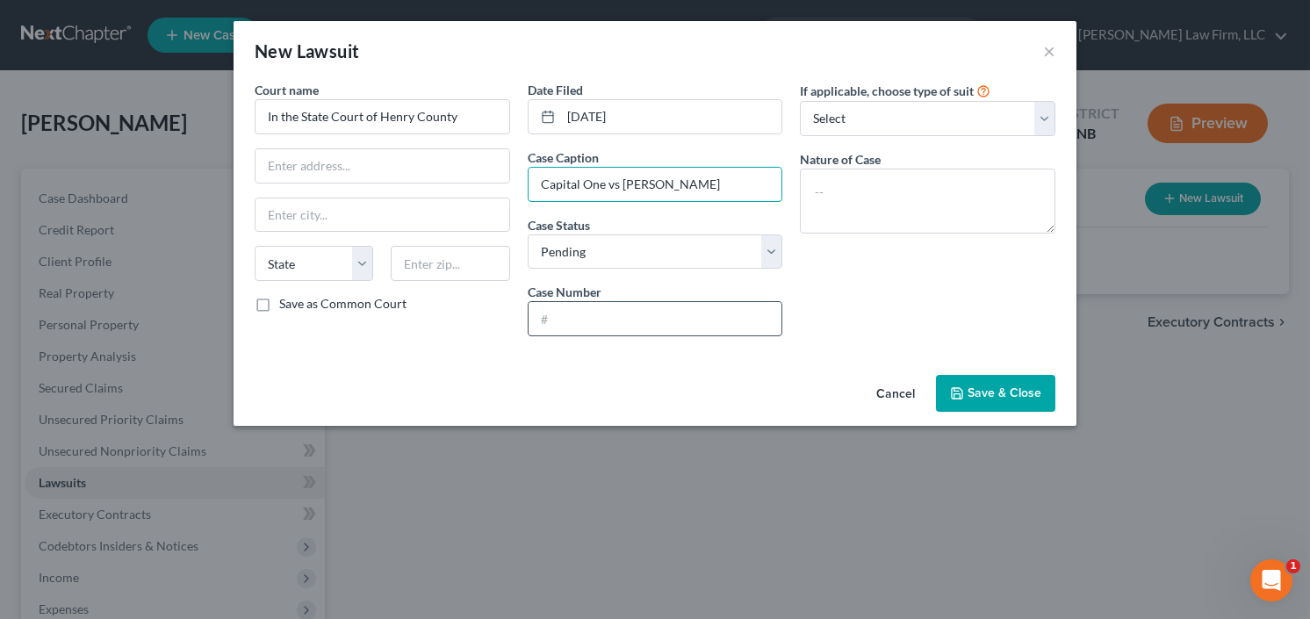
type input "Capital One vs Montgomery"
click at [644, 319] on input "text" at bounding box center [656, 318] width 254 height 33
type input "25003072"
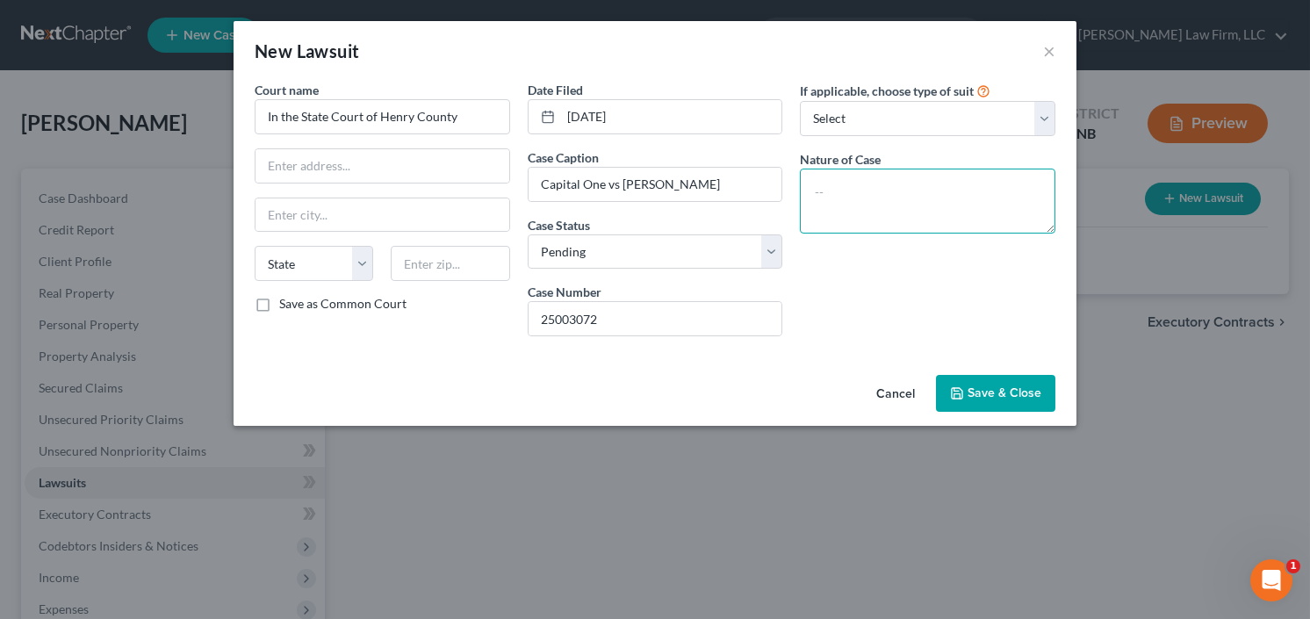
click at [900, 201] on textarea at bounding box center [928, 201] width 256 height 65
type textarea "civil"
click at [981, 392] on span "Save & Close" at bounding box center [1005, 392] width 74 height 15
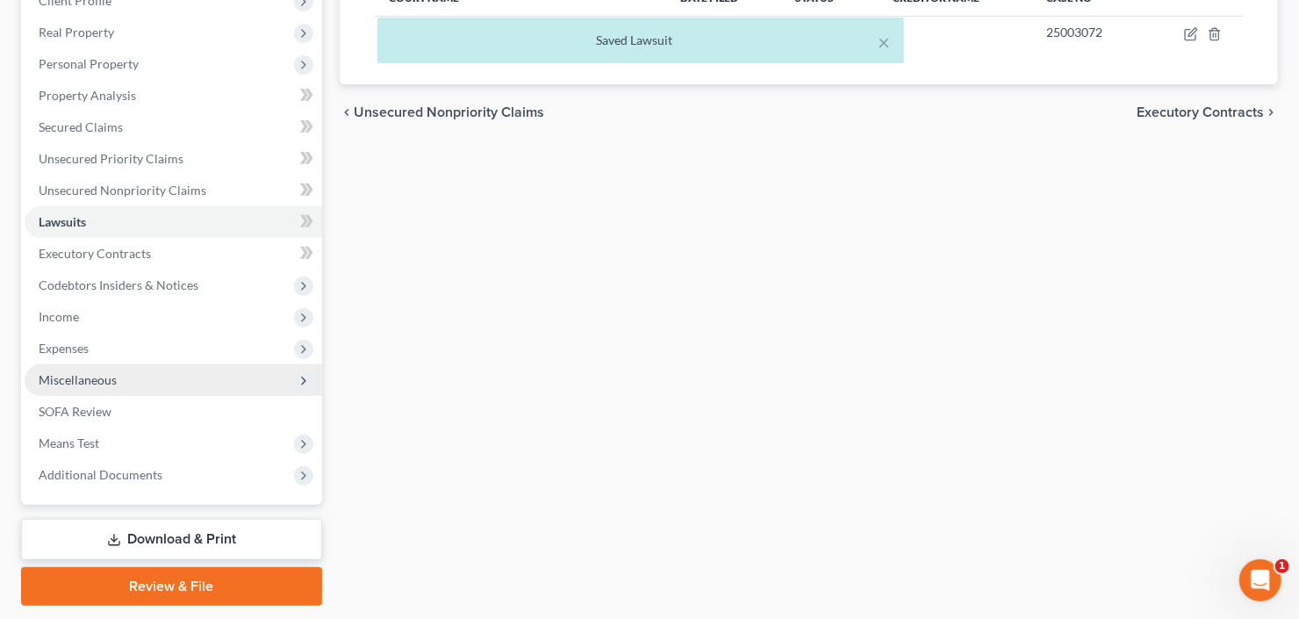
scroll to position [311, 0]
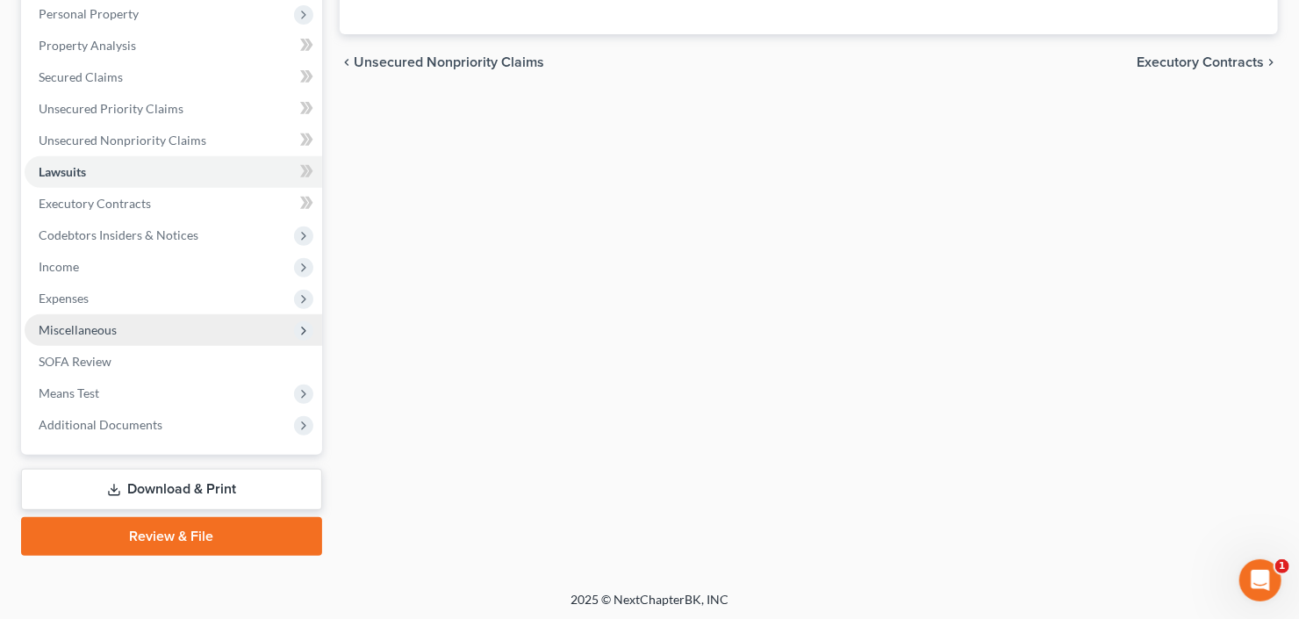
click at [123, 324] on span "Miscellaneous" at bounding box center [174, 330] width 298 height 32
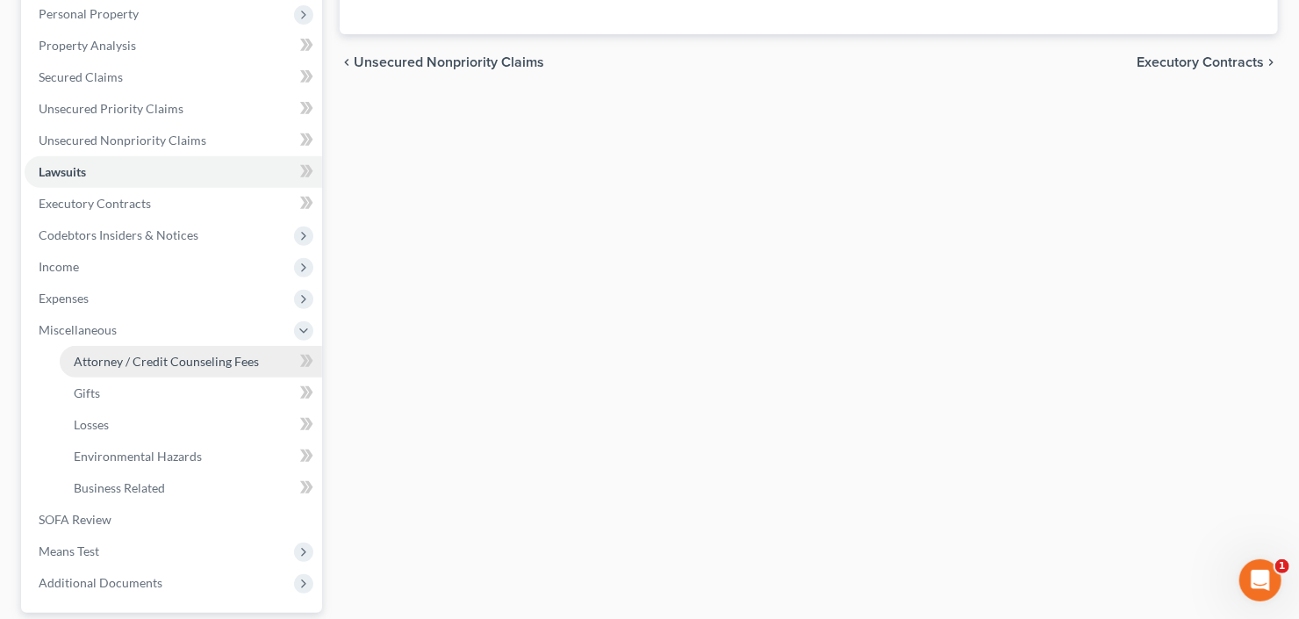
click at [155, 360] on span "Attorney / Credit Counseling Fees" at bounding box center [166, 361] width 185 height 15
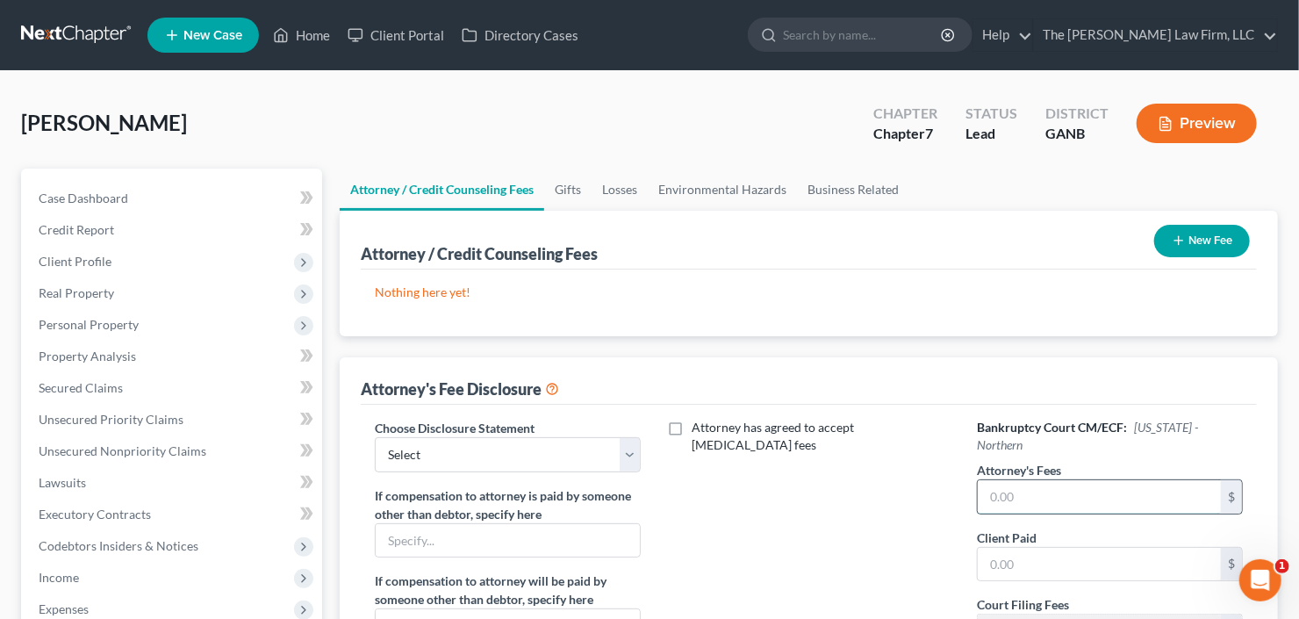
click at [1069, 480] on input "text" at bounding box center [1099, 496] width 243 height 33
type input "1,900"
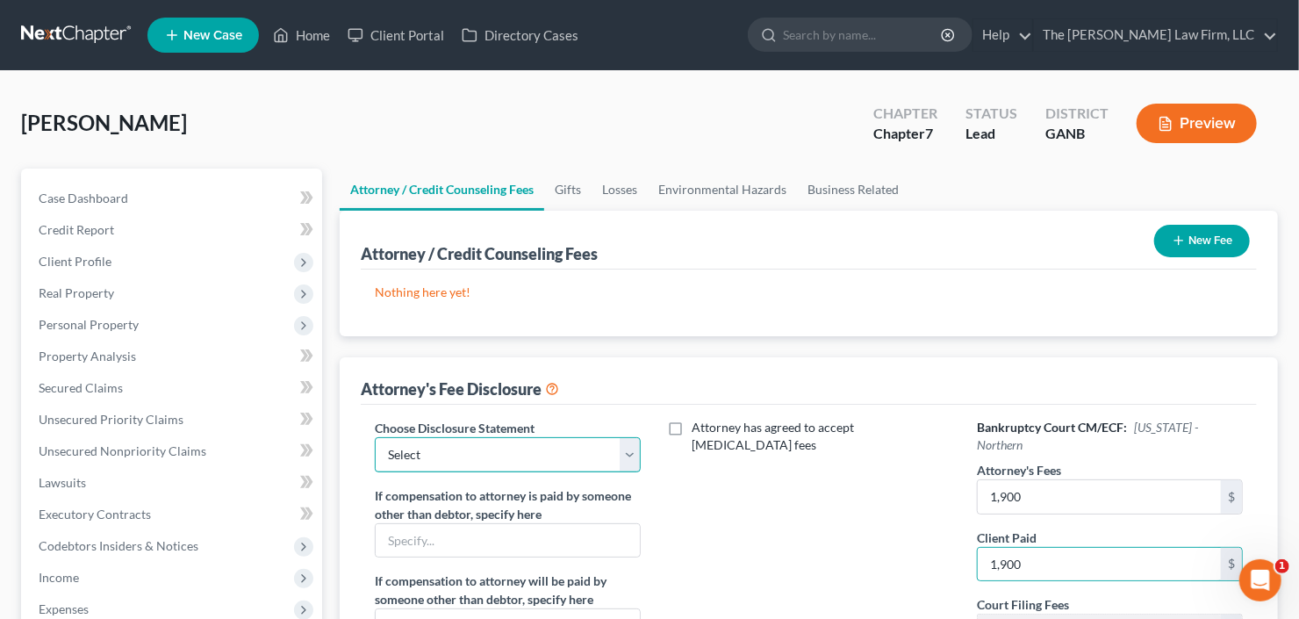
click at [457, 453] on select "Select Advanced Fee 13 Joint Hourly fee agreement Chapter 13 Advance Fee Ch 7 S…" at bounding box center [508, 454] width 266 height 35
select select "3"
click at [375, 437] on select "Select Advanced Fee 13 Joint Hourly fee agreement Chapter 13 Advance Fee Ch 7 S…" at bounding box center [508, 454] width 266 height 35
click at [1196, 233] on button "New Fee" at bounding box center [1203, 241] width 96 height 32
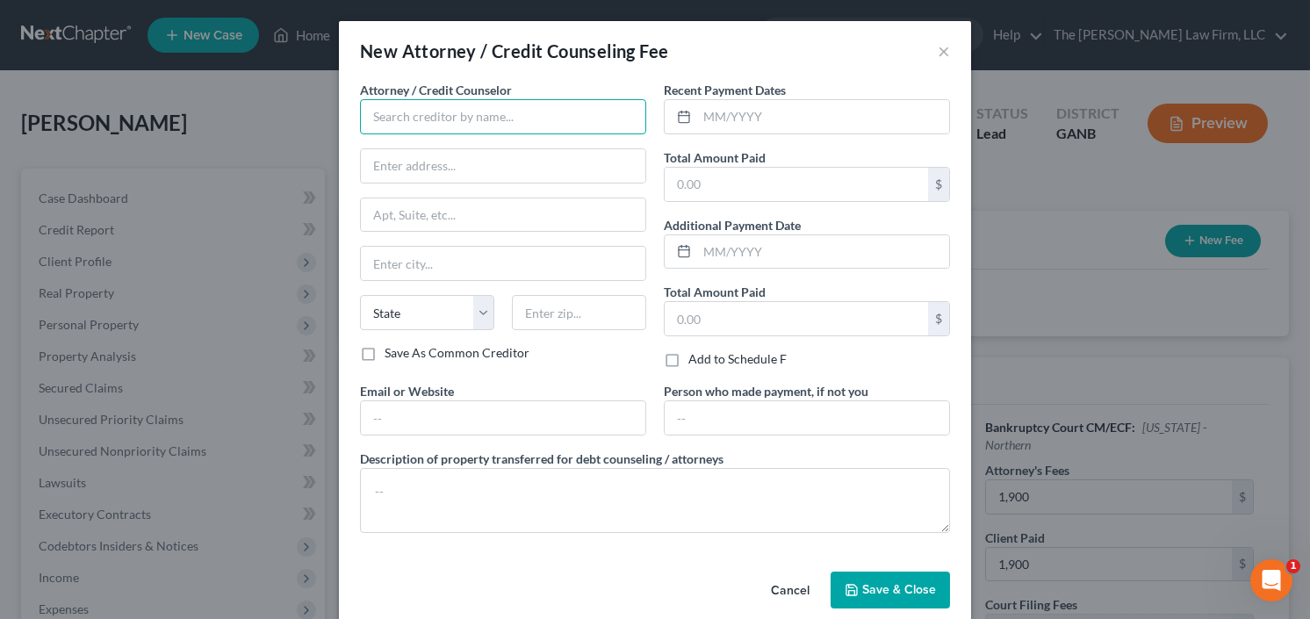
click at [520, 131] on input "text" at bounding box center [503, 116] width 286 height 35
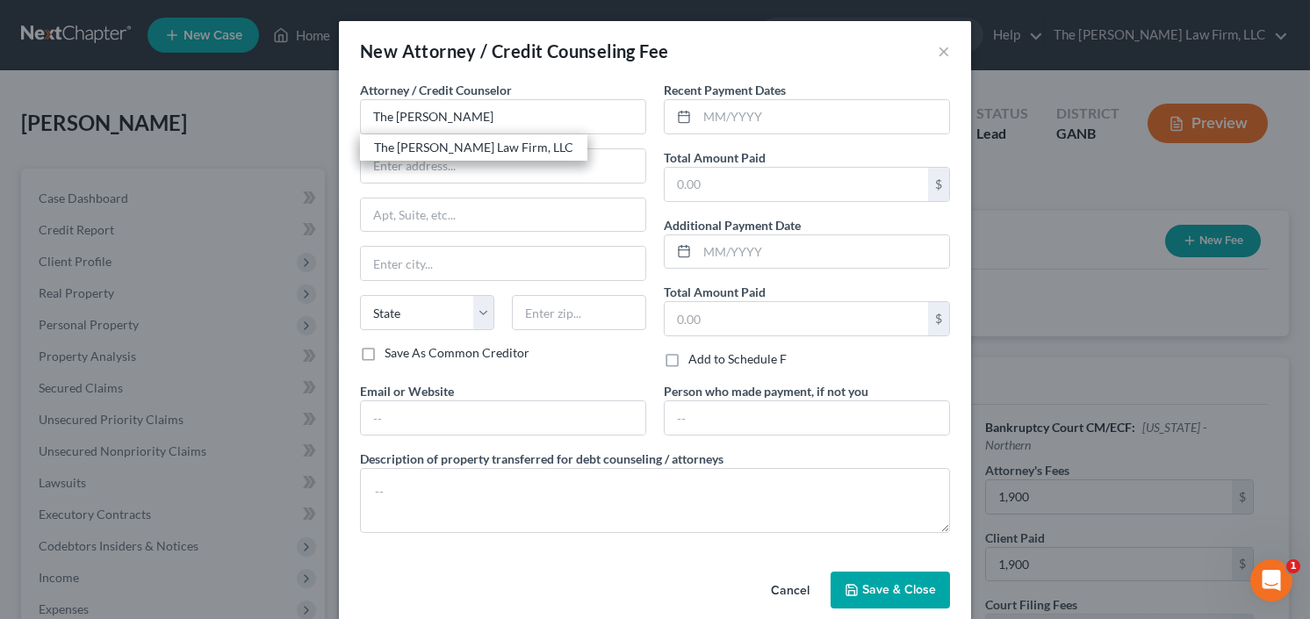
click at [490, 146] on div "The [PERSON_NAME] Law Firm, LLC" at bounding box center [473, 148] width 199 height 18
type input "The [PERSON_NAME] Law Firm, LLC"
type input "5555 Glenridge Connector Suite 200"
type input "Atlanta"
select select "10"
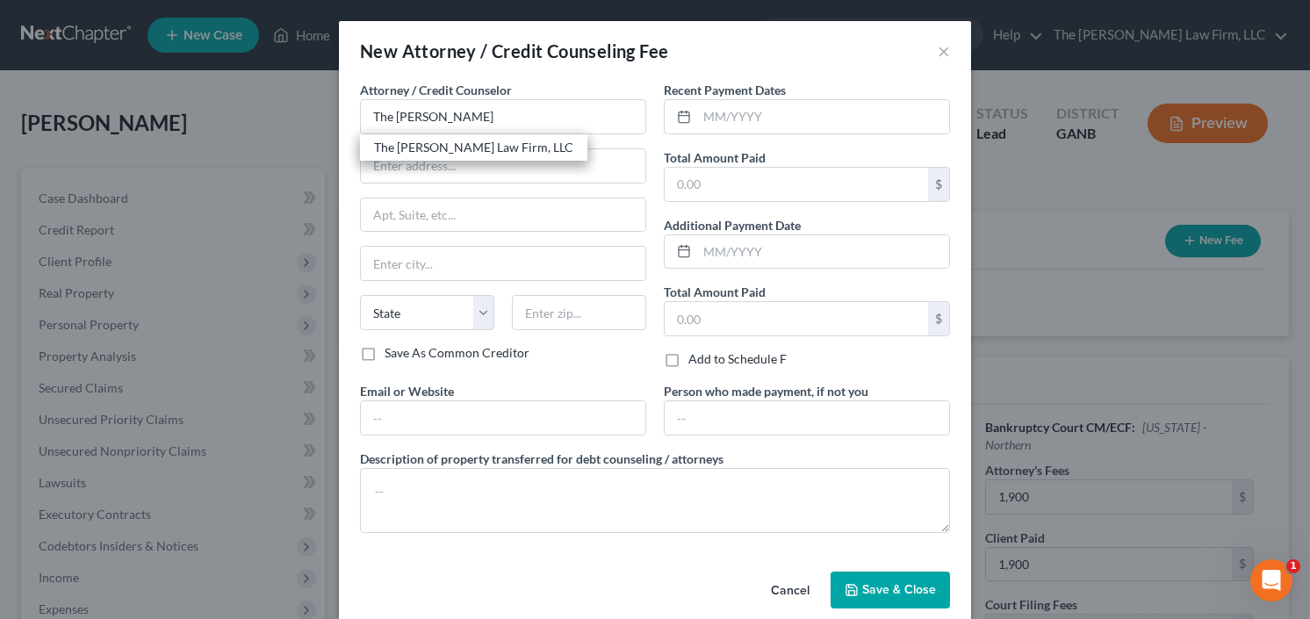
type input "30342"
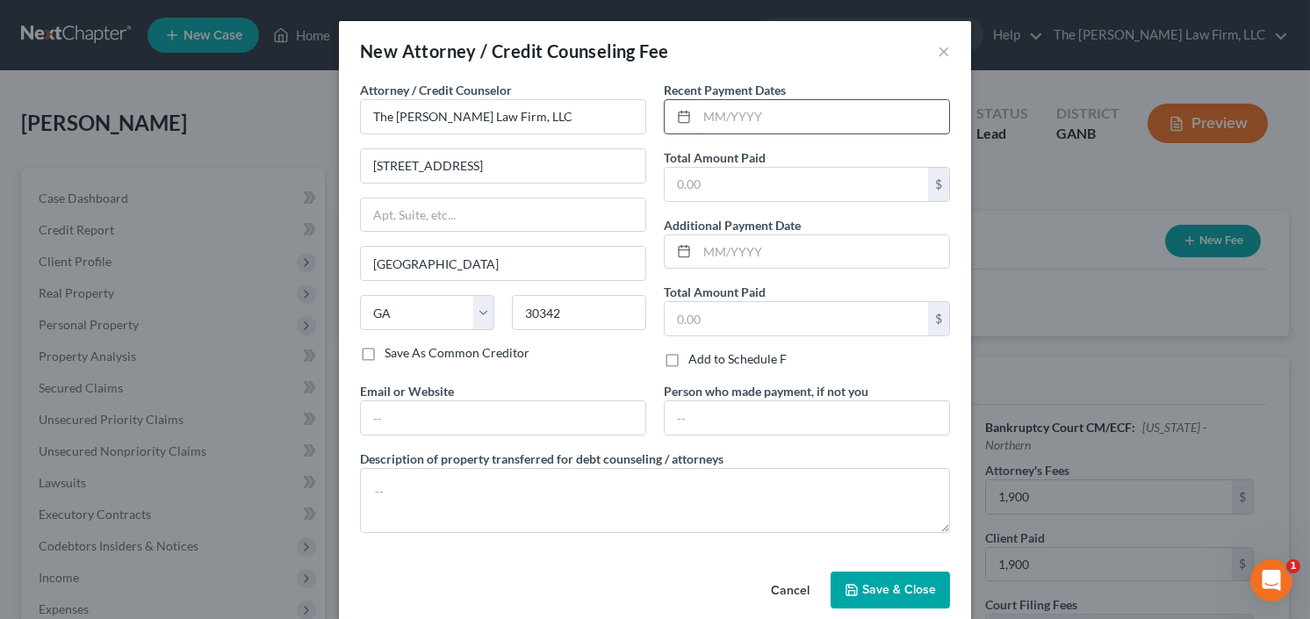
click at [757, 116] on input "text" at bounding box center [823, 116] width 252 height 33
type input "9/25"
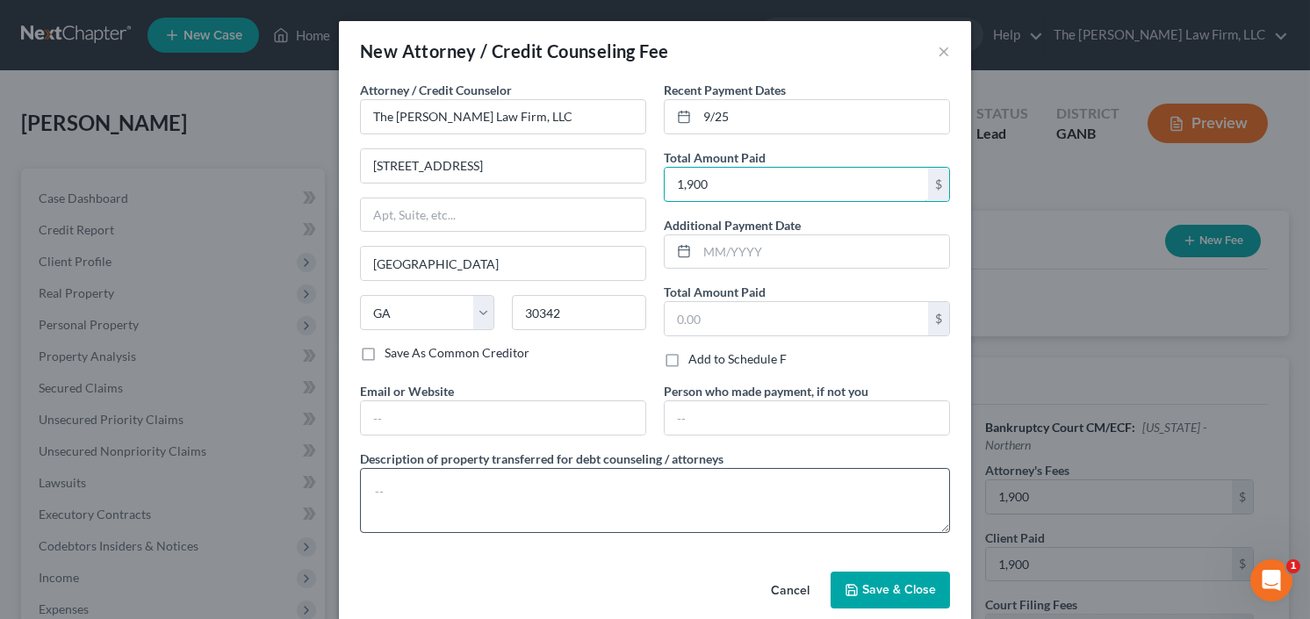
type input "1,900"
click at [375, 498] on textarea at bounding box center [655, 500] width 590 height 65
type textarea "retainer"
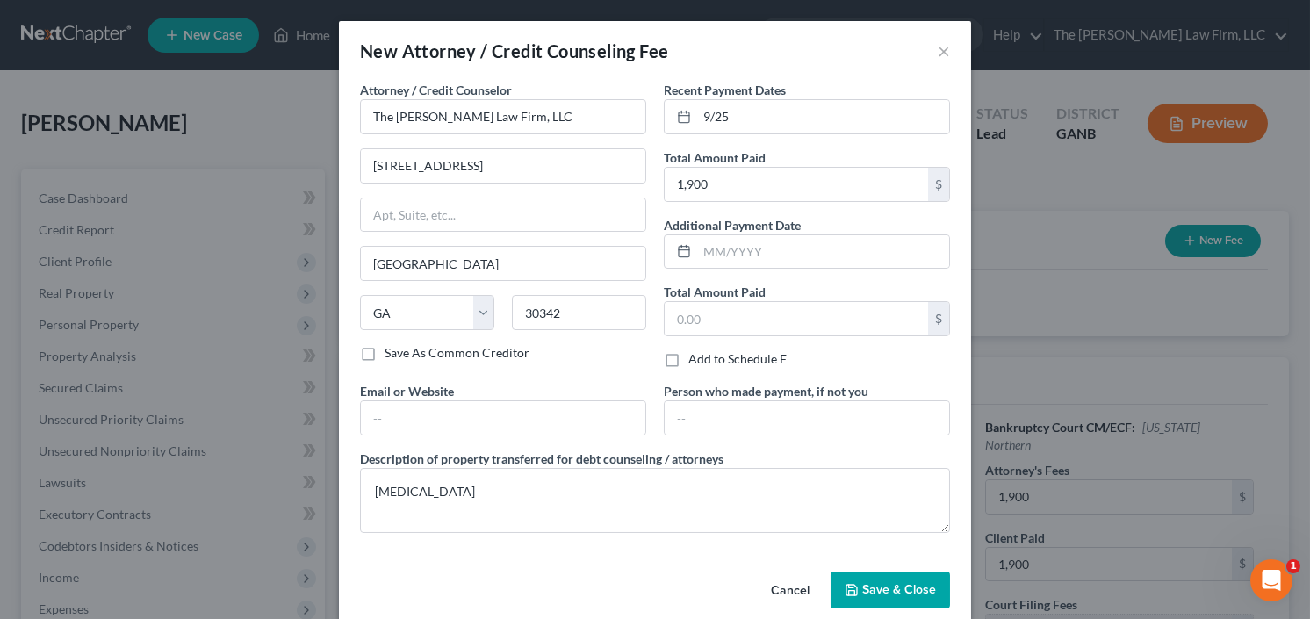
click at [898, 582] on span "Save & Close" at bounding box center [899, 589] width 74 height 15
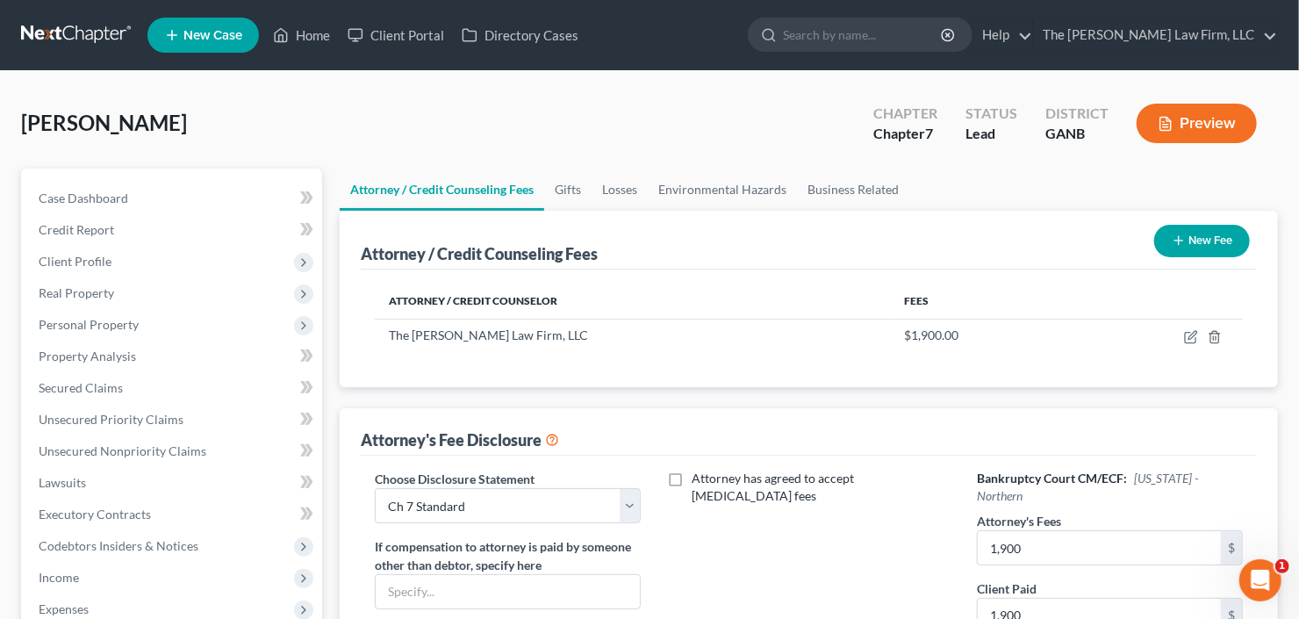
click at [1207, 234] on button "New Fee" at bounding box center [1203, 241] width 96 height 32
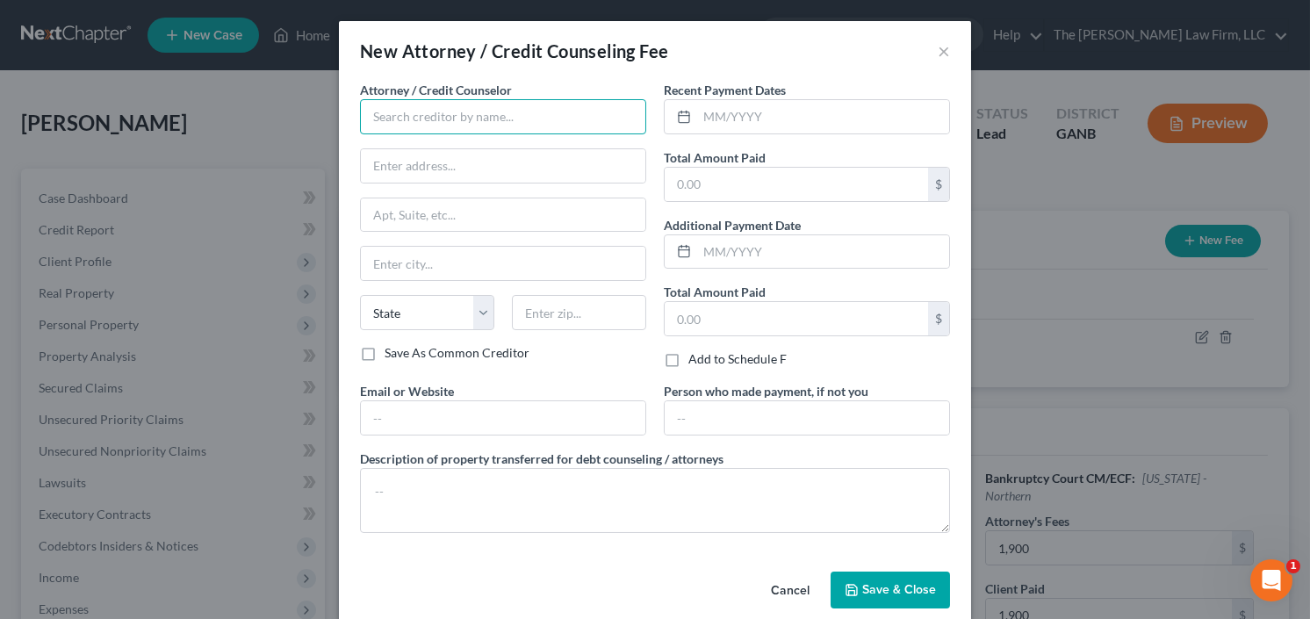
click at [451, 108] on input "text" at bounding box center [503, 116] width 286 height 35
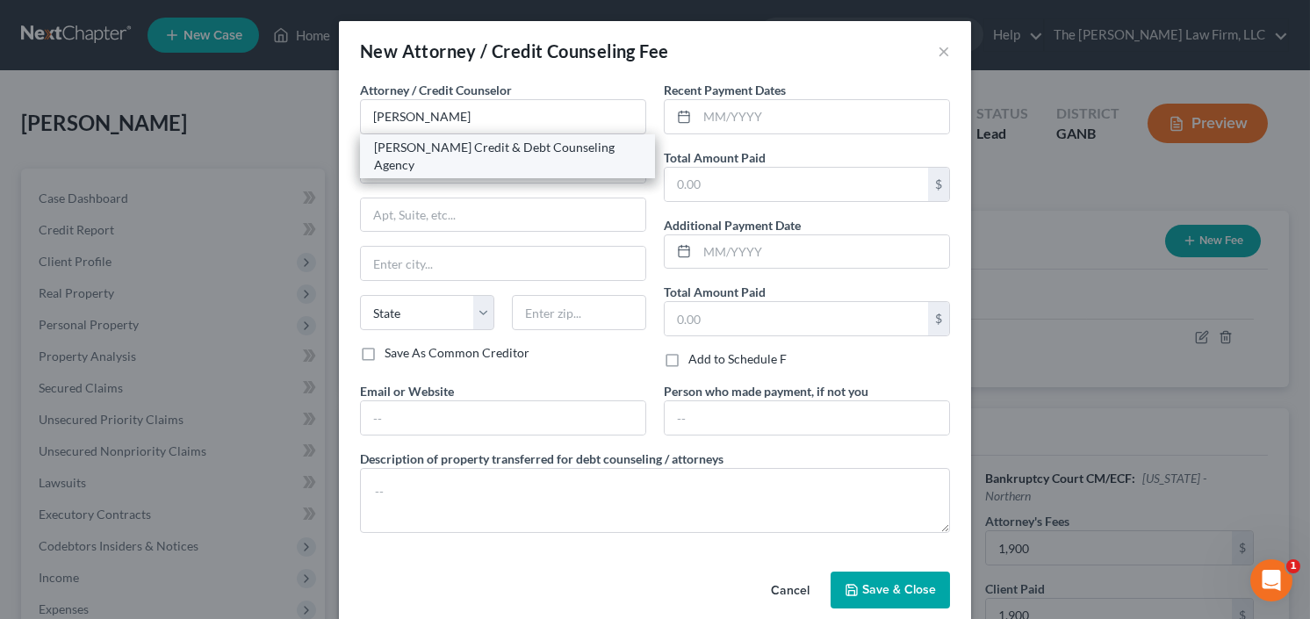
click at [478, 148] on div "Allen Credit & Debt Counseling Agency" at bounding box center [507, 156] width 267 height 35
type input "Allen Credit & Debt Counseling Agency"
type input "20003 387th Ave"
type input "Wolsey"
select select "43"
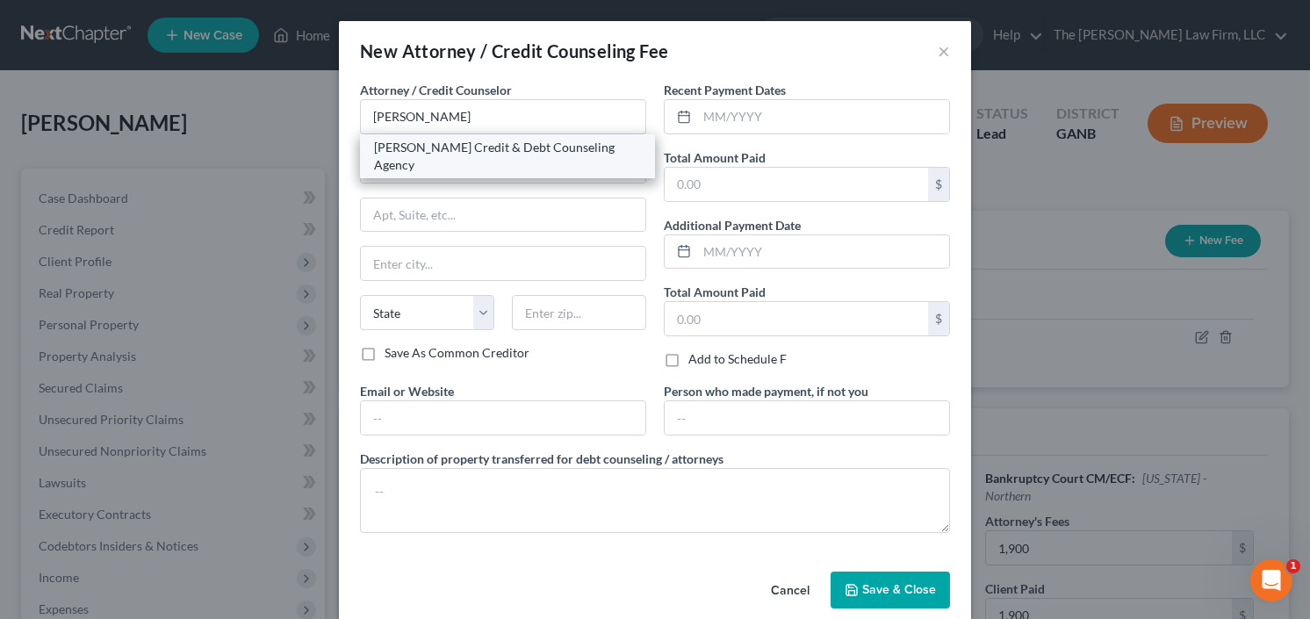
type input "57384"
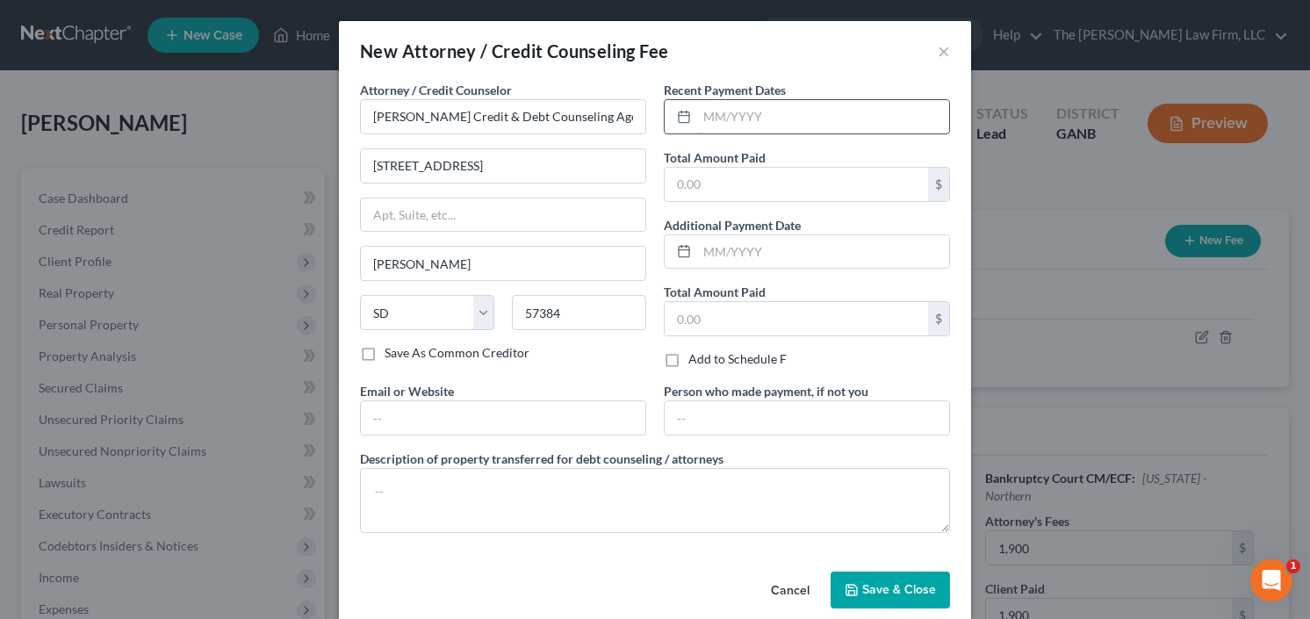
click at [751, 124] on input "text" at bounding box center [823, 116] width 252 height 33
type input "9/25"
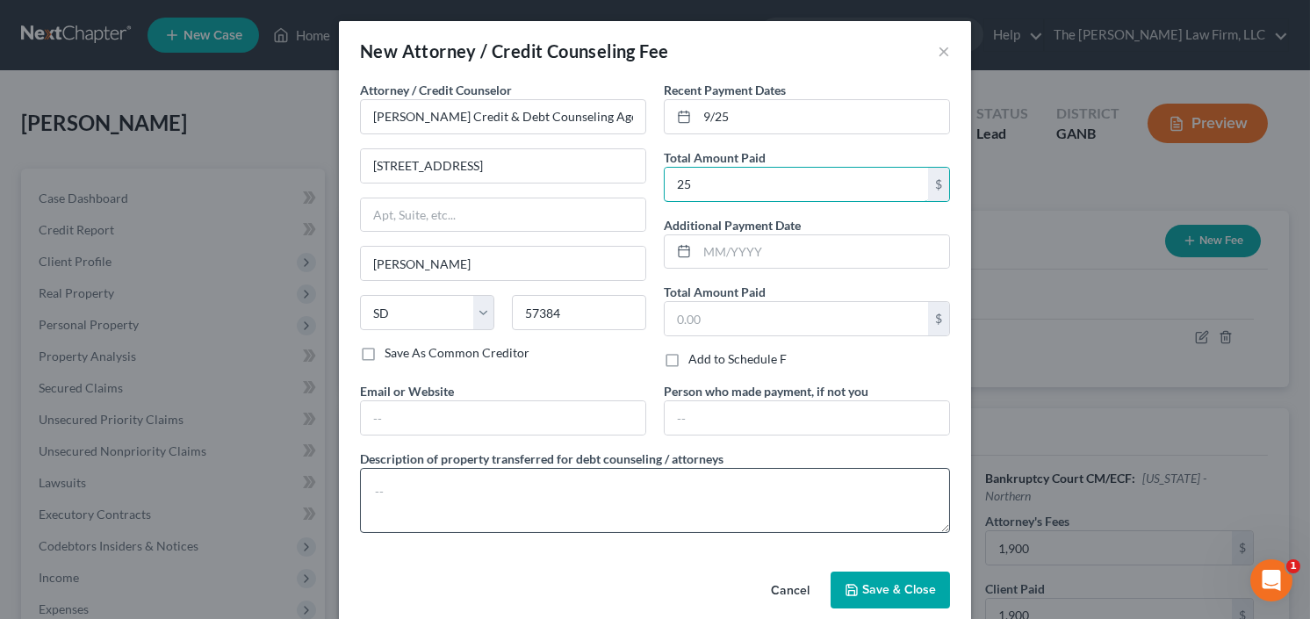
type input "25"
click at [422, 480] on textarea at bounding box center [655, 500] width 590 height 65
type textarea "credit counseling"
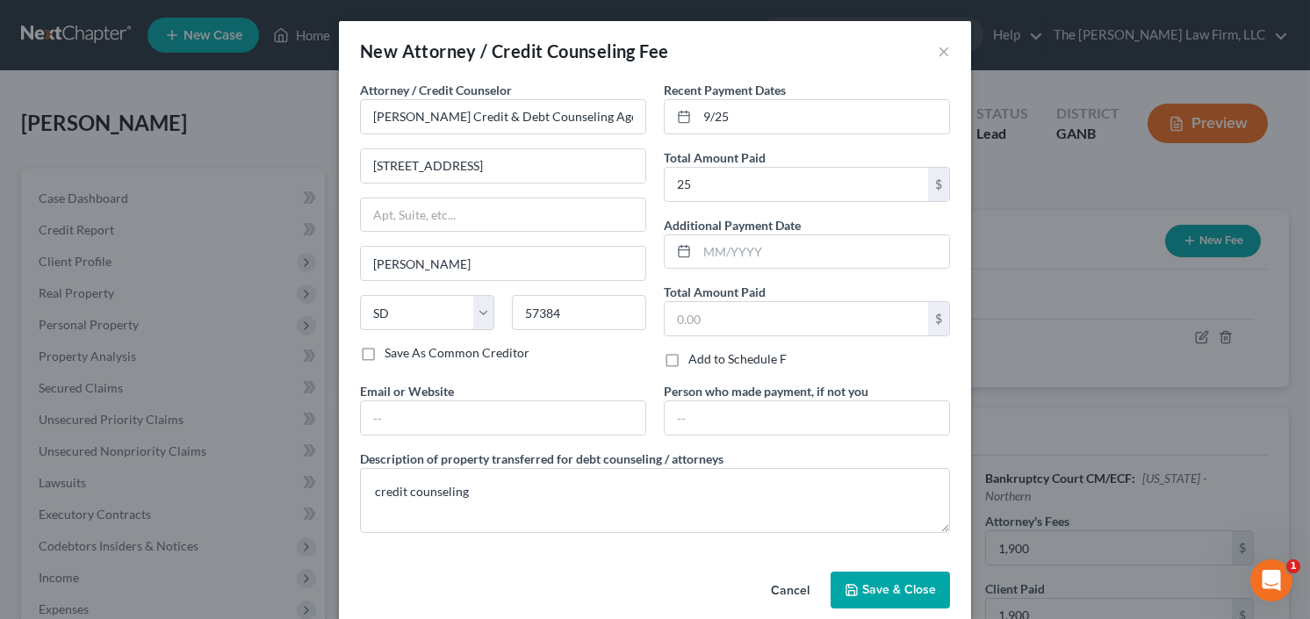
click at [862, 575] on button "Save & Close" at bounding box center [890, 590] width 119 height 37
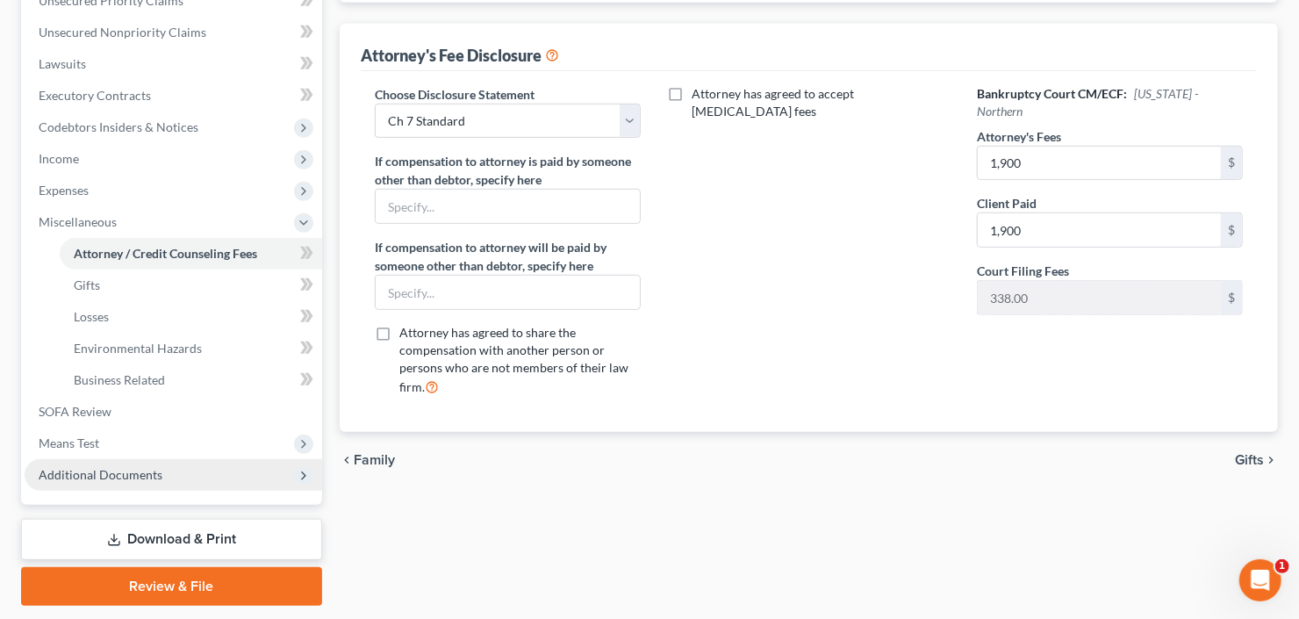
scroll to position [421, 0]
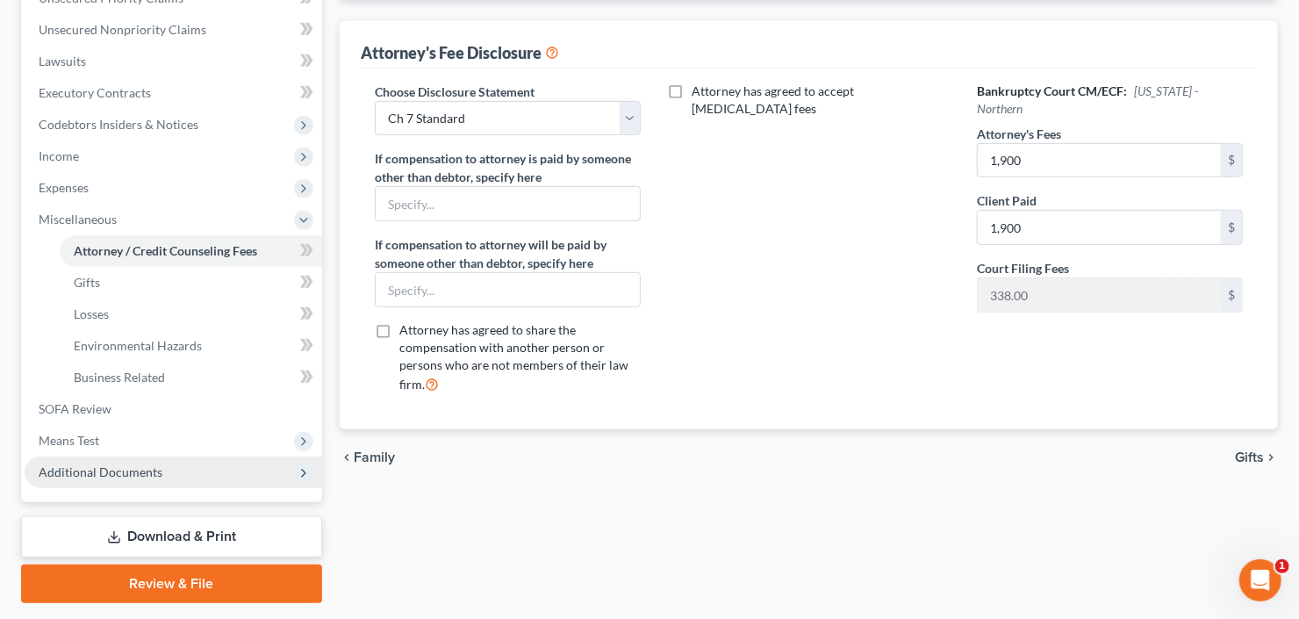
click at [113, 471] on span "Additional Documents" at bounding box center [101, 471] width 124 height 15
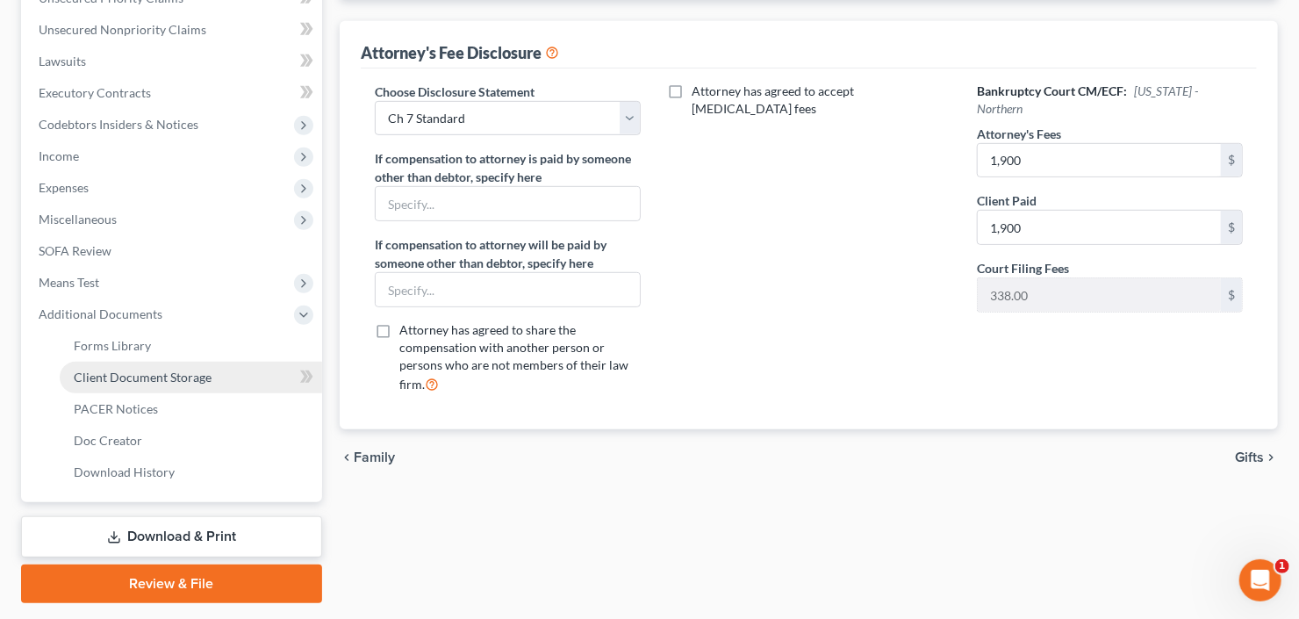
click at [149, 382] on span "Client Document Storage" at bounding box center [143, 377] width 138 height 15
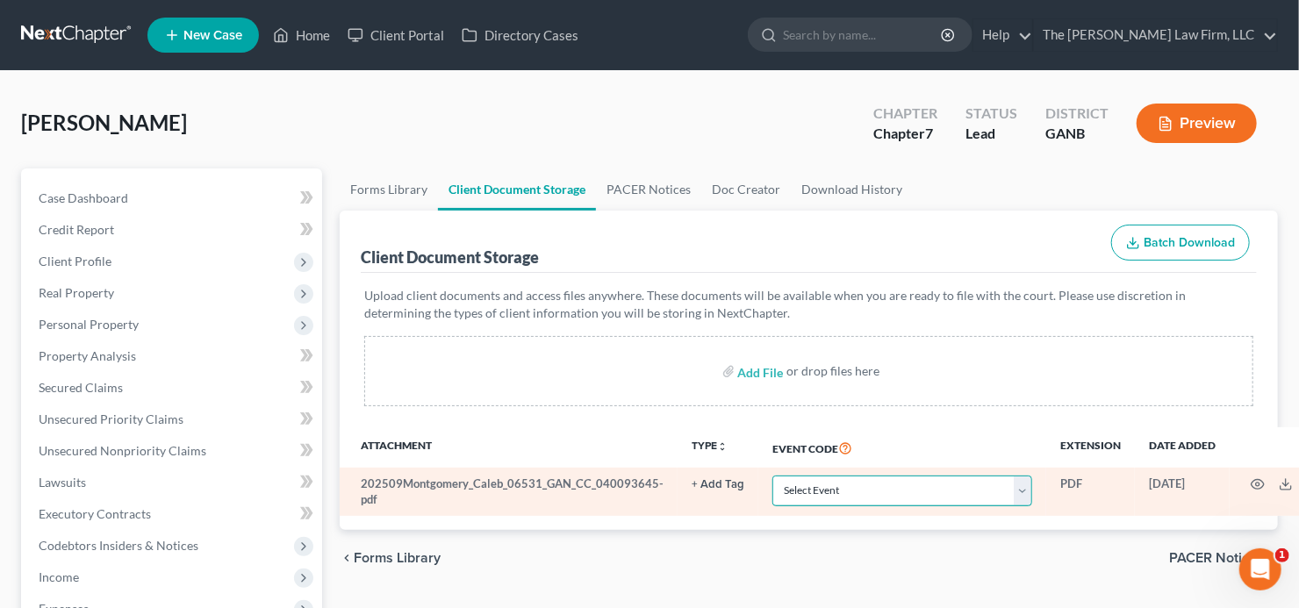
click at [864, 489] on select "Select Event 01 - Chapter 13 Plan - Initial Plan 02-Application to Pay Filing F…" at bounding box center [903, 491] width 260 height 31
select select "5"
click at [864, 486] on select "Select Event 01 - Chapter 13 Plan - Initial Plan 02-Application to Pay Filing F…" at bounding box center [903, 491] width 260 height 31
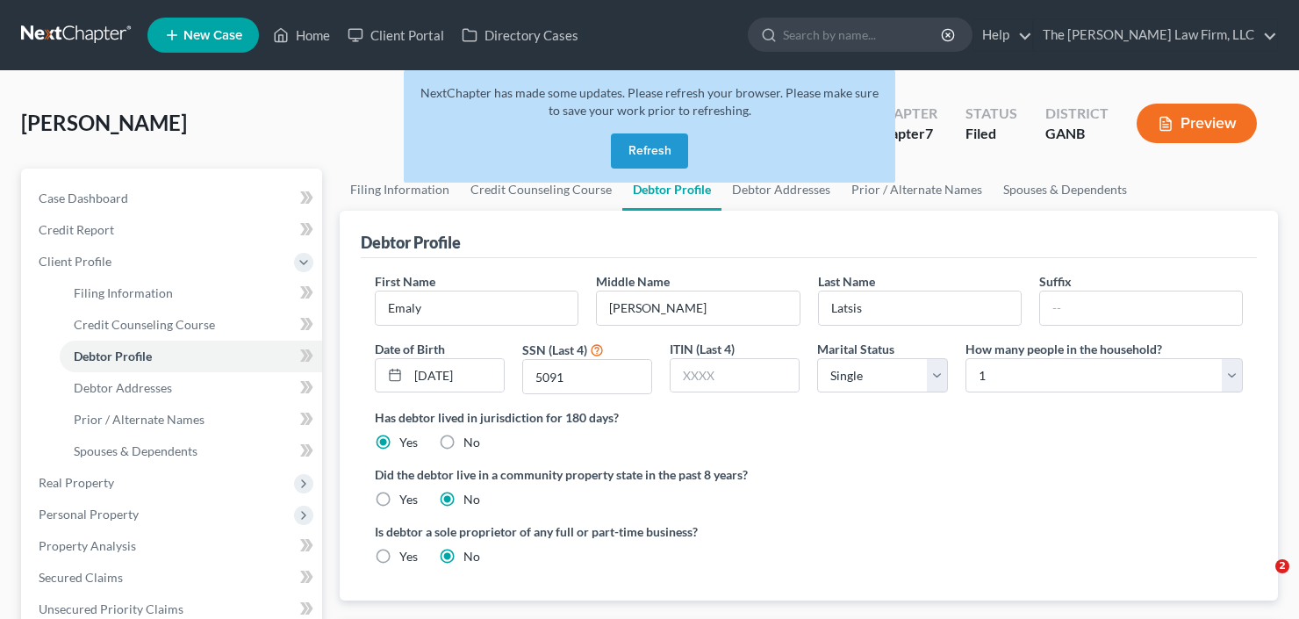
select select "0"
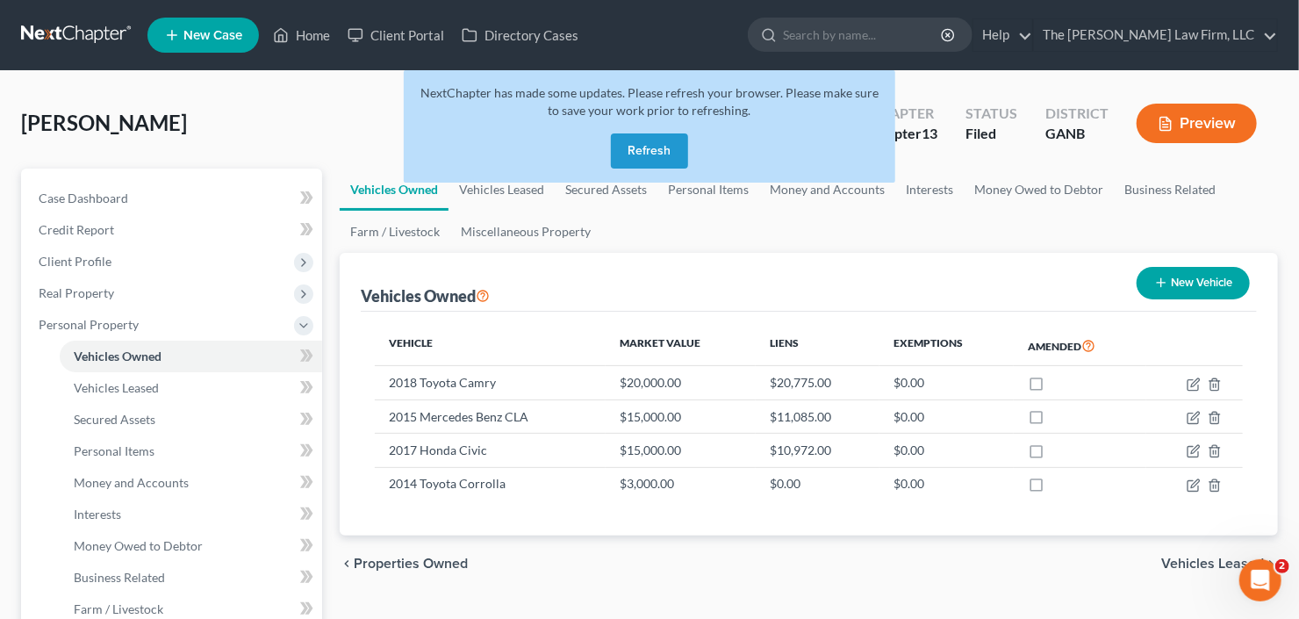
click at [637, 151] on button "Refresh" at bounding box center [649, 150] width 77 height 35
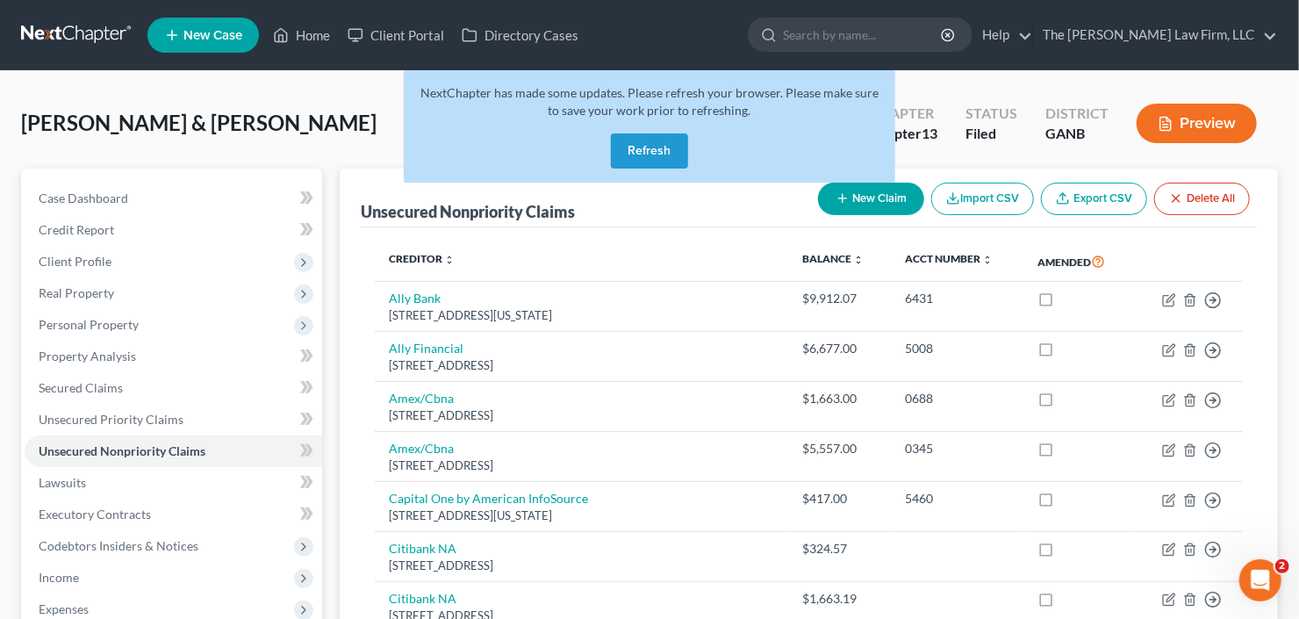
click at [653, 147] on button "Refresh" at bounding box center [649, 150] width 77 height 35
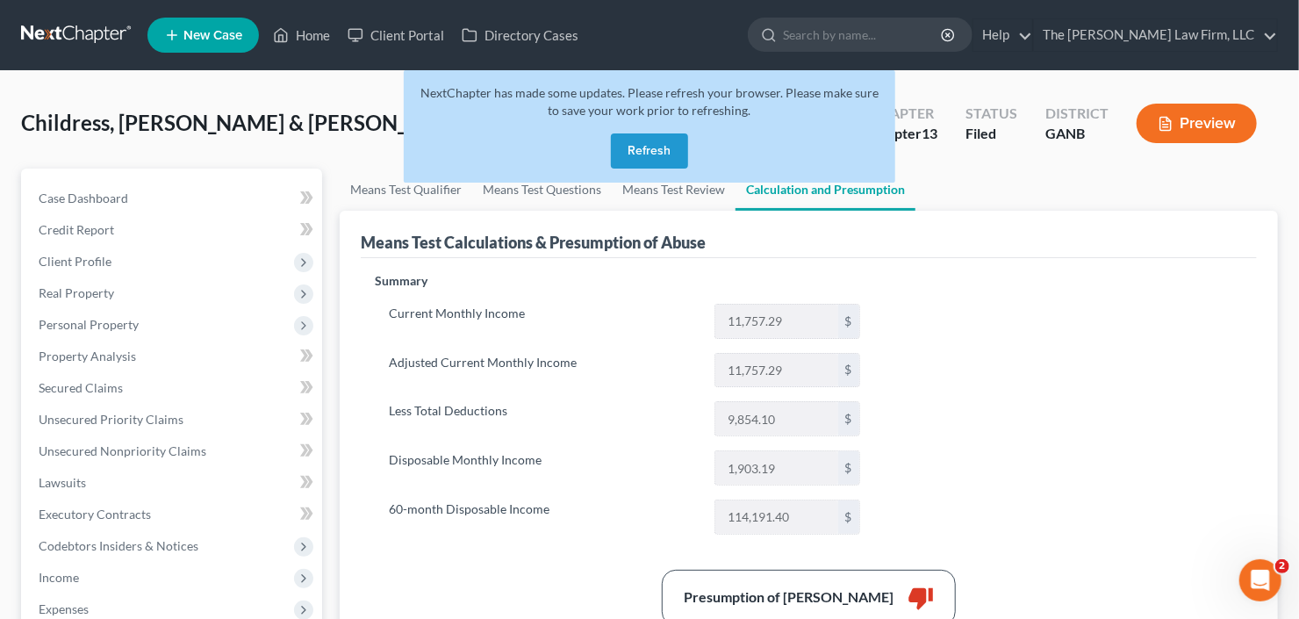
click at [644, 150] on button "Refresh" at bounding box center [649, 150] width 77 height 35
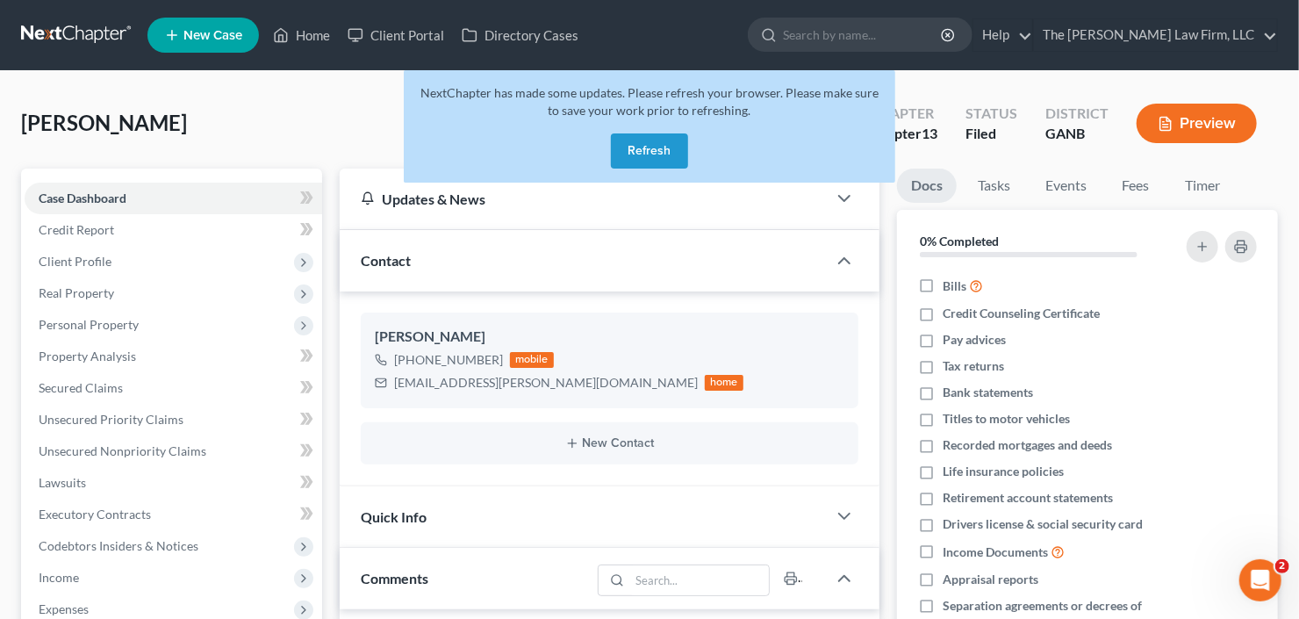
scroll to position [28, 0]
click at [650, 149] on button "Refresh" at bounding box center [649, 150] width 77 height 35
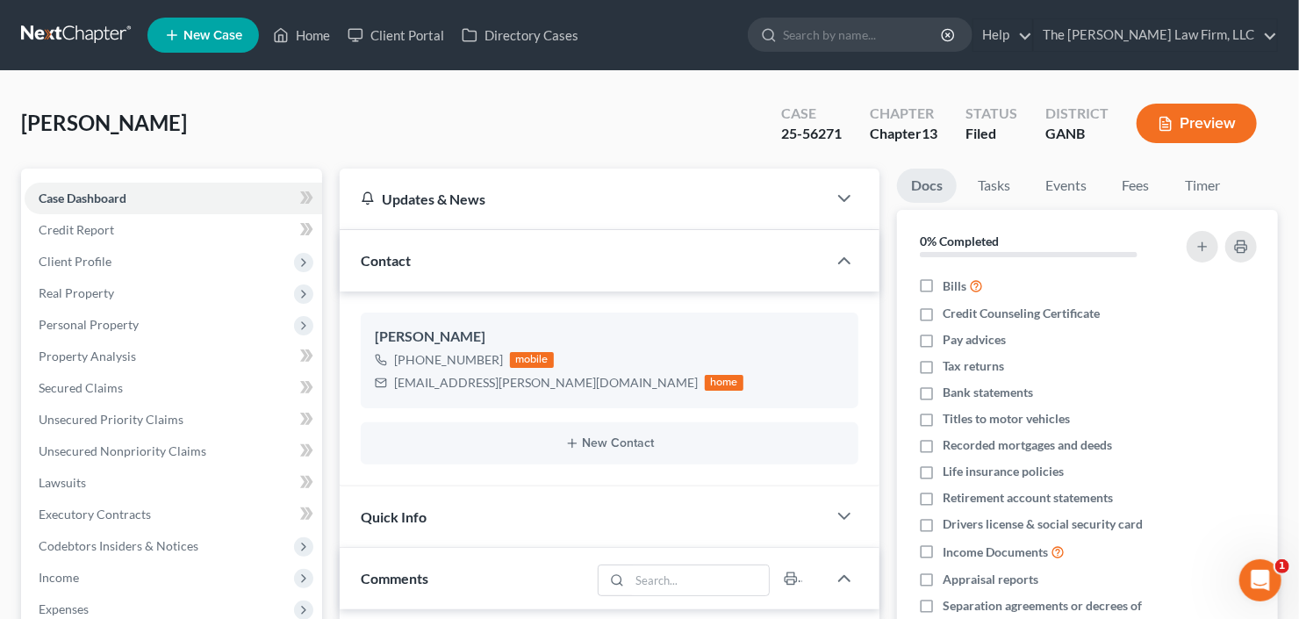
scroll to position [28, 0]
